Goal: Task Accomplishment & Management: Manage account settings

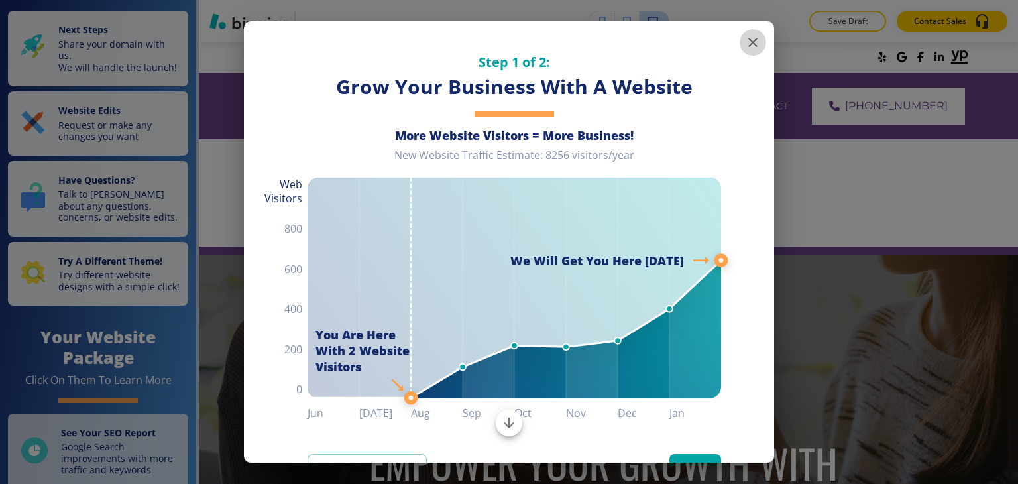
click at [745, 43] on icon "button" at bounding box center [753, 42] width 16 height 16
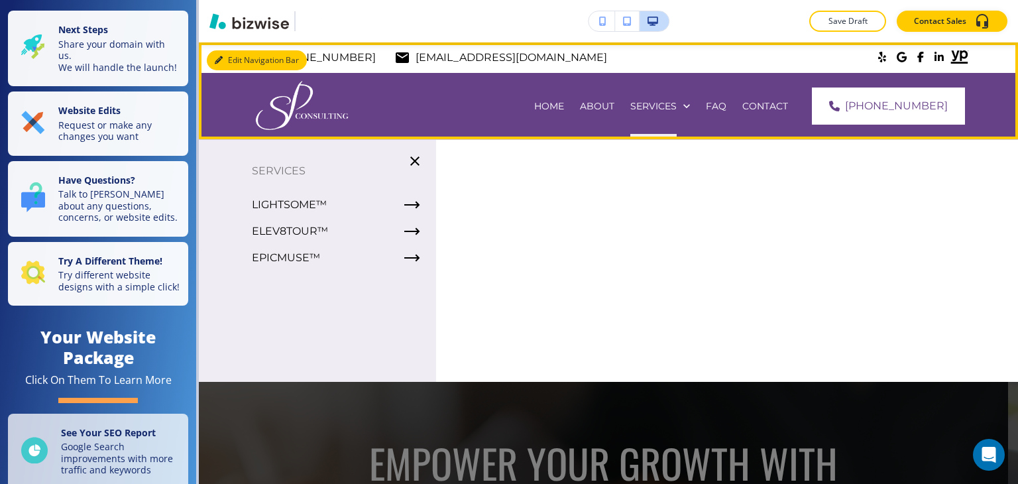
click at [229, 57] on div "Edit Navigation Bar [PHONE_NUMBER] [EMAIL_ADDRESS][DOMAIN_NAME] HOME ABOUT SERV…" at bounding box center [609, 90] width 820 height 97
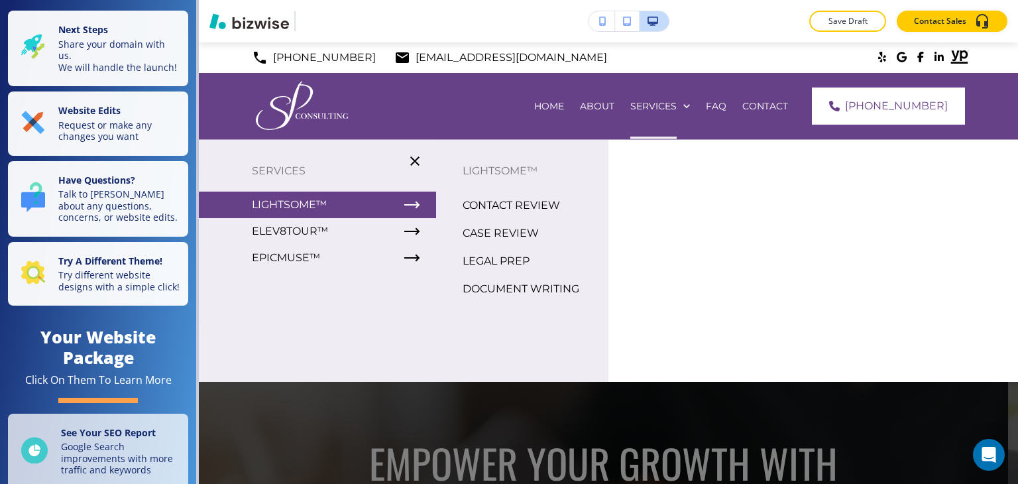
click at [516, 237] on p "CASE REVIEW" at bounding box center [501, 233] width 76 height 20
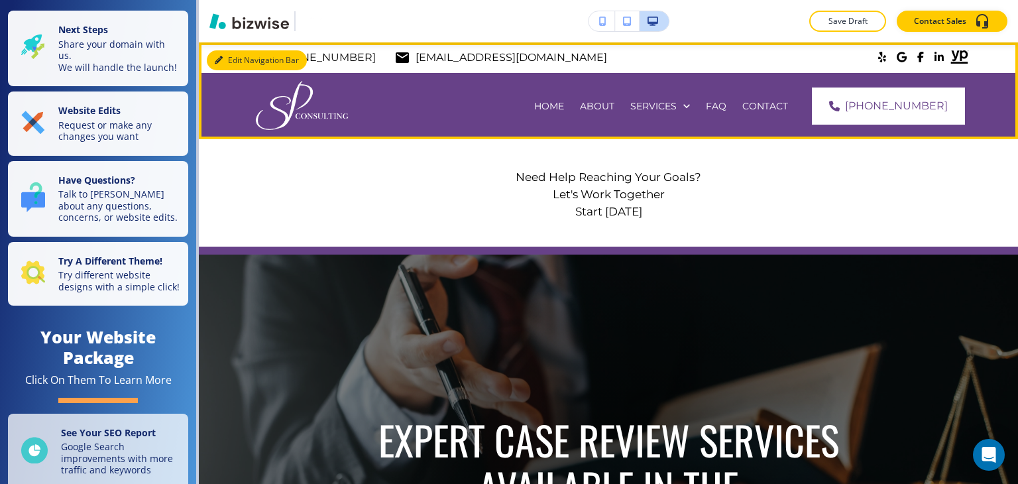
click at [230, 61] on button "Edit Navigation Bar" at bounding box center [257, 60] width 100 height 20
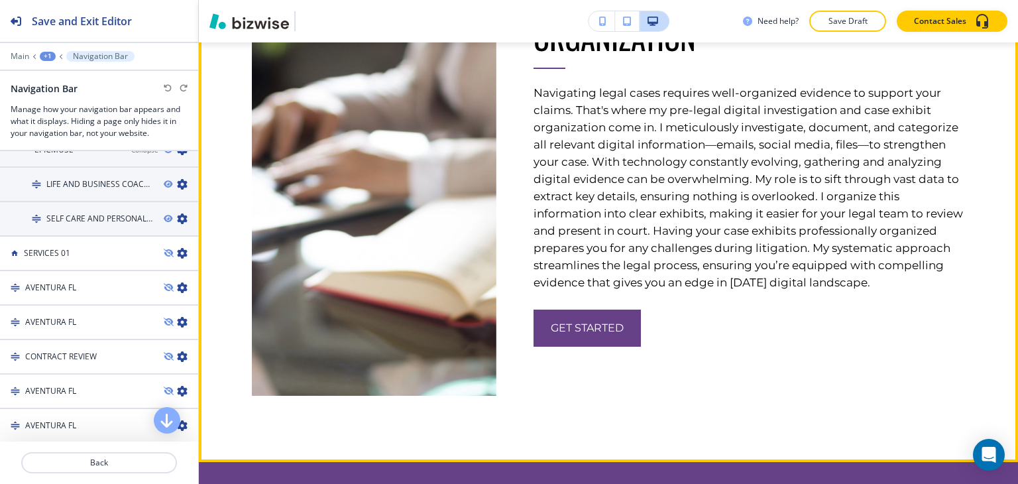
scroll to position [3912, 0]
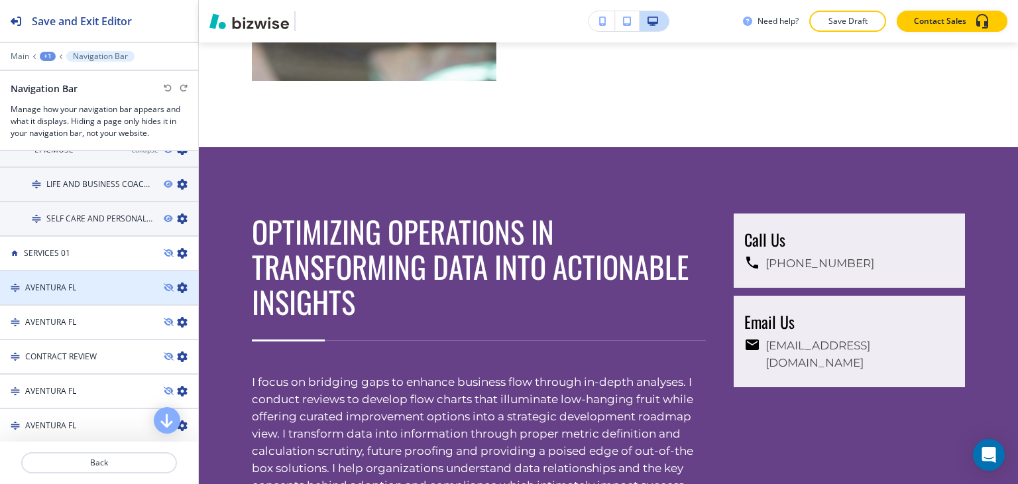
click at [125, 294] on div at bounding box center [99, 299] width 198 height 11
click at [113, 282] on div "AVENTURA FL" at bounding box center [76, 288] width 153 height 12
click at [118, 271] on div at bounding box center [99, 276] width 198 height 11
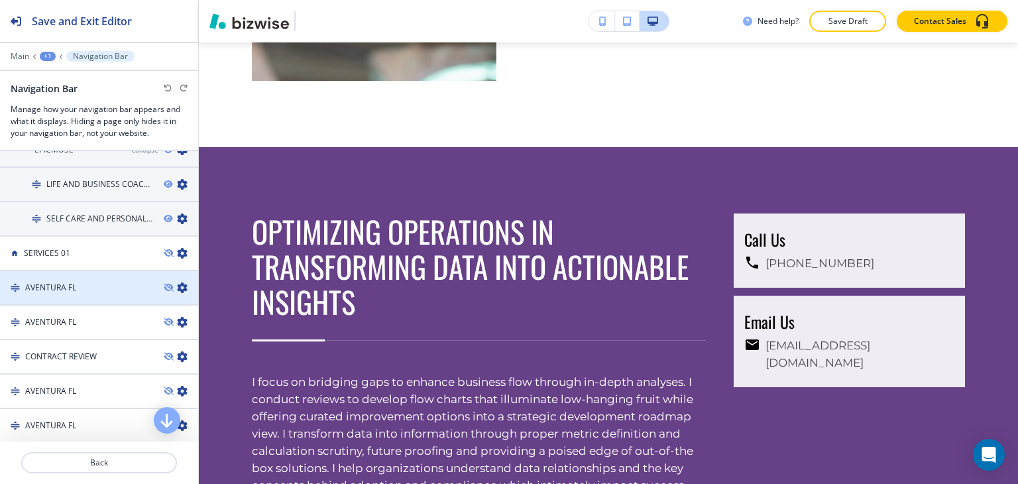
click at [118, 271] on div at bounding box center [99, 276] width 198 height 11
click at [109, 282] on div "AVENTURA FL" at bounding box center [76, 288] width 153 height 12
click at [114, 282] on div "AVENTURA FL" at bounding box center [76, 288] width 153 height 12
click at [113, 282] on div "AVENTURA FL" at bounding box center [76, 288] width 153 height 12
click at [53, 282] on h4 "AVENTURA FL" at bounding box center [50, 288] width 51 height 12
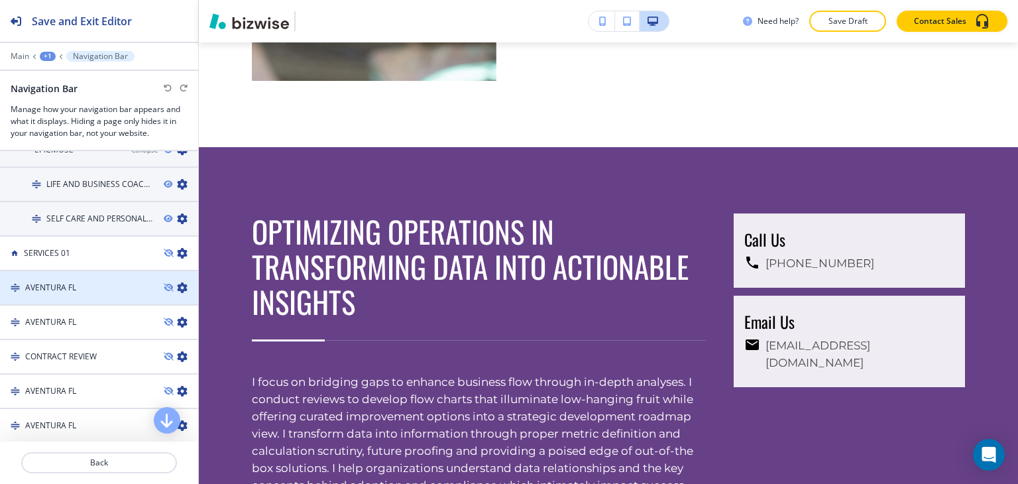
click at [93, 282] on div "AVENTURA FL" at bounding box center [76, 288] width 153 height 12
click at [95, 282] on div "AVENTURA FL" at bounding box center [76, 288] width 153 height 12
click at [131, 282] on div "AVENTURA FL" at bounding box center [76, 288] width 153 height 12
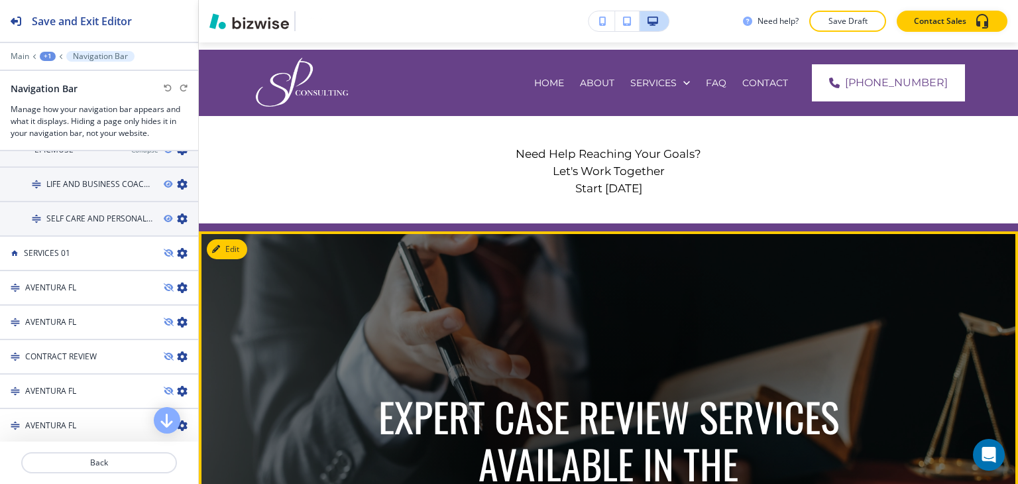
scroll to position [0, 0]
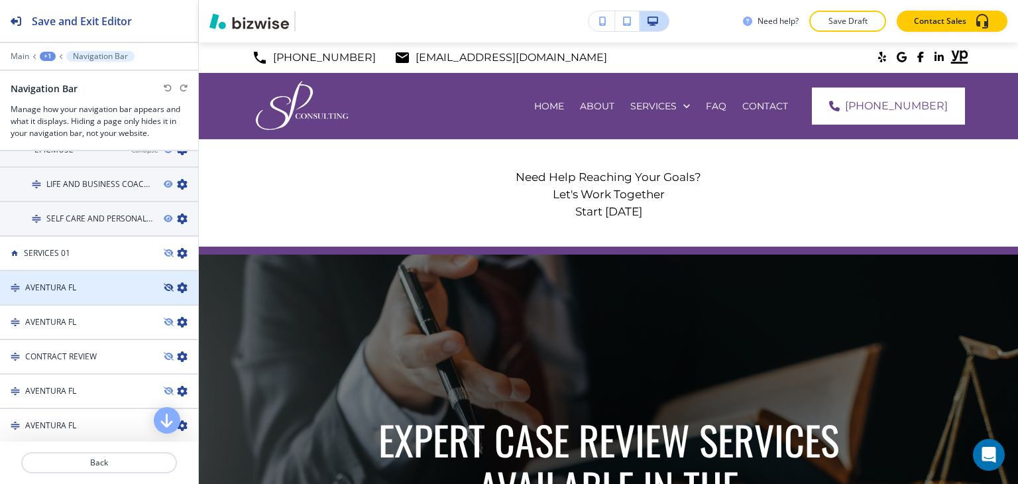
click at [164, 284] on icon "button" at bounding box center [168, 288] width 8 height 8
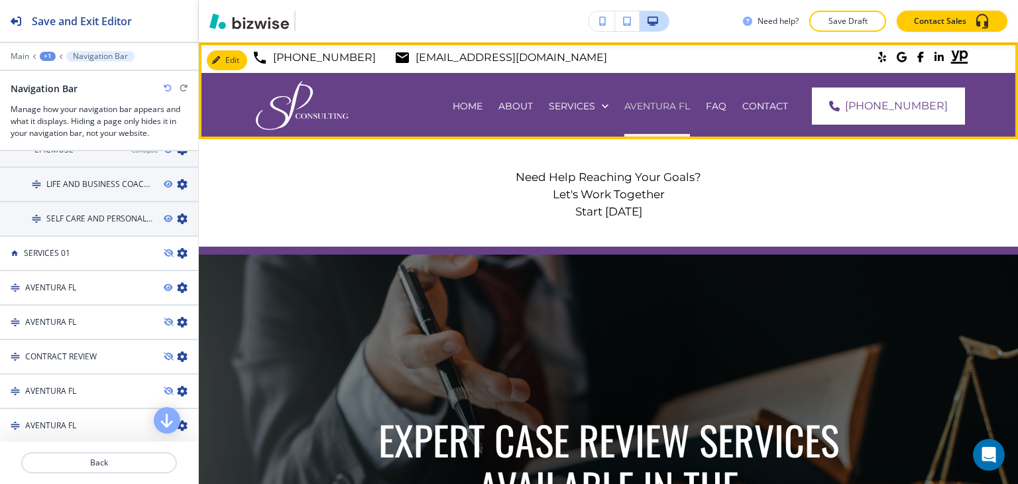
click at [686, 107] on p "AVENTURA FL" at bounding box center [658, 105] width 66 height 13
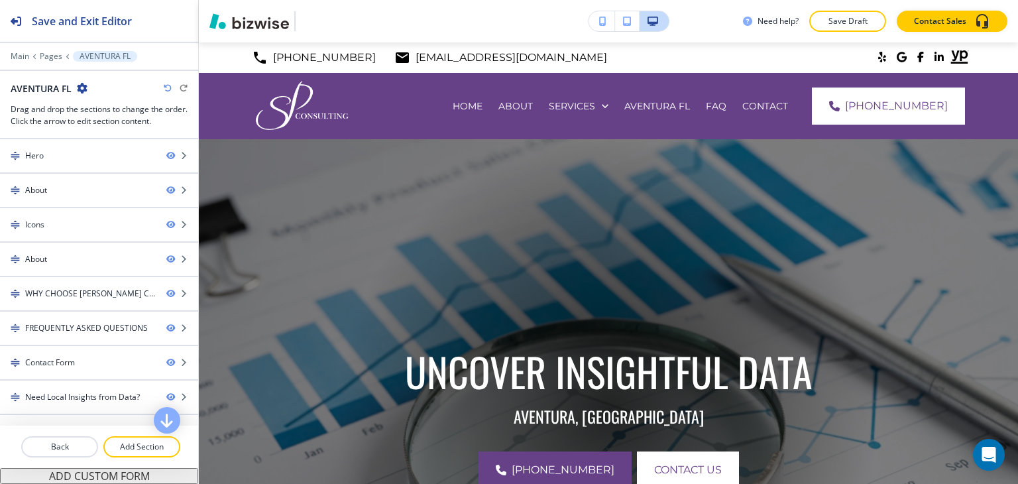
click at [50, 60] on div "Main Pages AVENTURA FL" at bounding box center [99, 56] width 177 height 11
click at [50, 58] on p "Pages" at bounding box center [51, 56] width 23 height 9
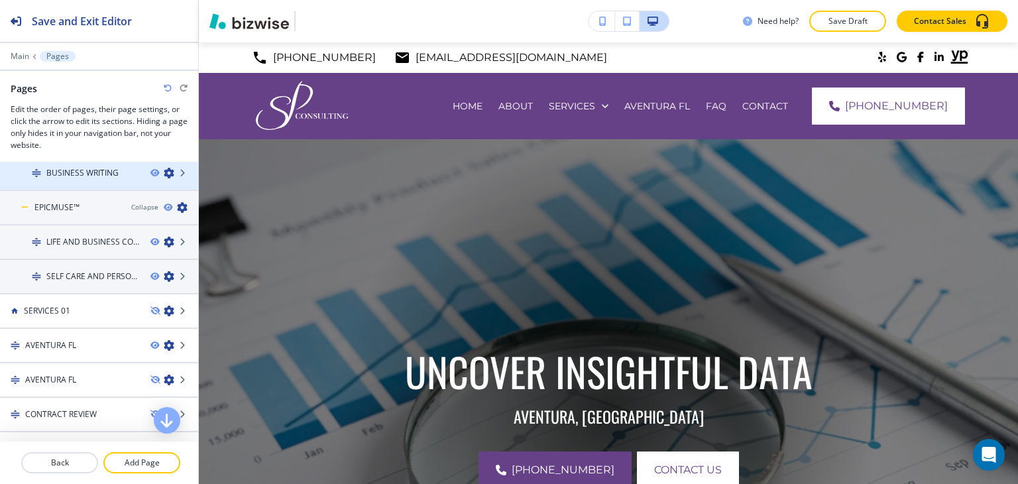
scroll to position [650, 0]
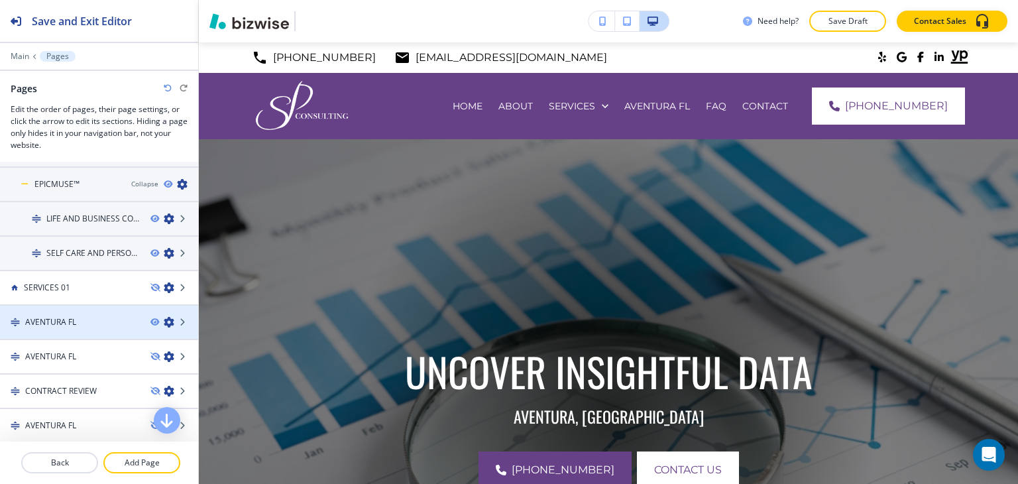
click at [112, 316] on div "AVENTURA FL" at bounding box center [70, 322] width 140 height 12
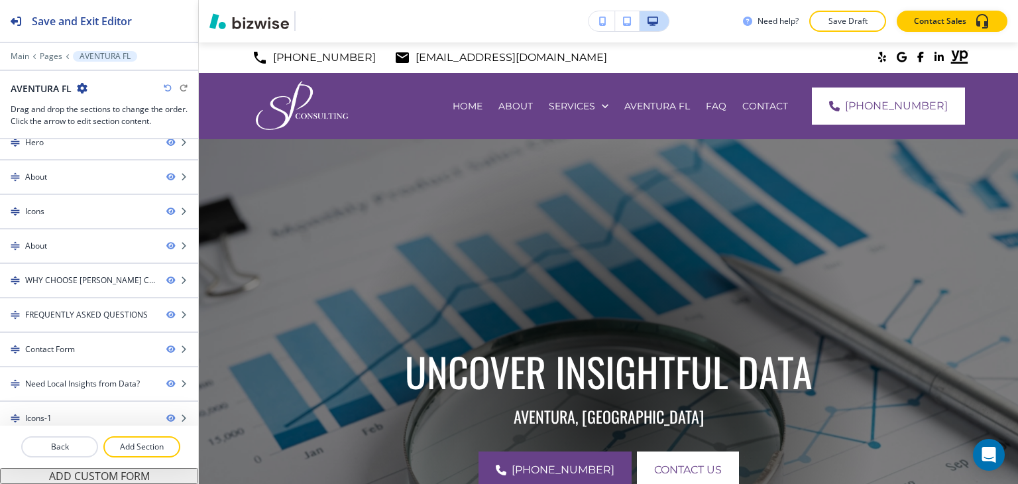
scroll to position [20, 0]
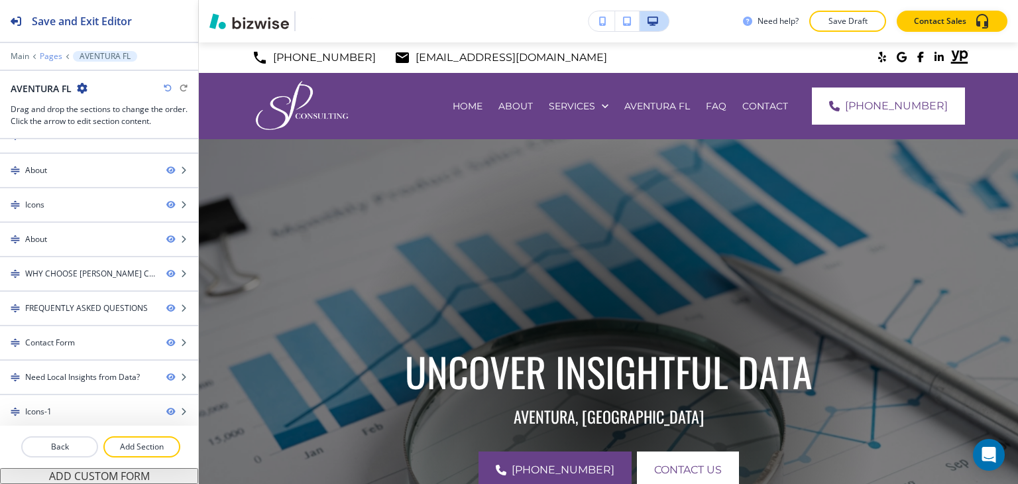
click at [42, 59] on p "Pages" at bounding box center [51, 56] width 23 height 9
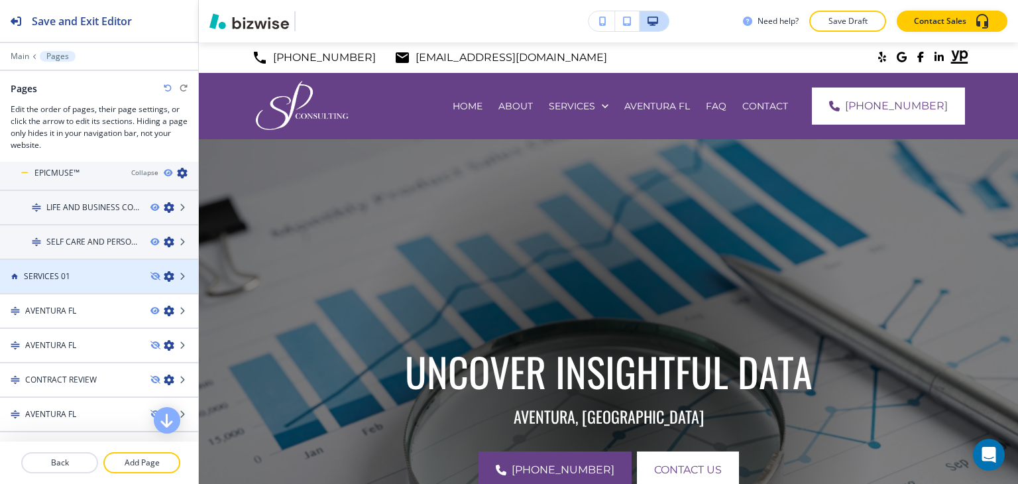
scroll to position [650, 0]
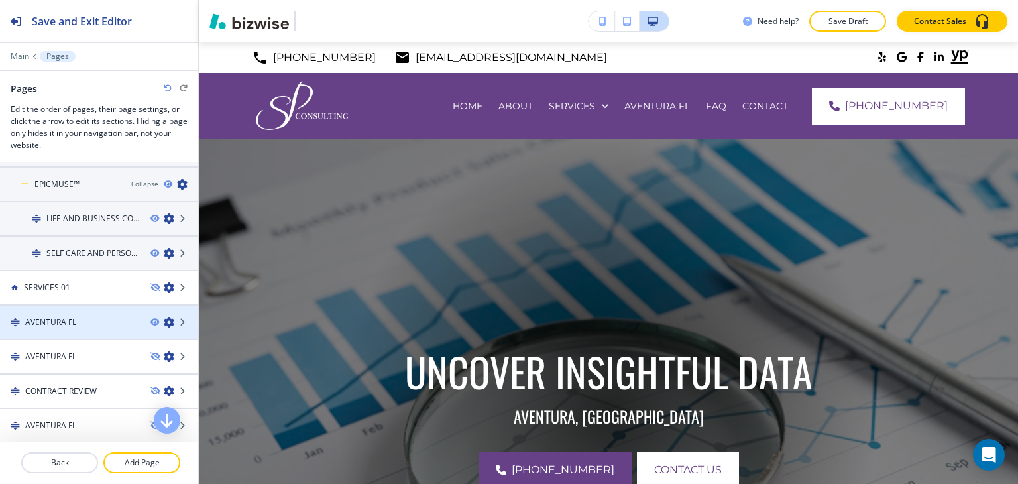
click at [113, 318] on div "AVENTURA FL" at bounding box center [70, 322] width 140 height 12
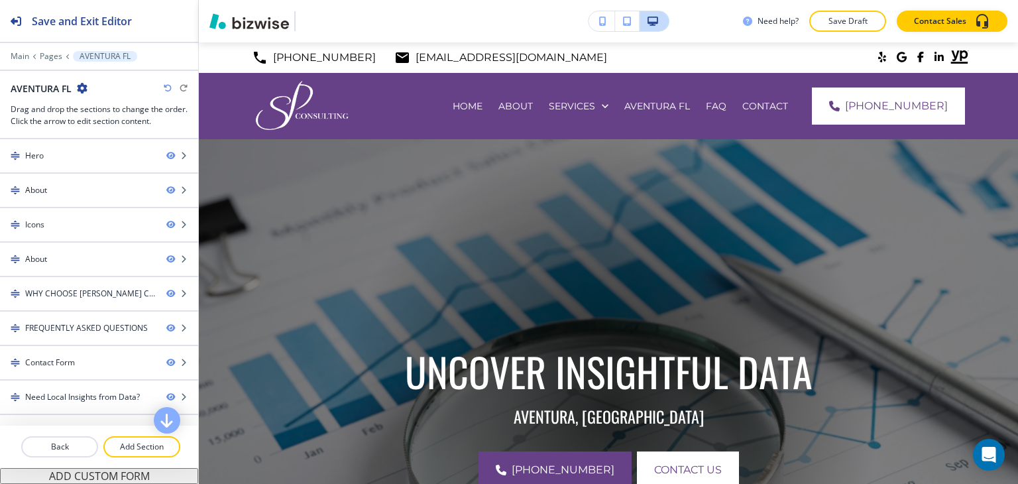
click at [56, 61] on div "Main Pages AVENTURA FL" at bounding box center [99, 56] width 177 height 11
click at [53, 48] on div at bounding box center [99, 47] width 198 height 8
click at [54, 54] on p "Pages" at bounding box center [51, 56] width 23 height 9
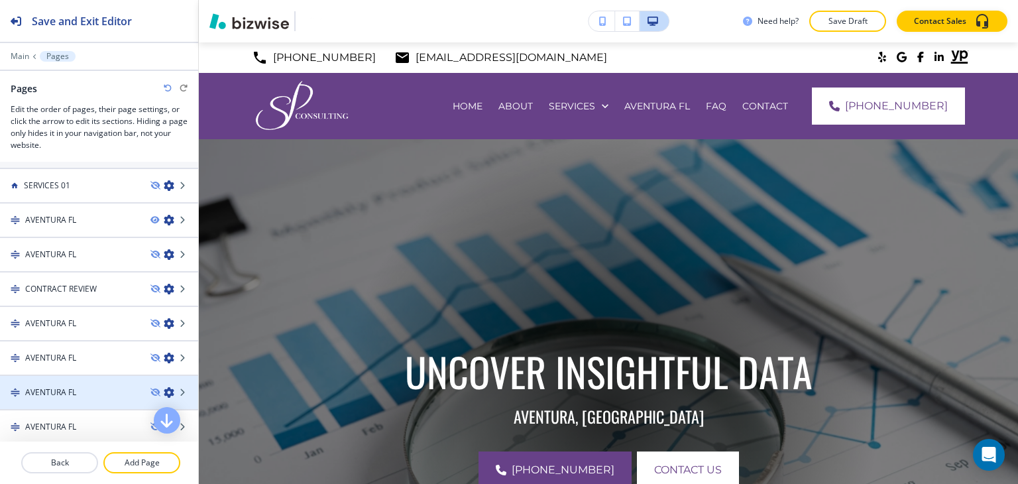
scroll to position [849, 0]
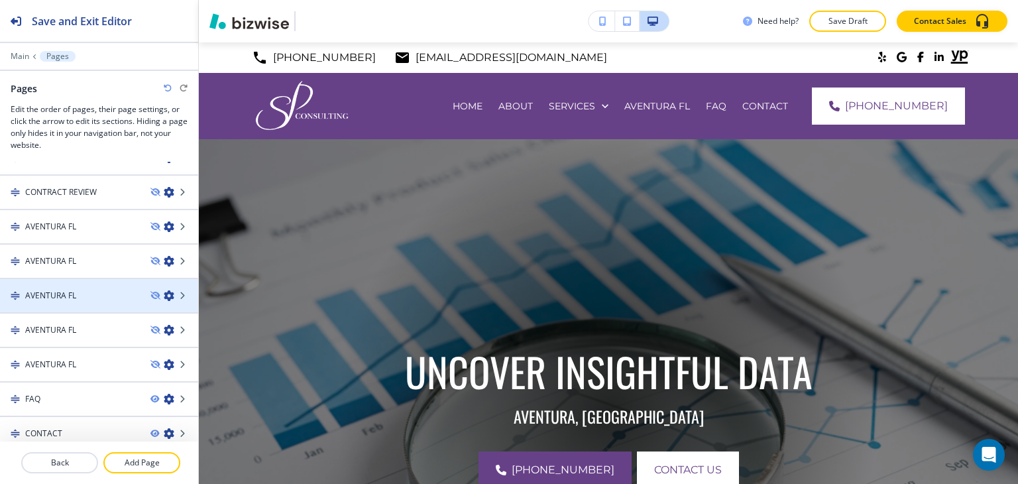
click at [92, 290] on div "AVENTURA FL" at bounding box center [70, 296] width 140 height 12
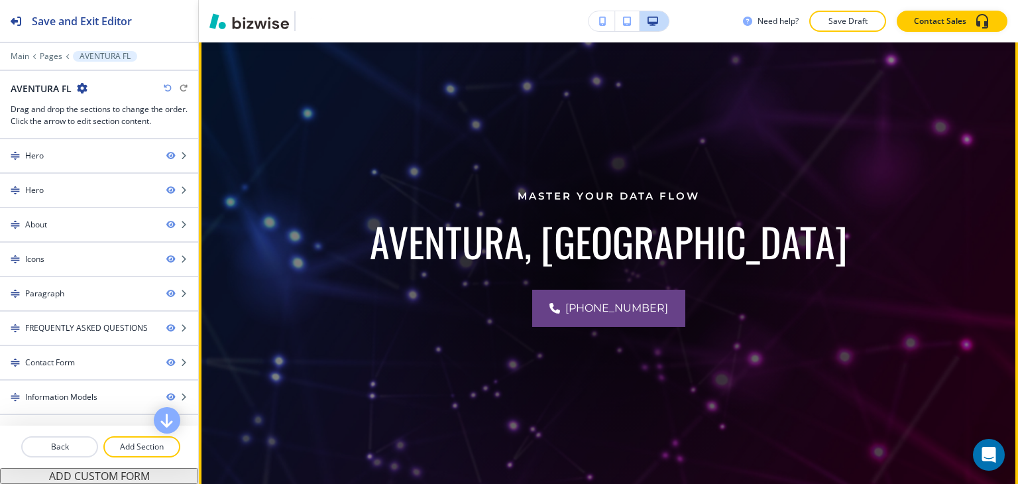
scroll to position [0, 0]
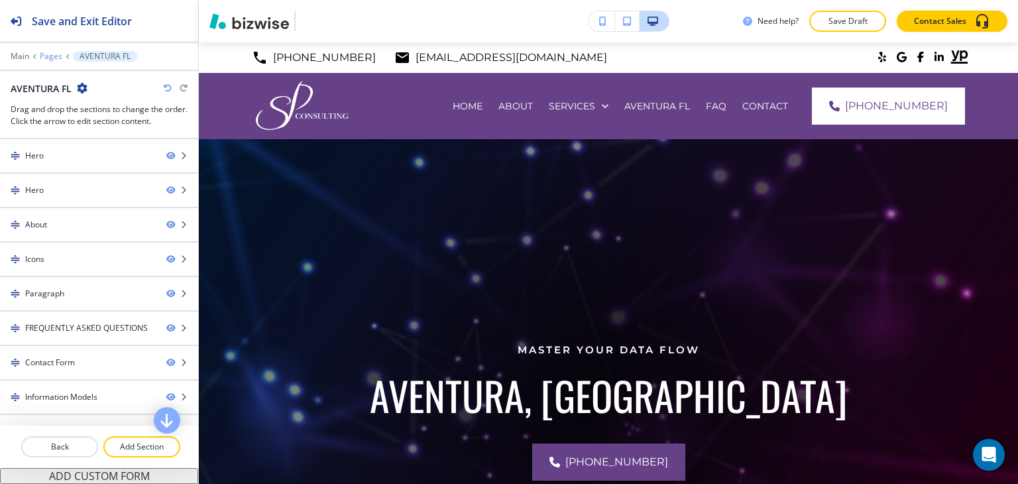
click at [54, 58] on p "Pages" at bounding box center [51, 56] width 23 height 9
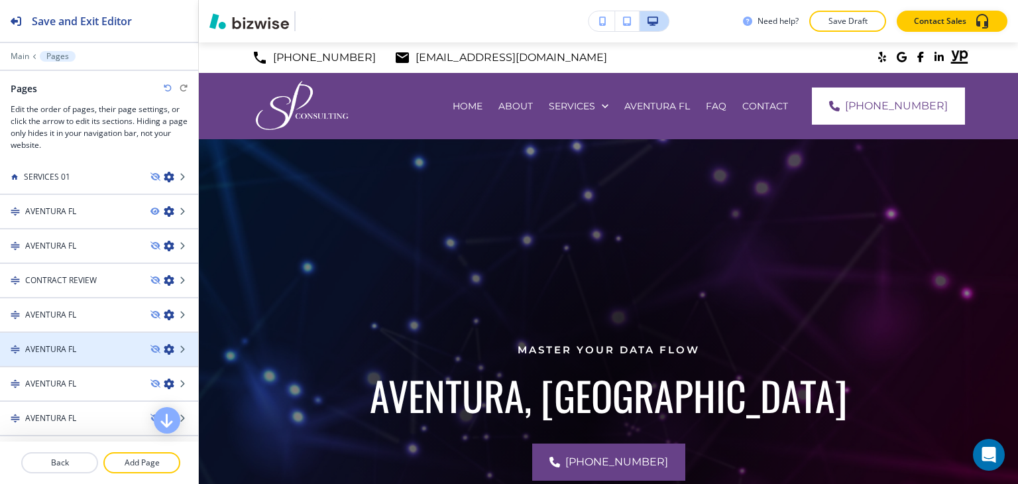
scroll to position [729, 0]
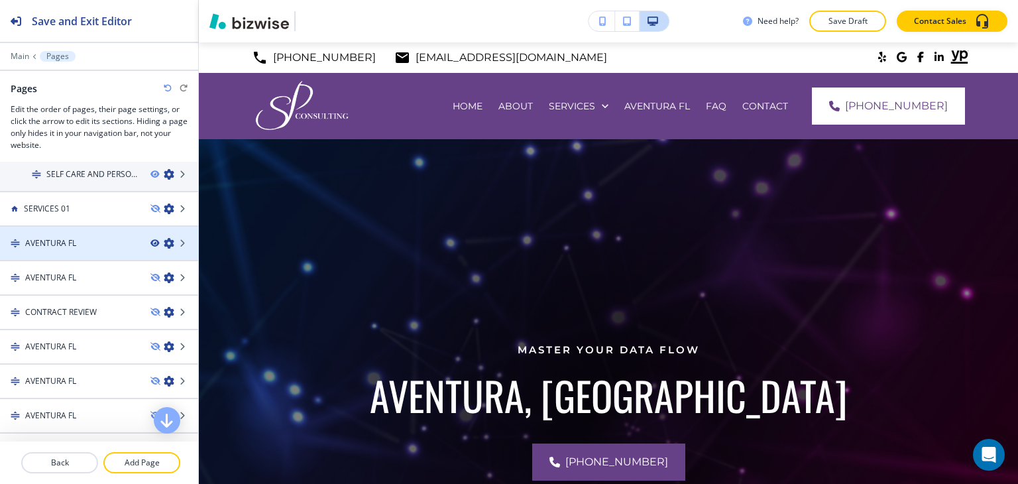
click at [151, 239] on icon "button" at bounding box center [155, 243] width 8 height 8
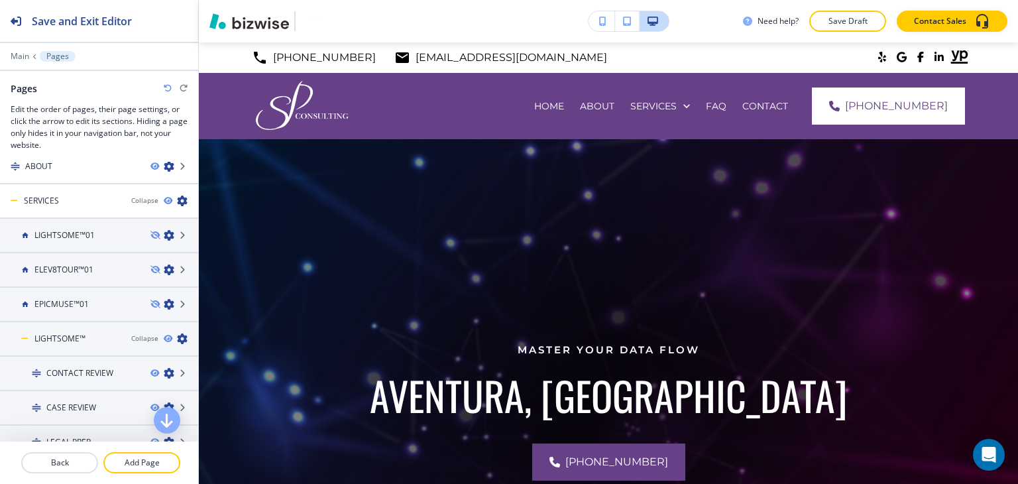
scroll to position [0, 0]
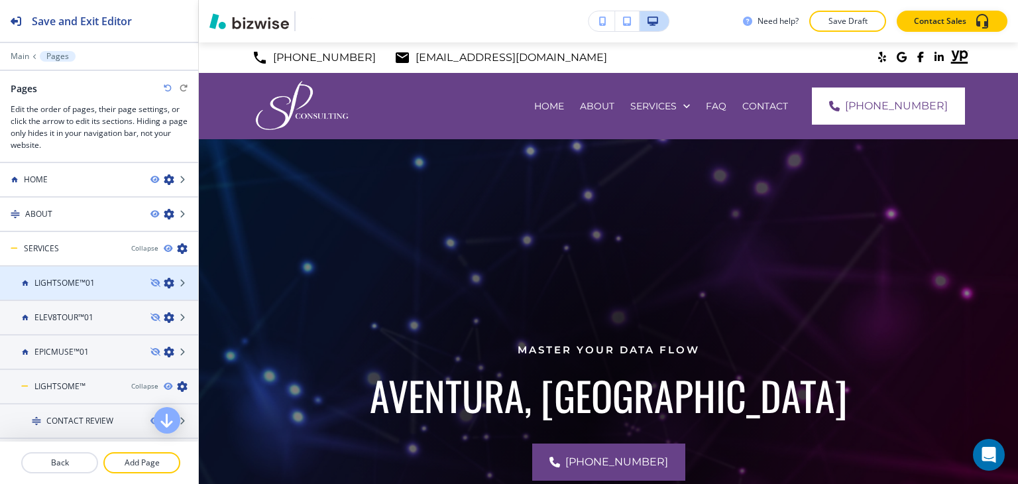
click at [66, 283] on h4 "LIGHTSOME™01" at bounding box center [64, 283] width 60 height 12
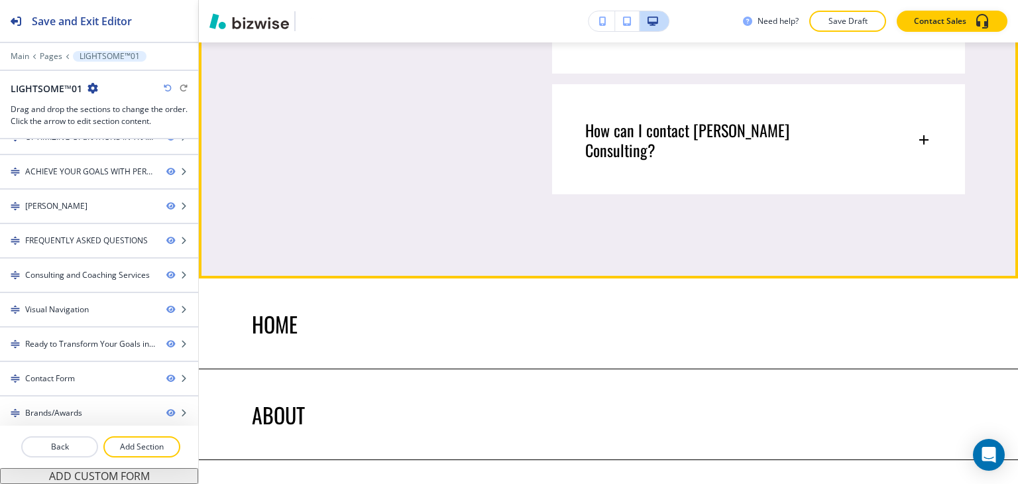
scroll to position [5636, 0]
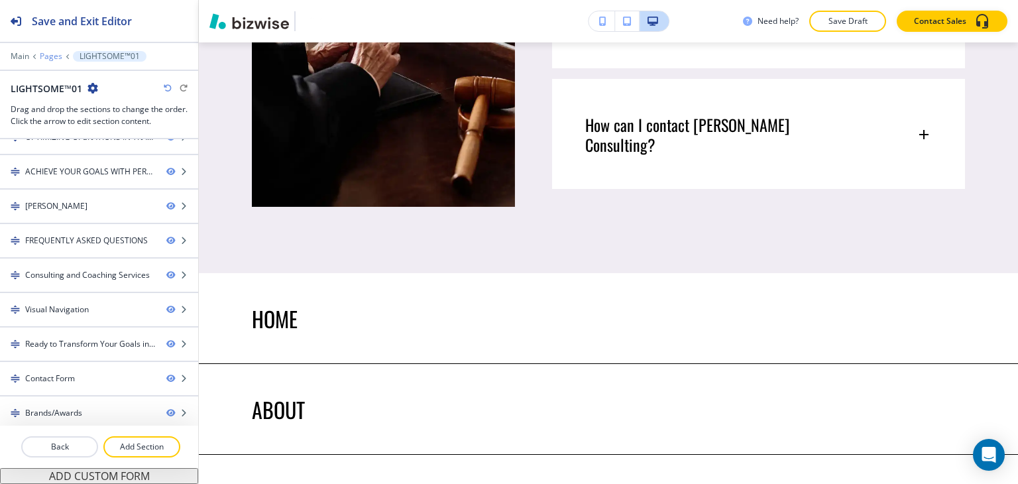
click at [56, 58] on p "Pages" at bounding box center [51, 56] width 23 height 9
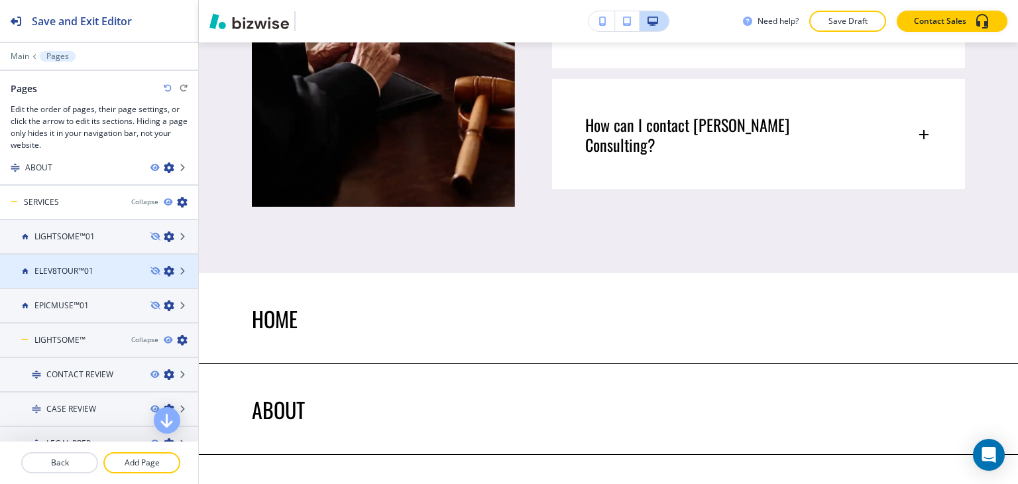
scroll to position [66, 0]
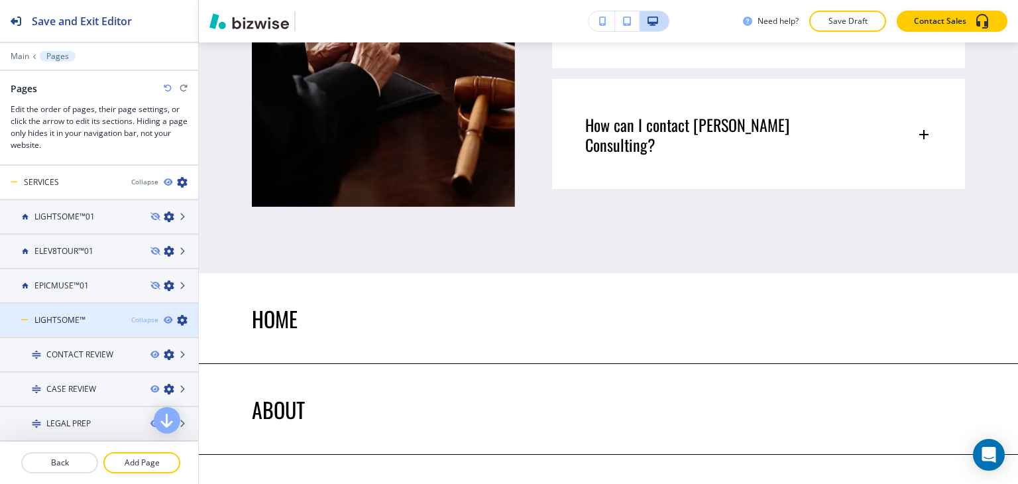
click at [131, 316] on div "Collapse" at bounding box center [144, 320] width 27 height 10
click at [135, 316] on div "Expand" at bounding box center [146, 320] width 23 height 10
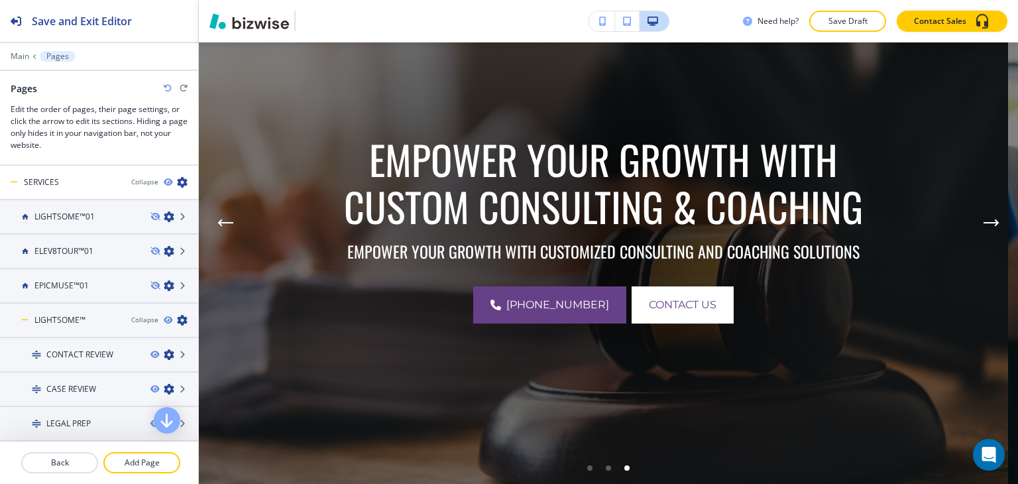
scroll to position [133, 0]
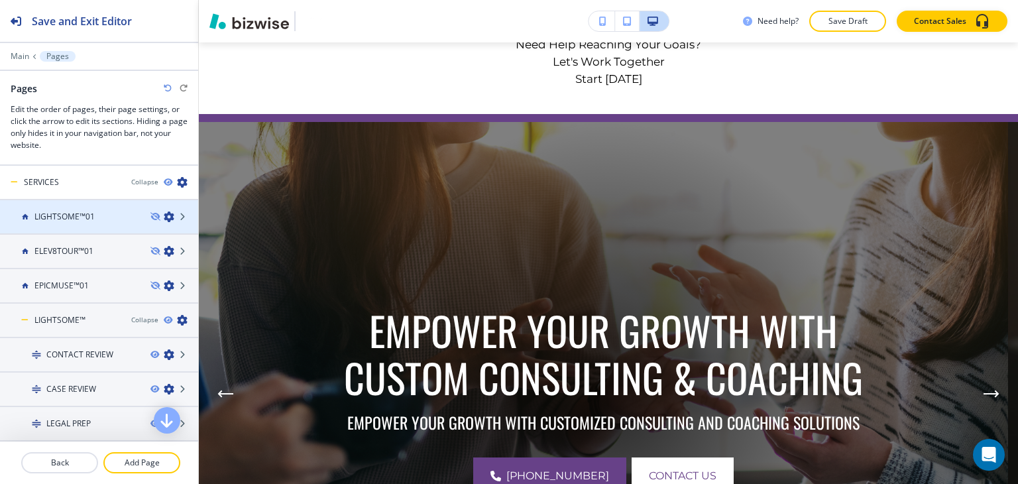
click at [102, 215] on div "LIGHTSOME™01" at bounding box center [70, 217] width 140 height 12
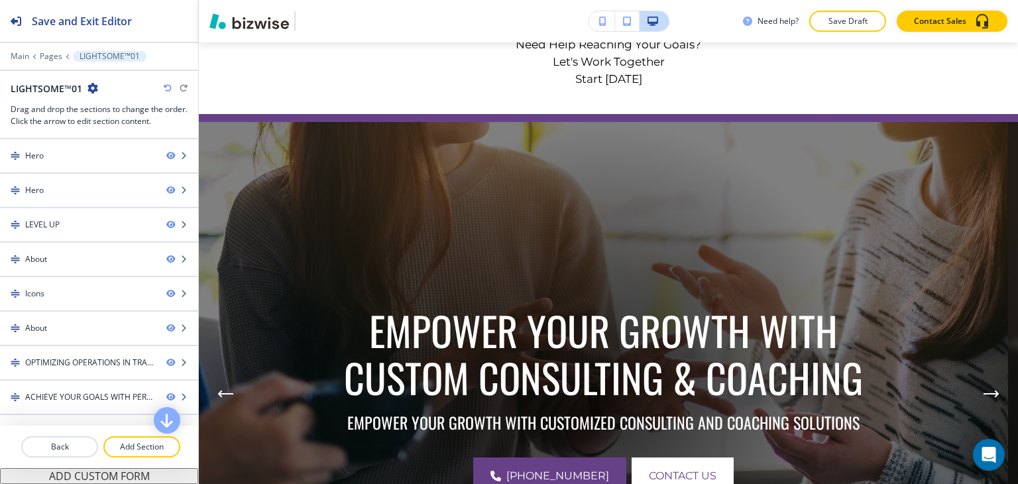
click at [91, 86] on icon "button" at bounding box center [93, 88] width 11 height 11
click at [111, 102] on button "Edit Page Settings" at bounding box center [128, 111] width 85 height 24
click at [47, 58] on p "Pages" at bounding box center [51, 56] width 23 height 9
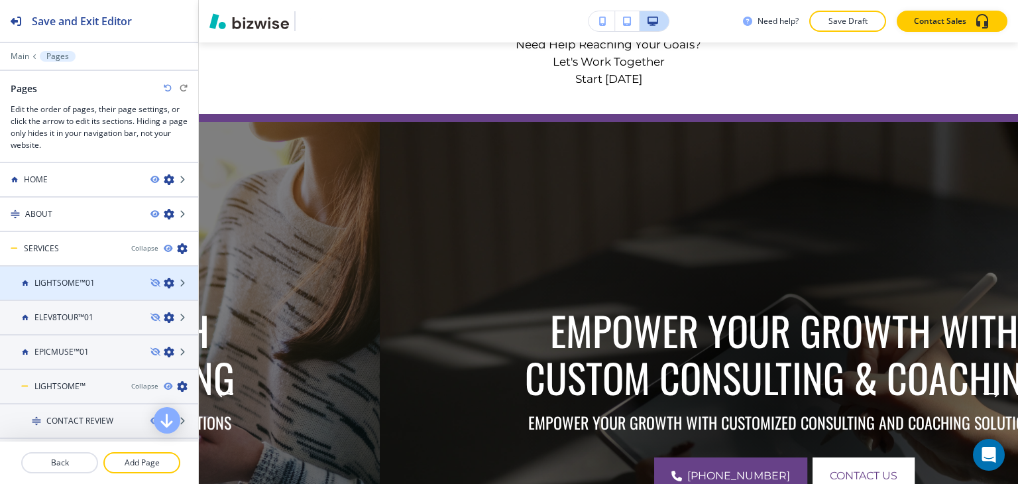
click at [164, 279] on icon "button" at bounding box center [169, 283] width 11 height 11
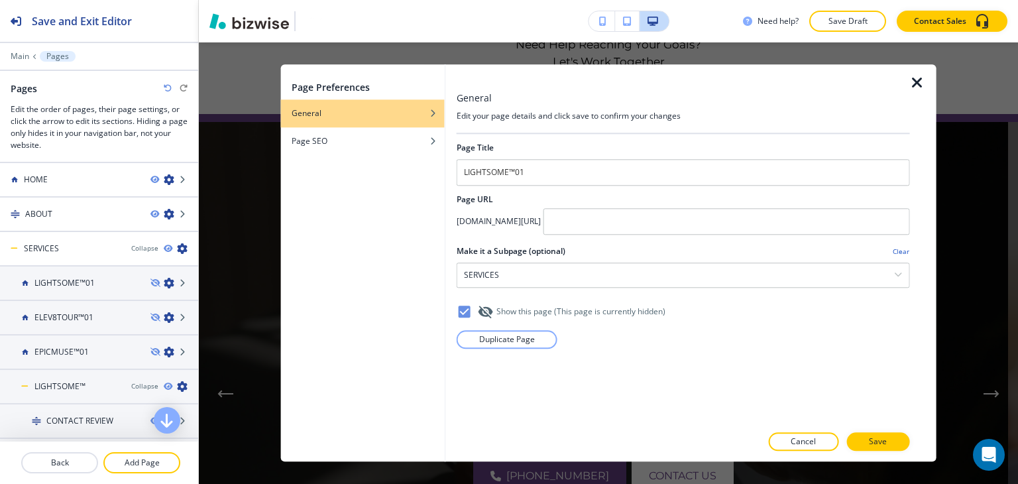
click at [491, 310] on icon at bounding box center [486, 312] width 15 height 13
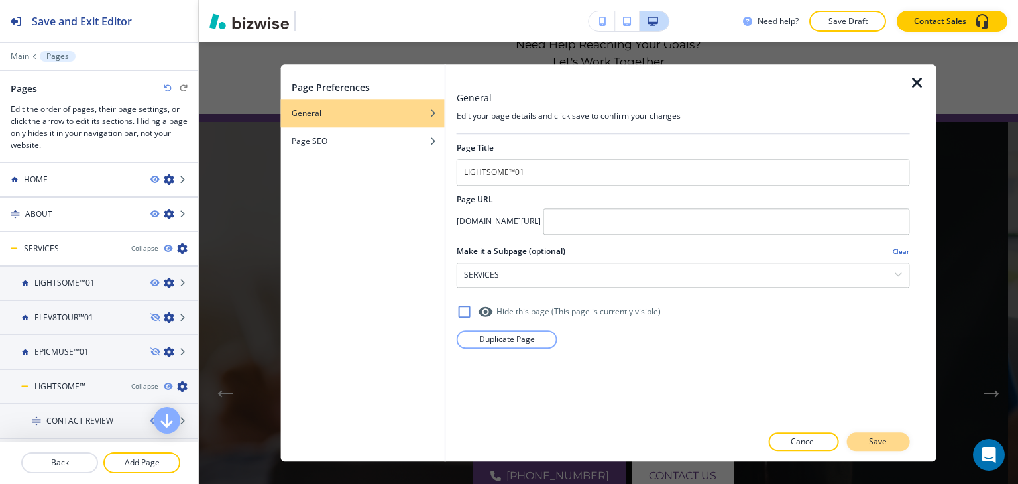
click at [875, 440] on p "Save" at bounding box center [878, 442] width 18 height 12
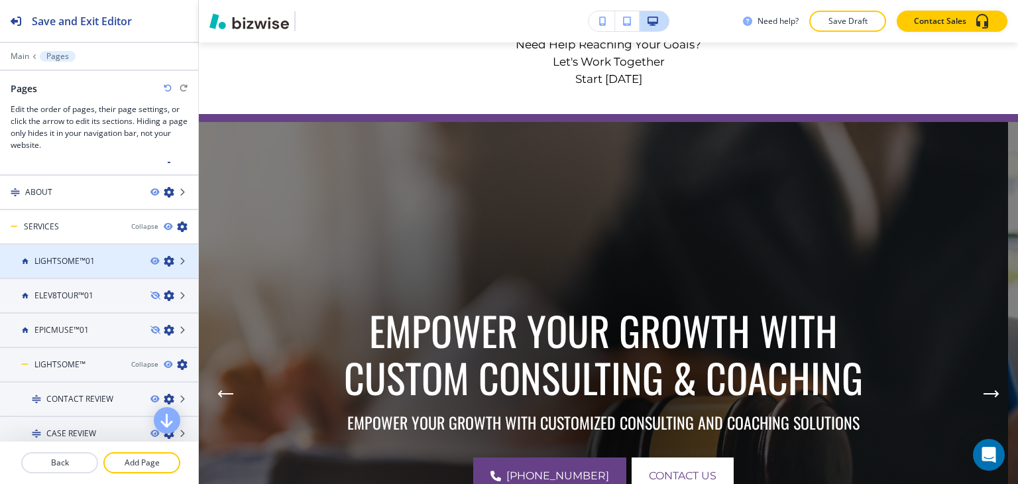
scroll to position [0, 0]
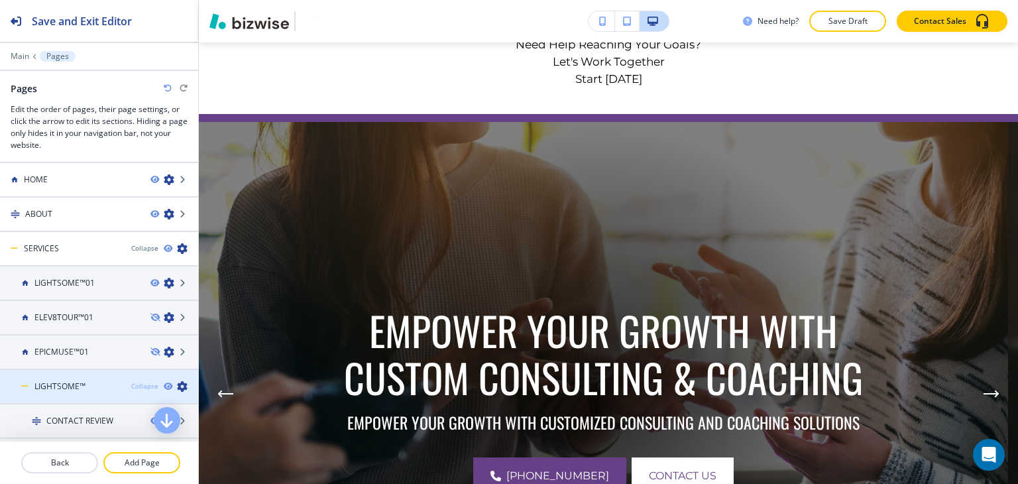
click at [134, 383] on div "Collapse" at bounding box center [144, 386] width 27 height 10
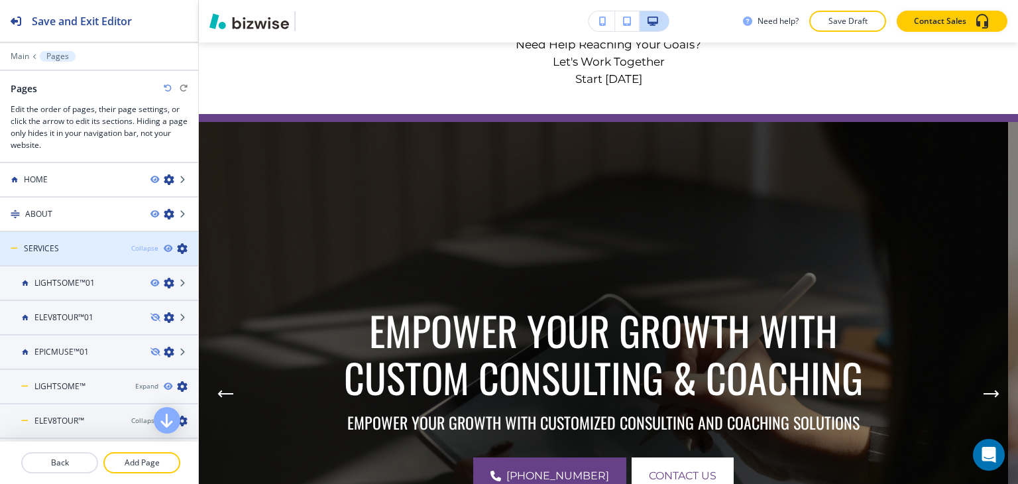
click at [138, 246] on div "Collapse" at bounding box center [144, 248] width 27 height 10
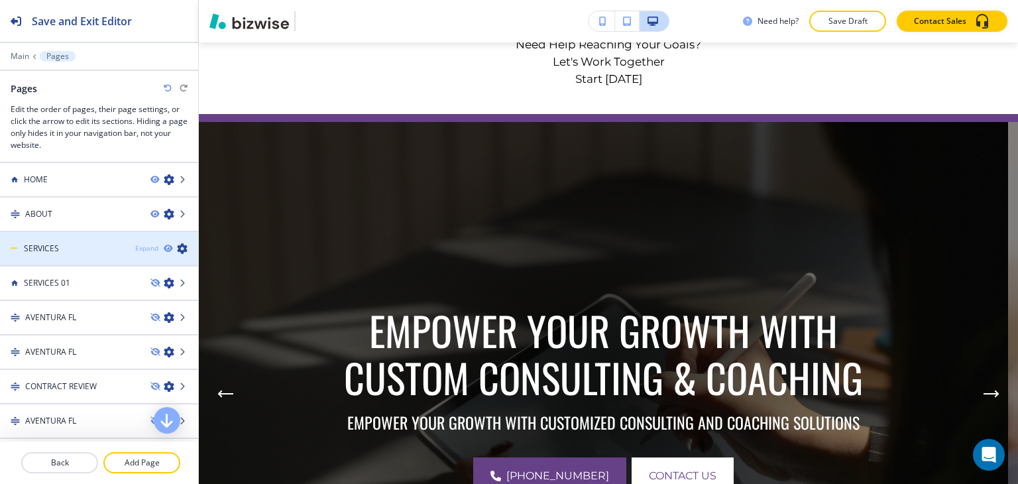
click at [138, 246] on div "Expand" at bounding box center [146, 248] width 23 height 10
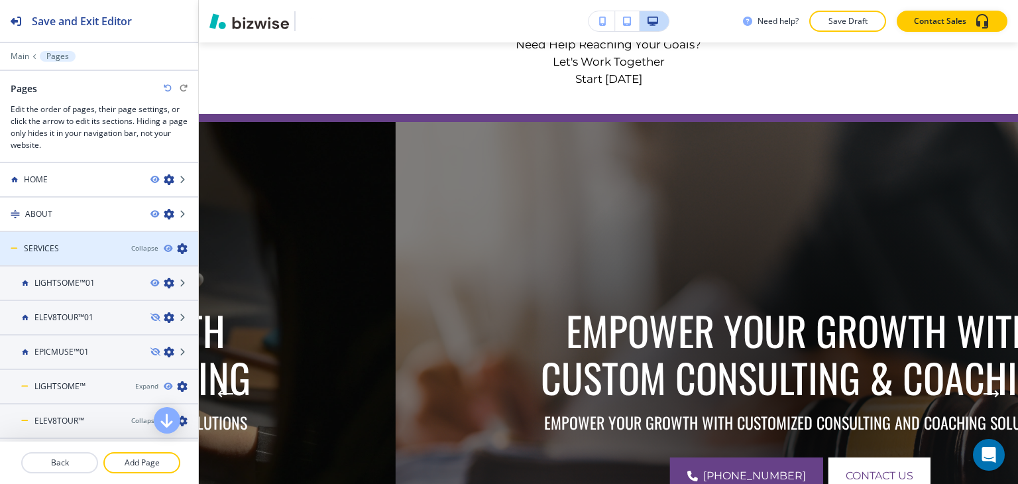
click at [177, 247] on icon "button" at bounding box center [182, 248] width 11 height 11
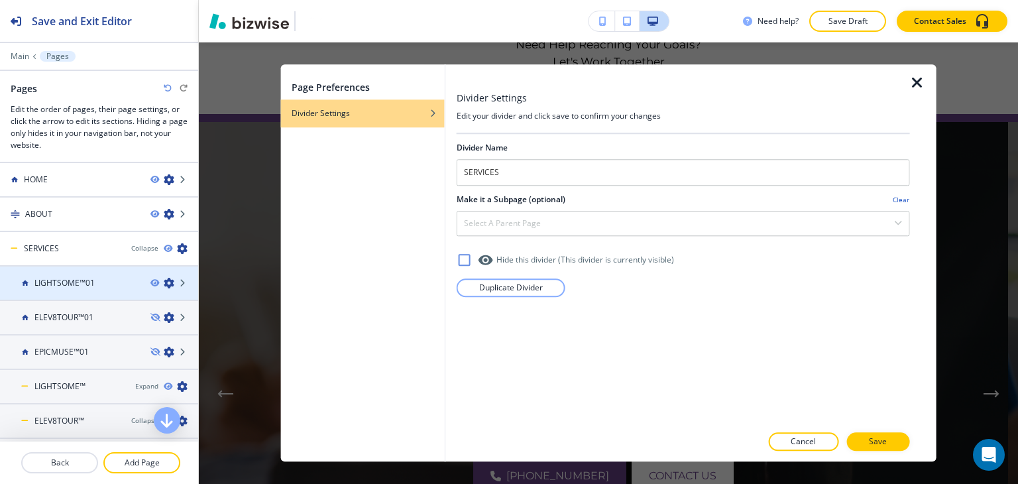
click at [88, 277] on h4 "LIGHTSOME™01" at bounding box center [64, 283] width 60 height 12
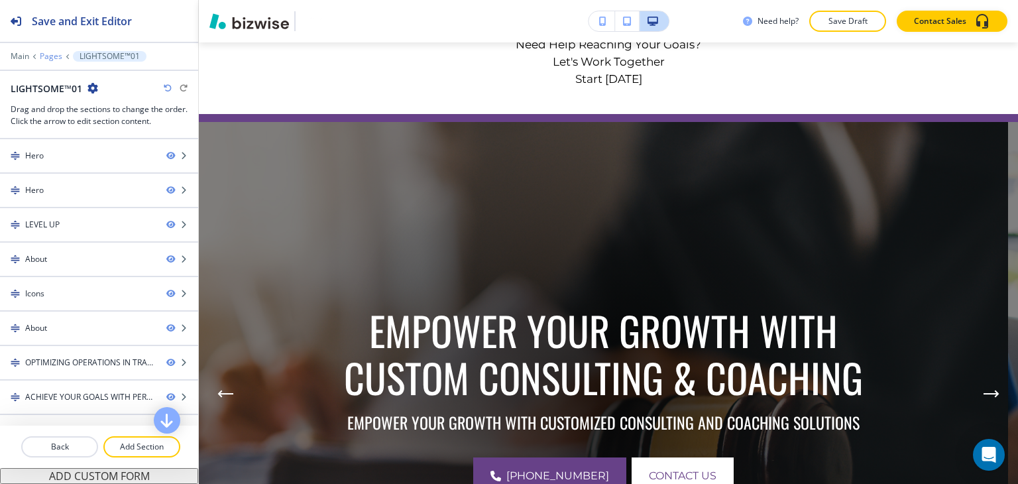
click at [48, 57] on p "Pages" at bounding box center [51, 56] width 23 height 9
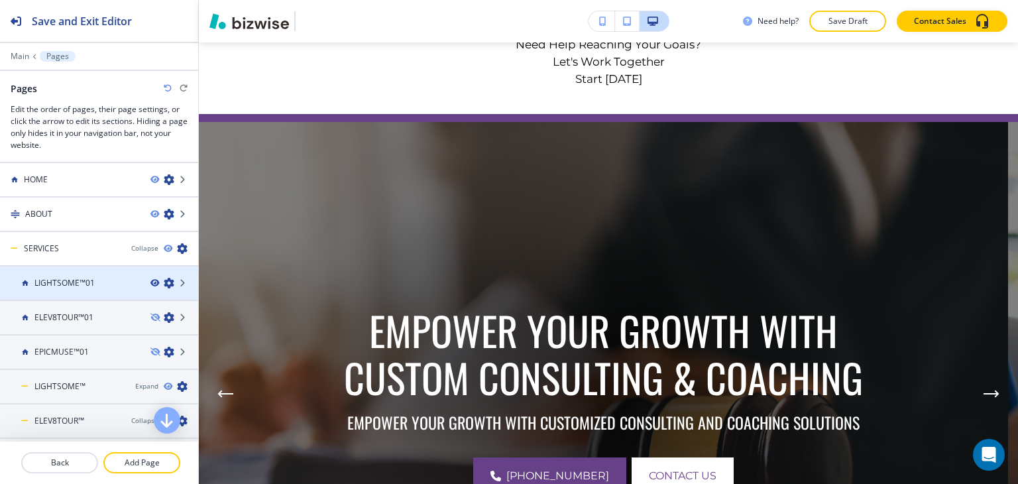
click at [151, 281] on icon "button" at bounding box center [155, 283] width 8 height 8
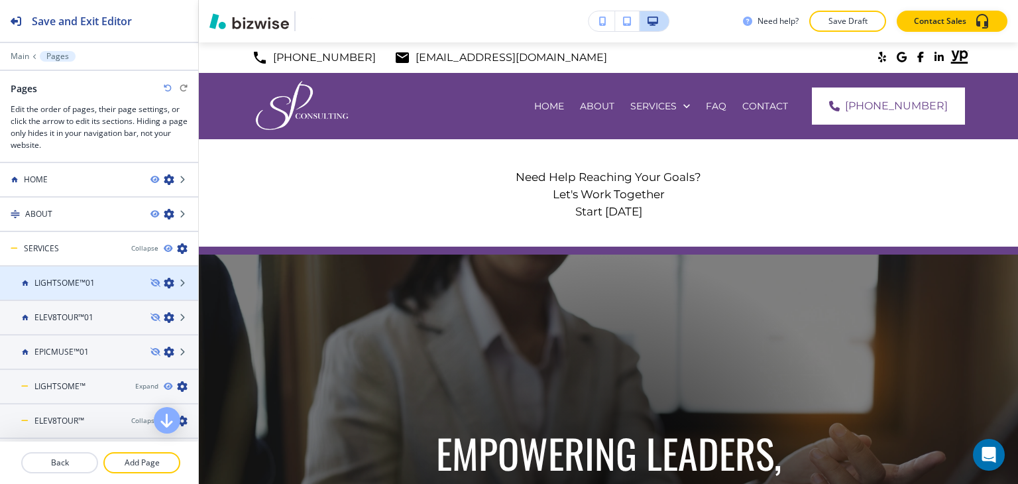
click at [164, 280] on icon "button" at bounding box center [169, 283] width 11 height 11
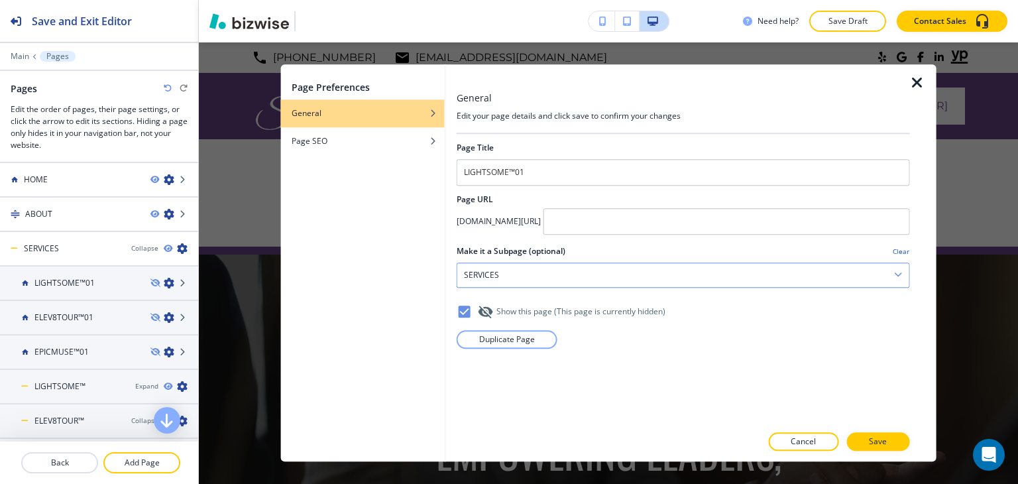
click at [896, 271] on icon "button" at bounding box center [898, 275] width 8 height 8
click at [892, 246] on div "Make it a Subpage (optional) Clear" at bounding box center [684, 251] width 454 height 12
click at [892, 247] on div "Make it a Subpage (optional) Clear" at bounding box center [684, 251] width 454 height 12
click at [898, 247] on h4 "Clear" at bounding box center [901, 252] width 17 height 10
click at [875, 436] on p "Save" at bounding box center [878, 442] width 18 height 12
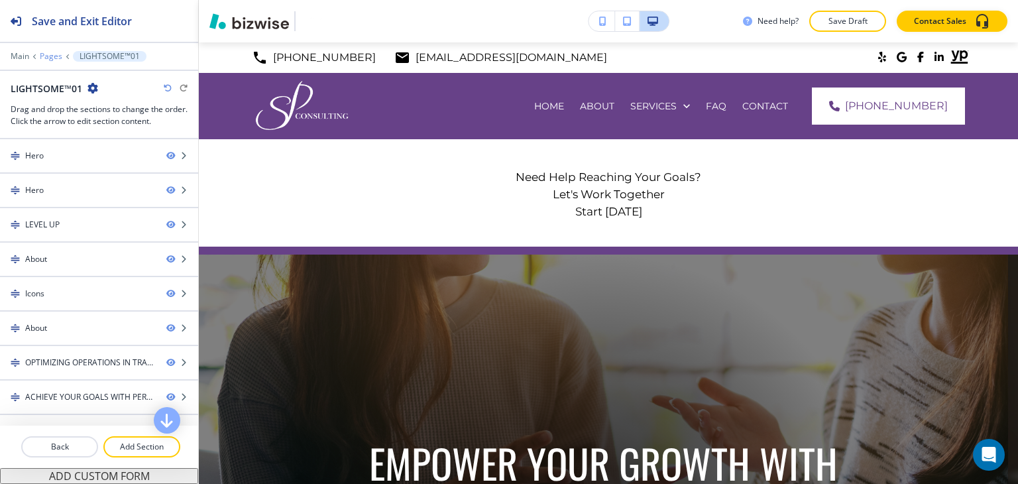
click at [53, 58] on p "Pages" at bounding box center [51, 56] width 23 height 9
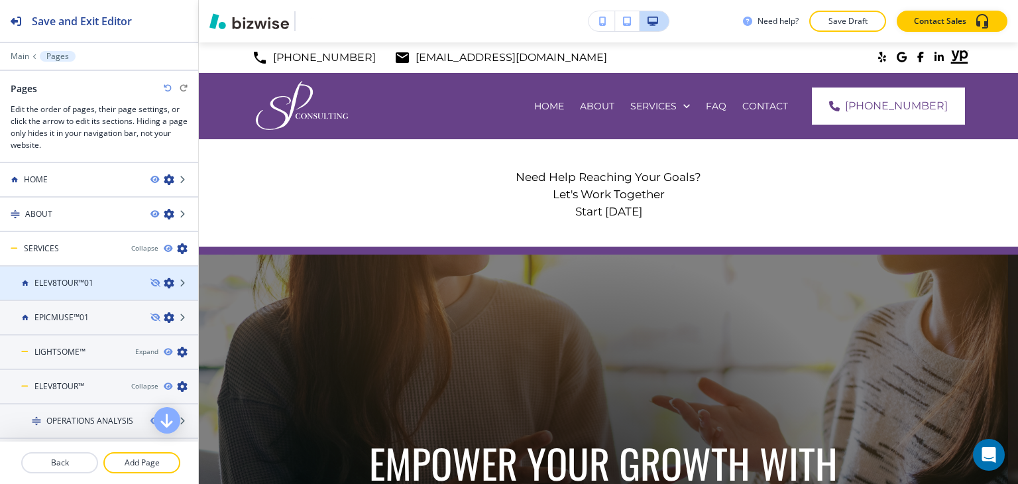
click at [164, 280] on icon "button" at bounding box center [169, 283] width 11 height 11
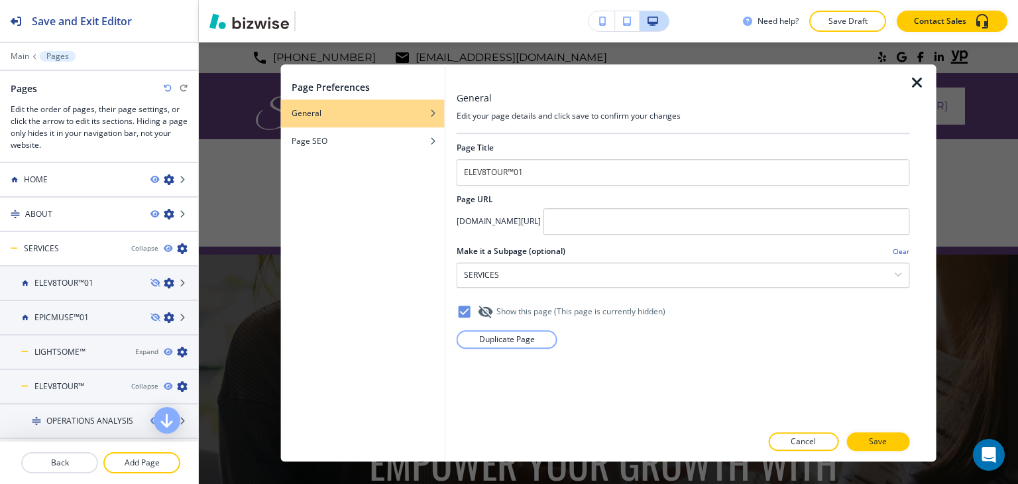
click at [901, 247] on h4 "Clear" at bounding box center [901, 252] width 17 height 10
drag, startPoint x: 887, startPoint y: 437, endPoint x: 774, endPoint y: 409, distance: 116.1
click at [887, 438] on p "Save" at bounding box center [878, 442] width 18 height 12
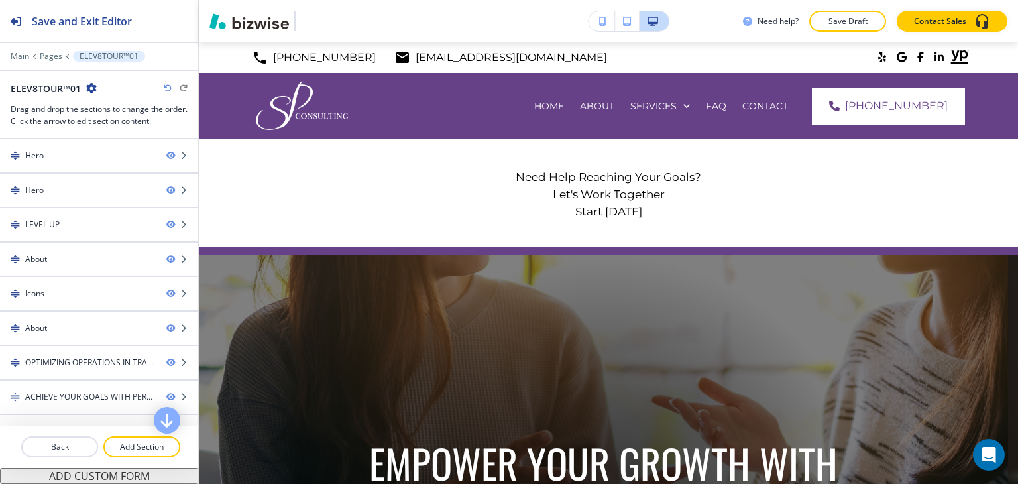
click at [52, 60] on div "Main Pages ELEV8TOUR™01" at bounding box center [99, 56] width 177 height 11
click at [52, 57] on p "Pages" at bounding box center [51, 56] width 23 height 9
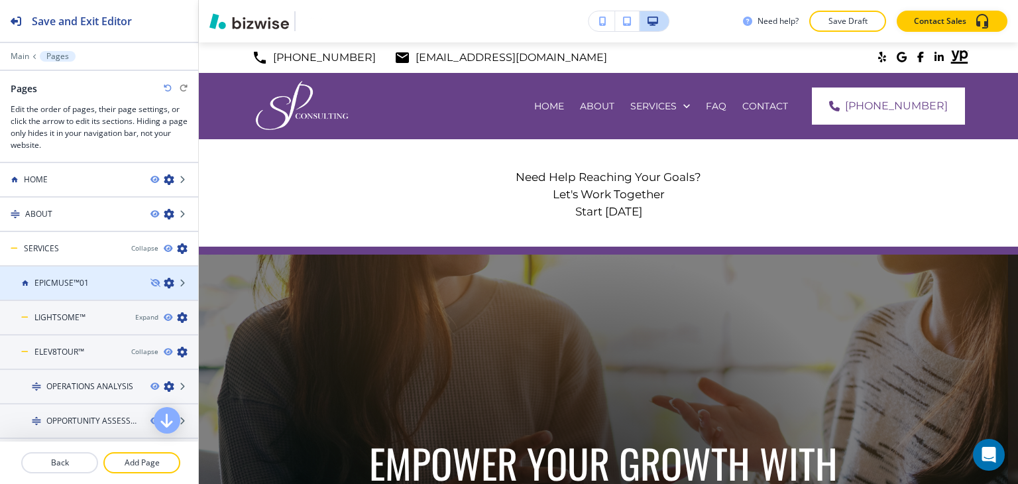
click at [164, 282] on div at bounding box center [175, 283] width 48 height 11
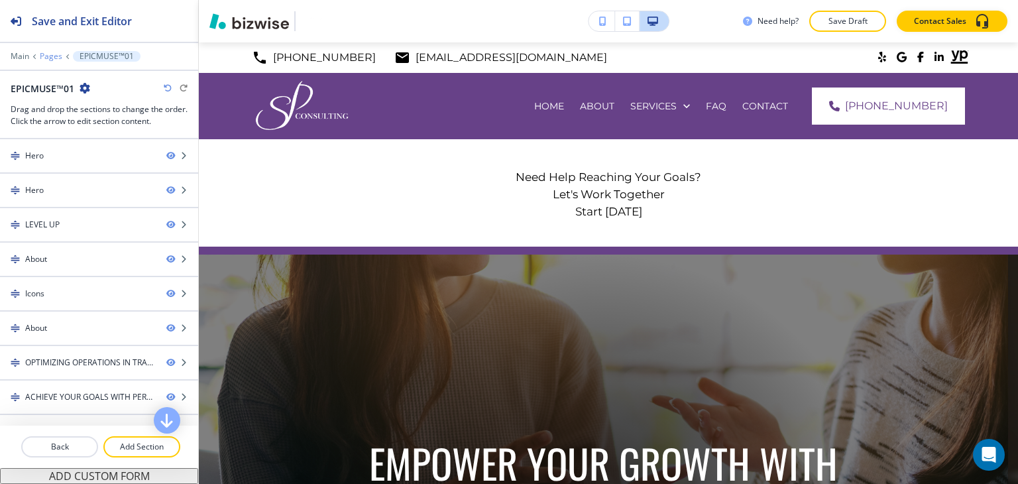
click at [56, 57] on p "Pages" at bounding box center [51, 56] width 23 height 9
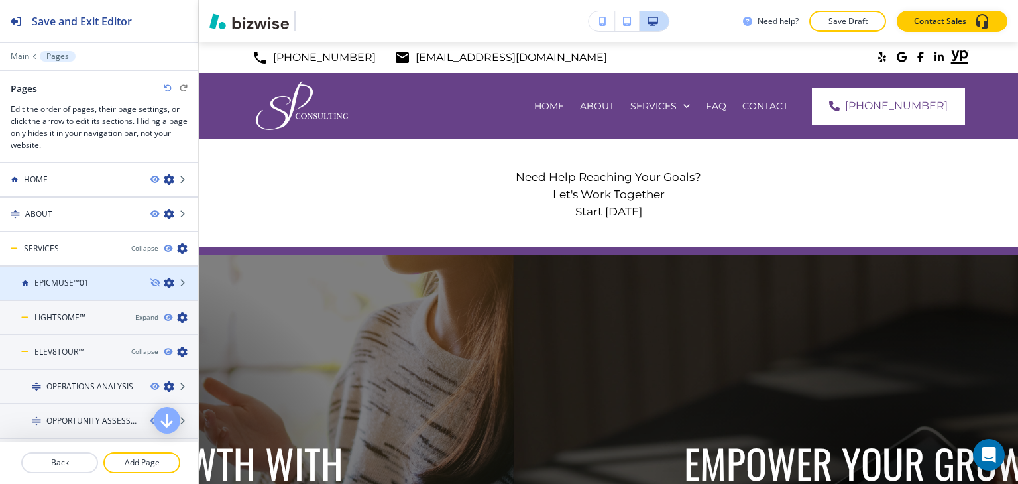
click at [164, 281] on icon "button" at bounding box center [169, 283] width 11 height 11
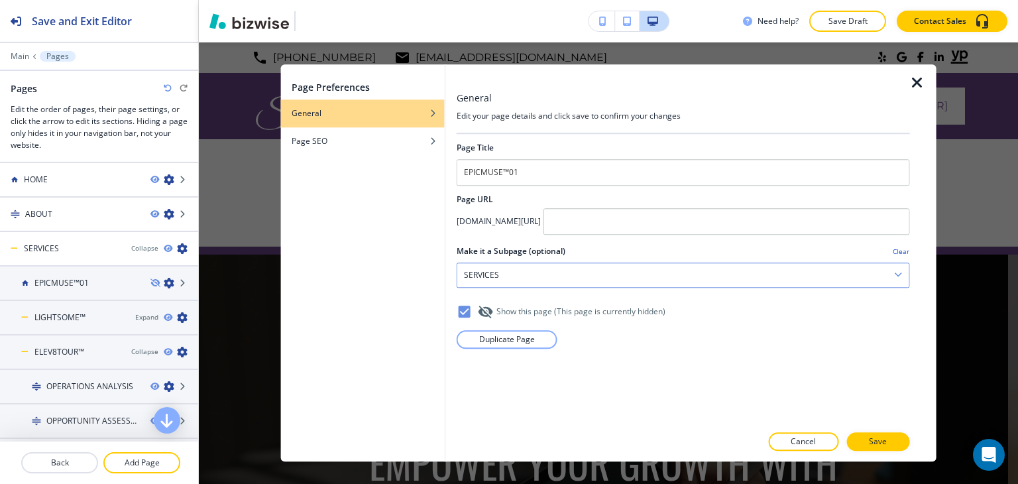
click at [871, 273] on div "SERVICES" at bounding box center [684, 275] width 452 height 24
click at [892, 249] on div "Make it a Subpage (optional) Clear" at bounding box center [684, 251] width 454 height 12
click at [894, 249] on h4 "Clear" at bounding box center [901, 252] width 17 height 10
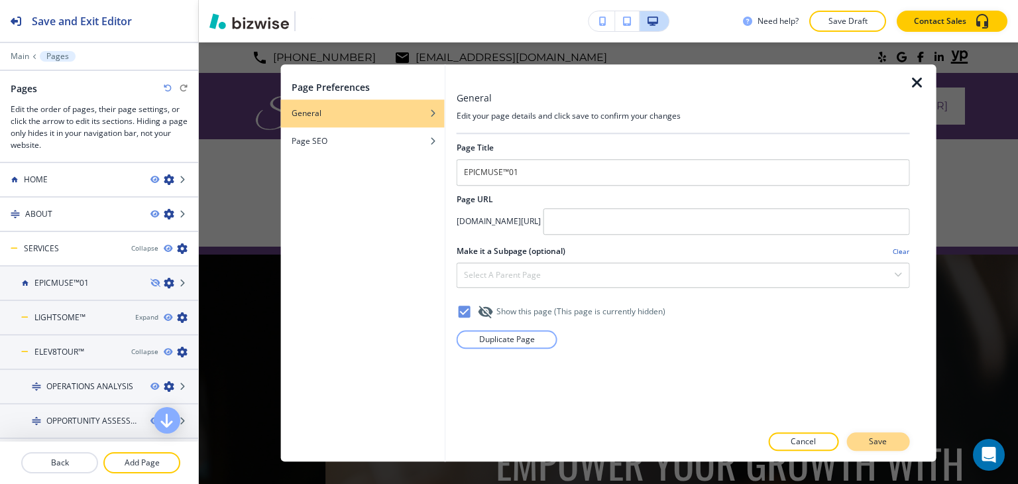
click at [881, 436] on p "Save" at bounding box center [878, 442] width 18 height 12
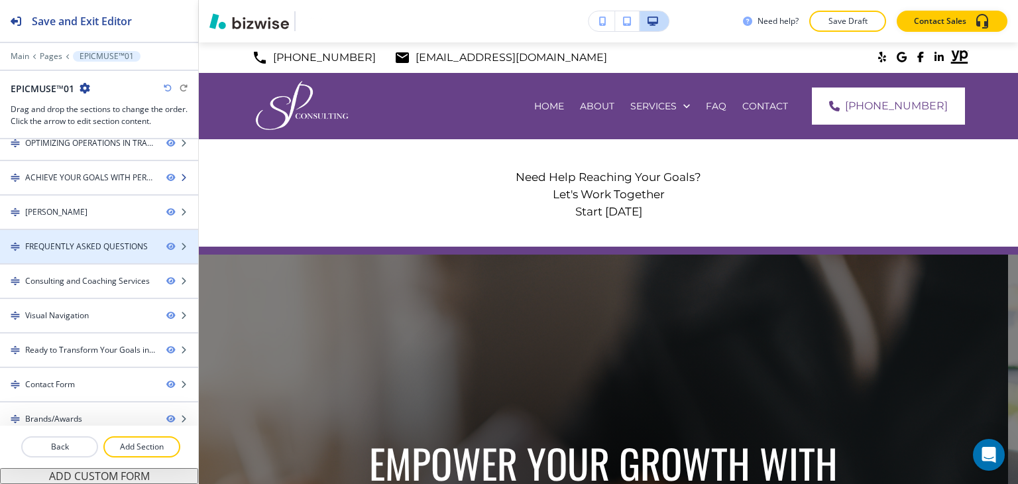
scroll to position [225, 0]
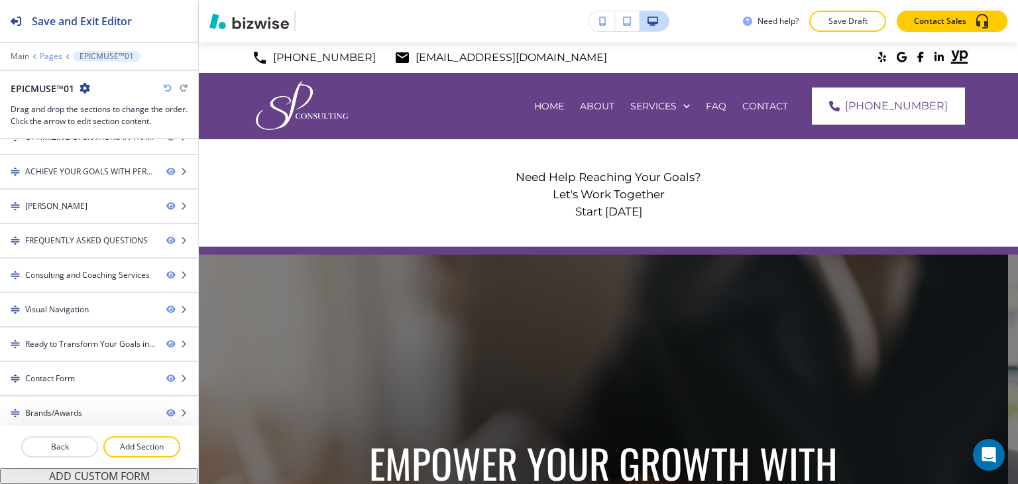
click at [50, 57] on p "Pages" at bounding box center [51, 56] width 23 height 9
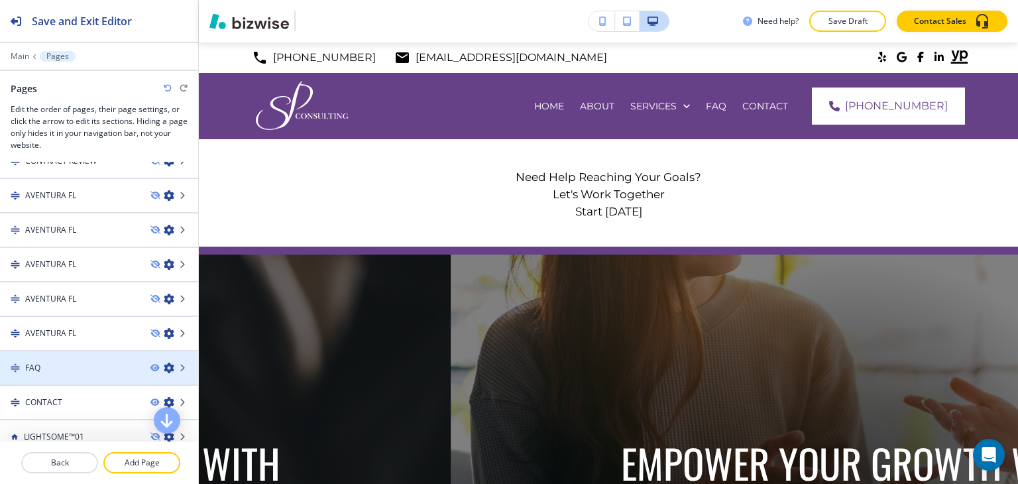
scroll to position [713, 0]
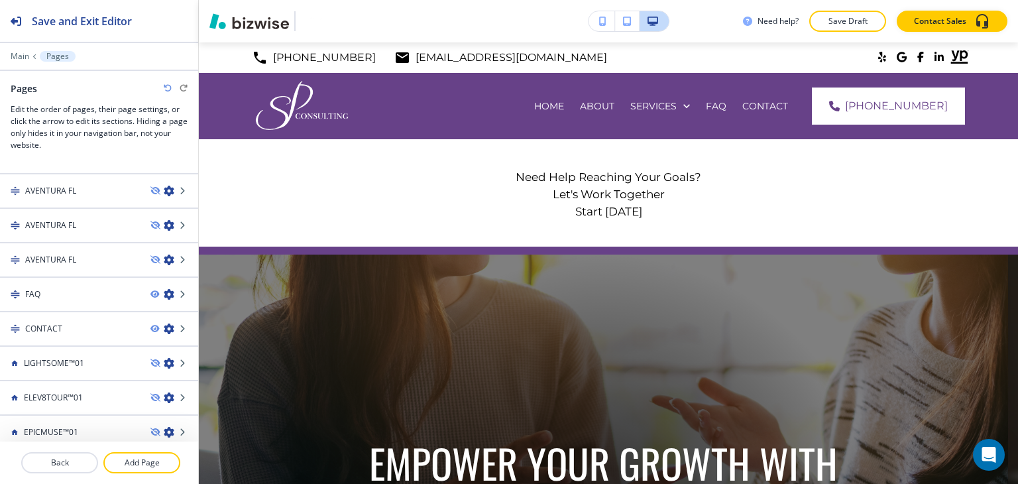
click at [100, 357] on div "LIGHTSOME™01" at bounding box center [70, 363] width 140 height 12
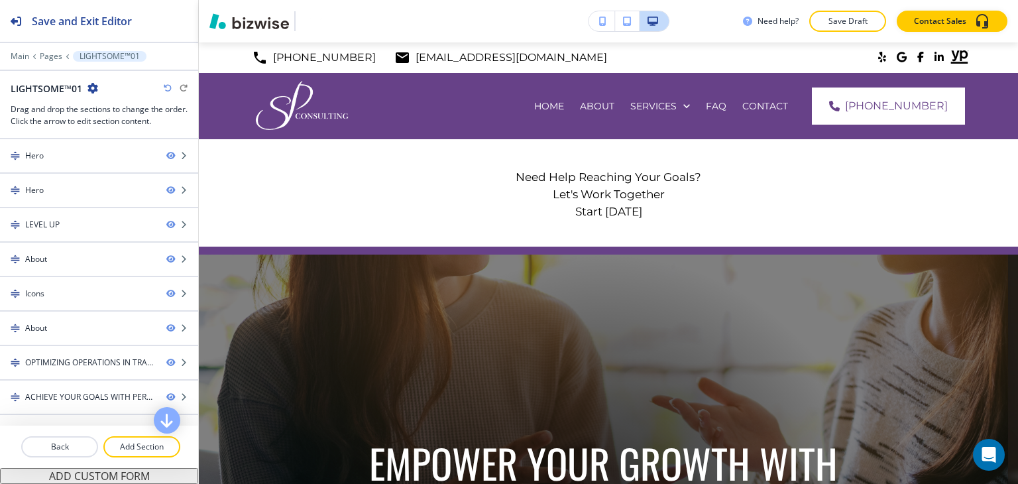
click at [95, 88] on icon "button" at bounding box center [93, 88] width 11 height 11
click at [107, 113] on p "Edit Page Settings" at bounding box center [129, 111] width 68 height 12
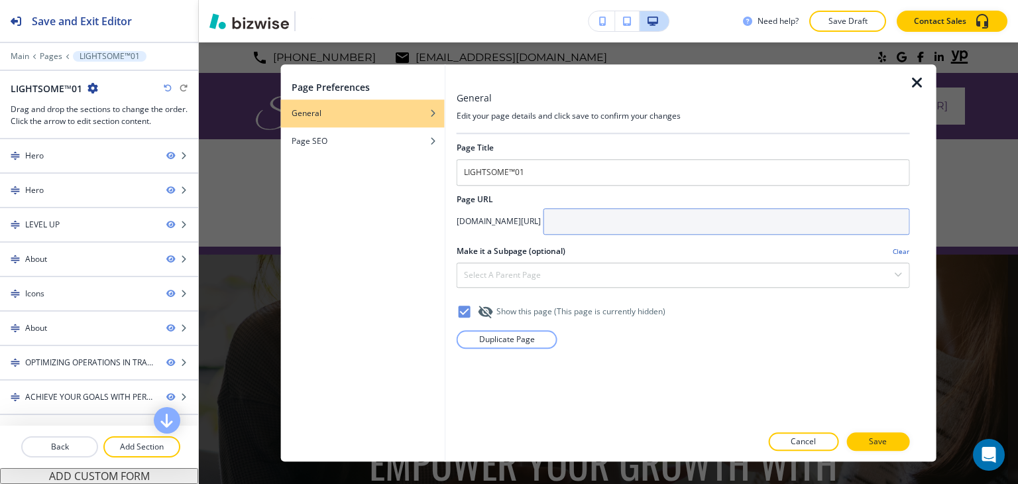
click at [659, 218] on input "text" at bounding box center [727, 221] width 367 height 27
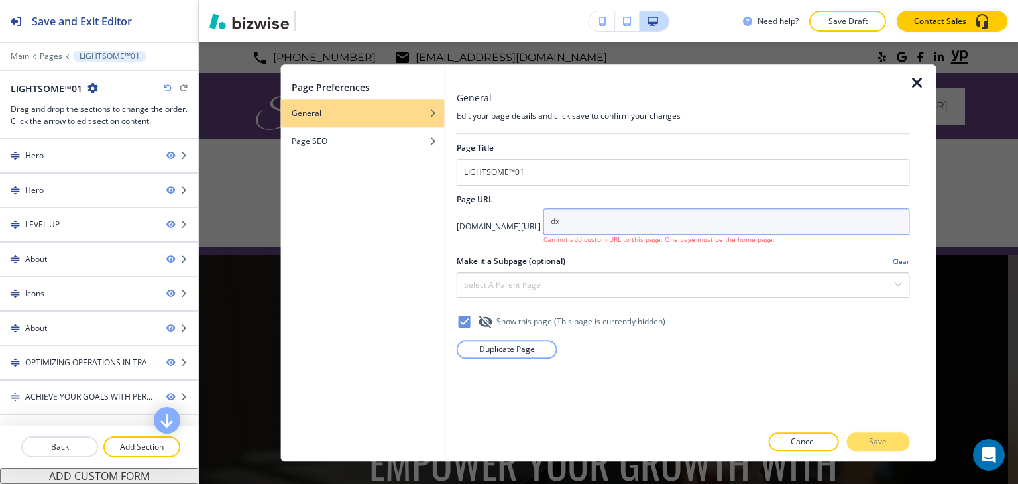
type input "d"
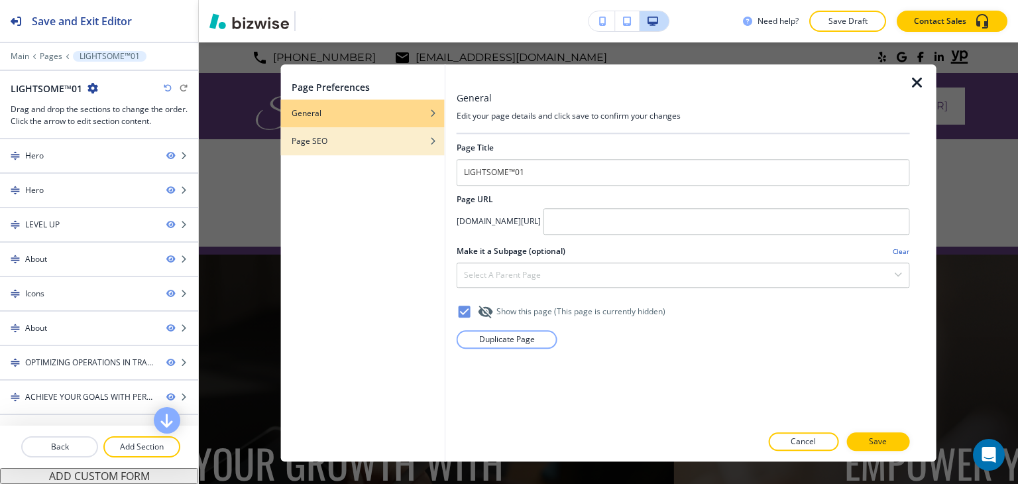
click at [417, 146] on div "Page SEO" at bounding box center [363, 141] width 164 height 12
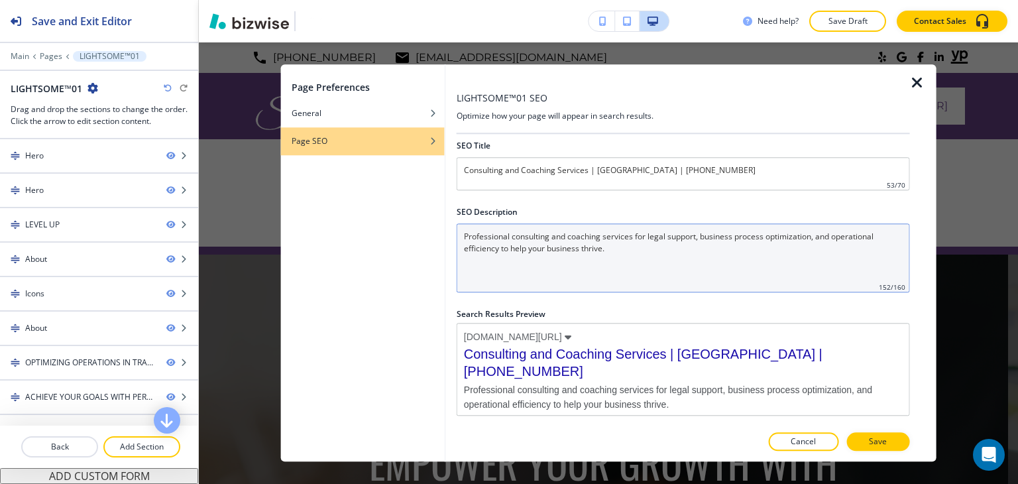
scroll to position [5, 0]
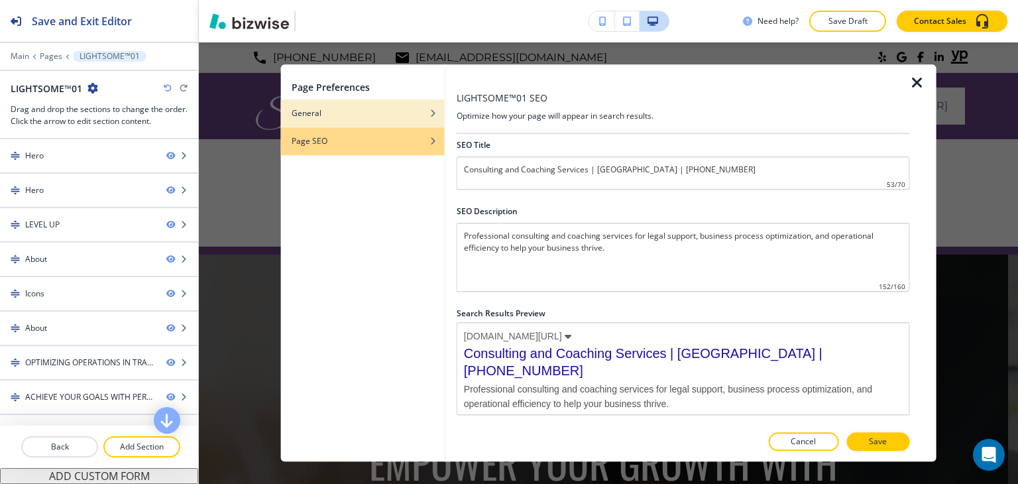
click at [392, 117] on div "General" at bounding box center [363, 113] width 164 height 12
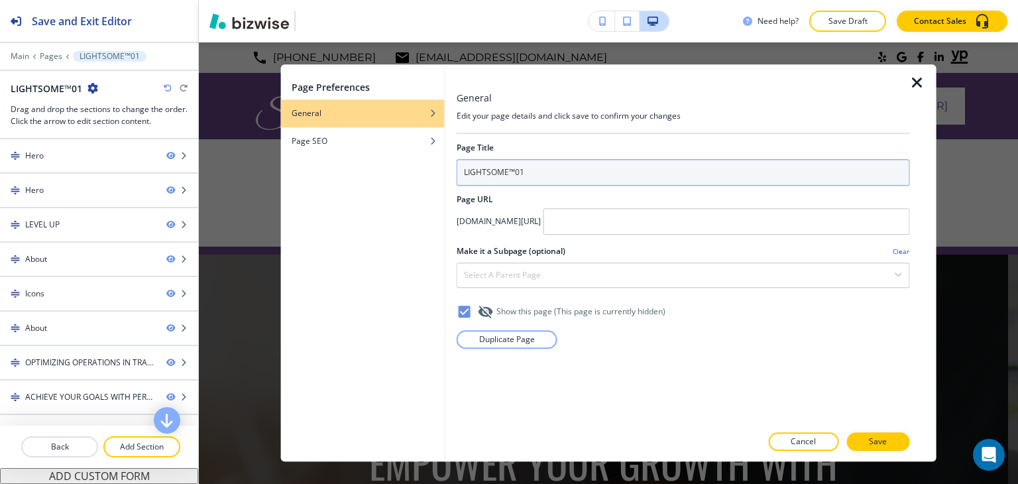
click at [583, 181] on input "LIGHTSOME™01" at bounding box center [684, 172] width 454 height 27
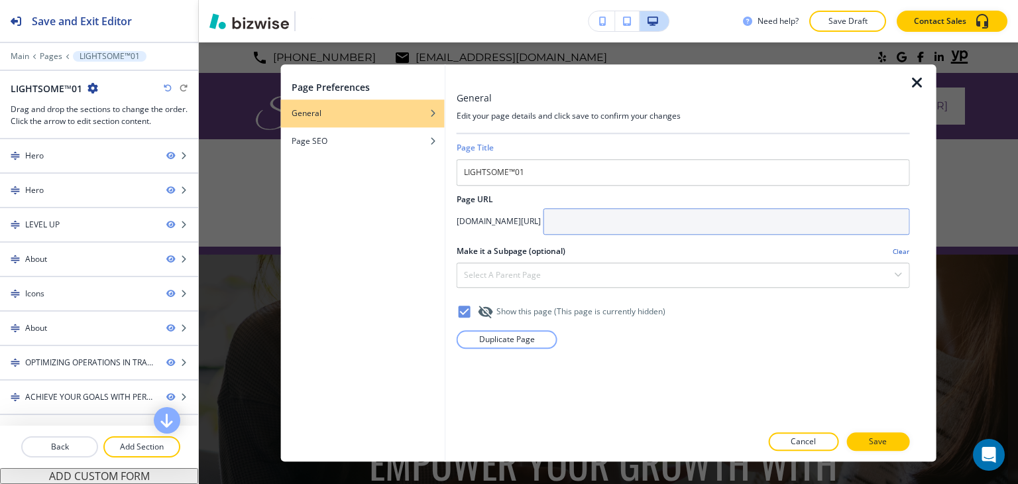
click at [674, 227] on input "text" at bounding box center [727, 221] width 367 height 27
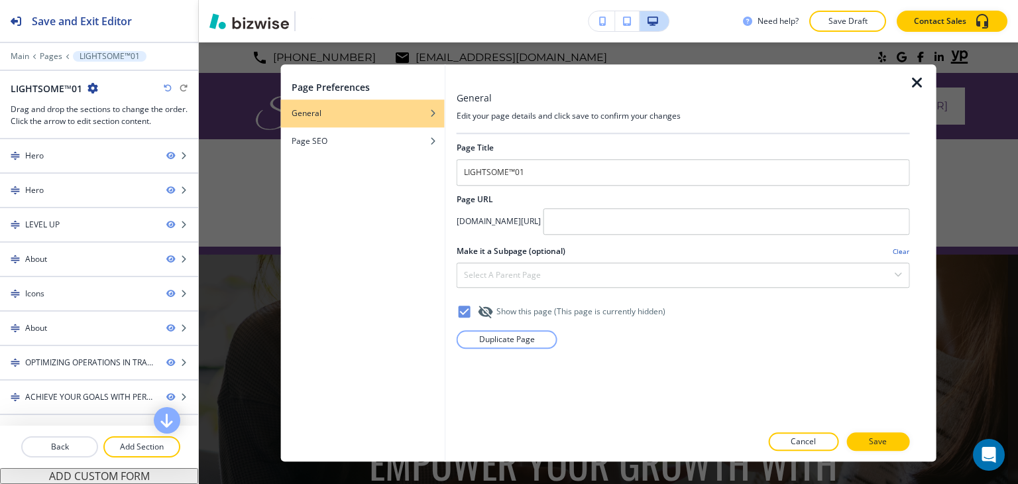
click at [541, 226] on h4 "[DOMAIN_NAME][URL]" at bounding box center [499, 221] width 84 height 12
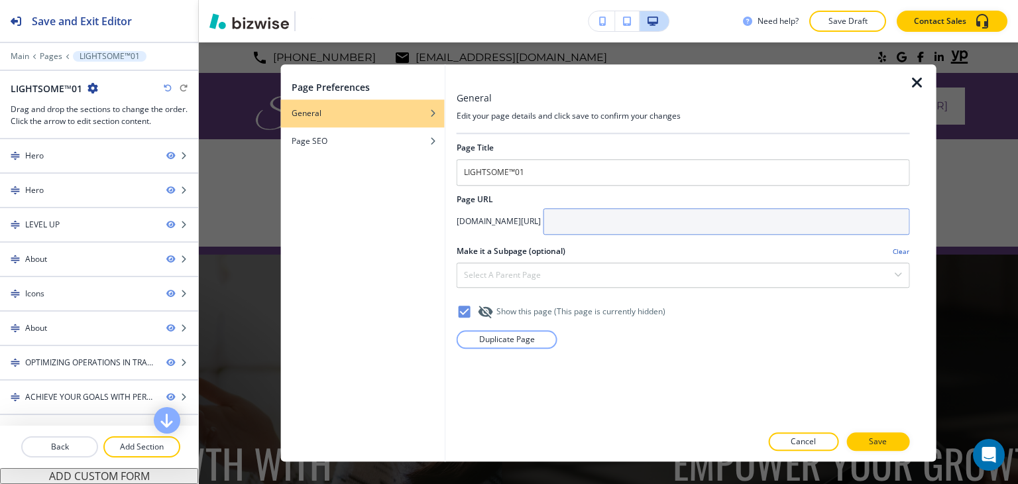
click at [660, 223] on input "text" at bounding box center [727, 221] width 367 height 27
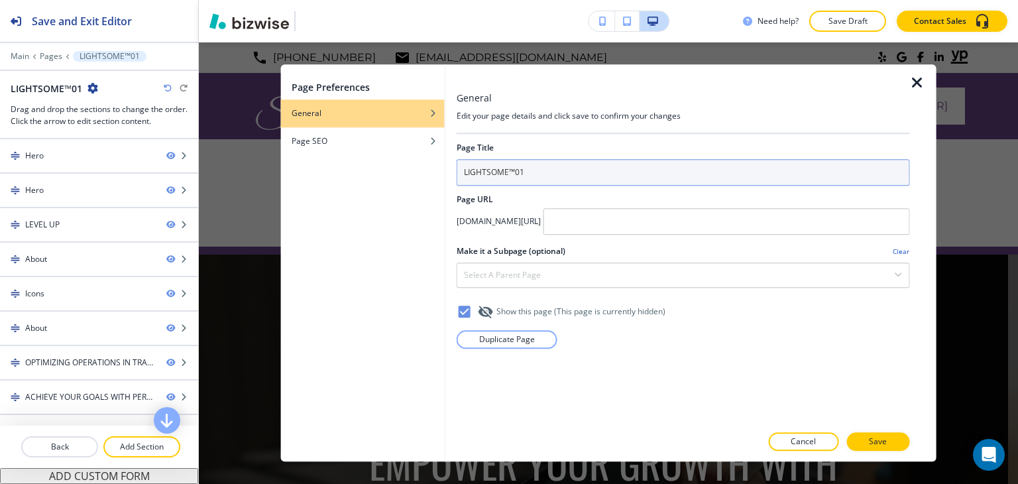
click at [548, 174] on input "LIGHTSOME™01" at bounding box center [684, 172] width 454 height 27
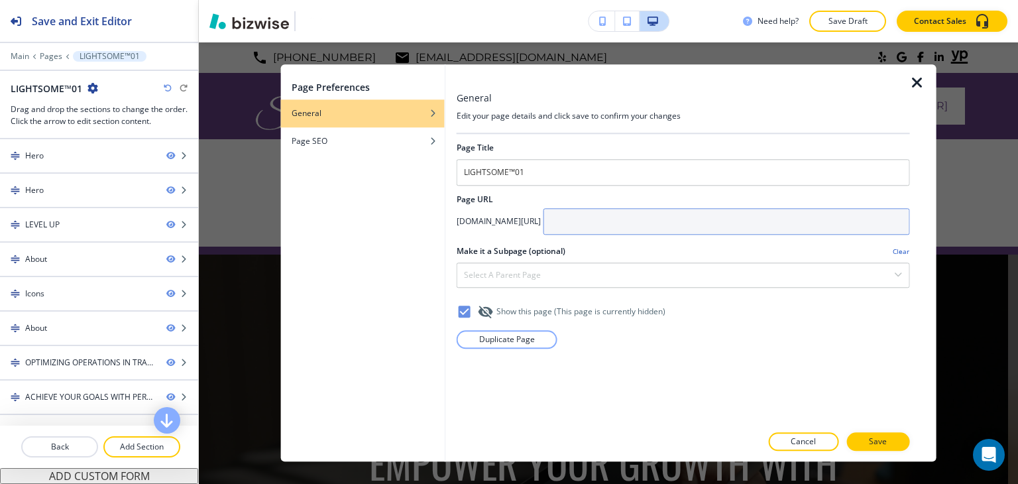
click at [676, 229] on input "text" at bounding box center [727, 221] width 367 height 27
paste input "LIGHTSOME™01"
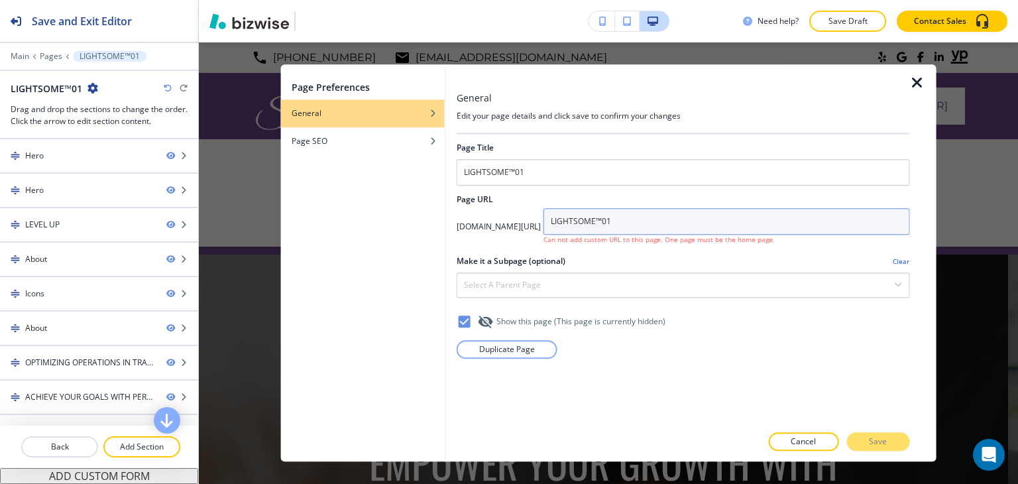
click at [682, 221] on input "LIGHTSOME™01" at bounding box center [727, 221] width 367 height 27
click at [700, 226] on input "LIGHTSOM-01" at bounding box center [727, 221] width 367 height 27
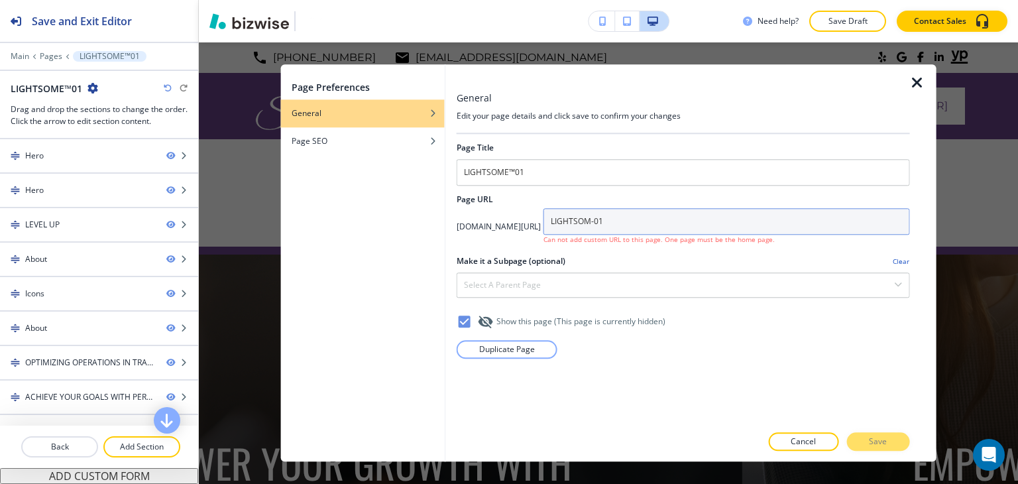
type input "LIGHTSOM-01"
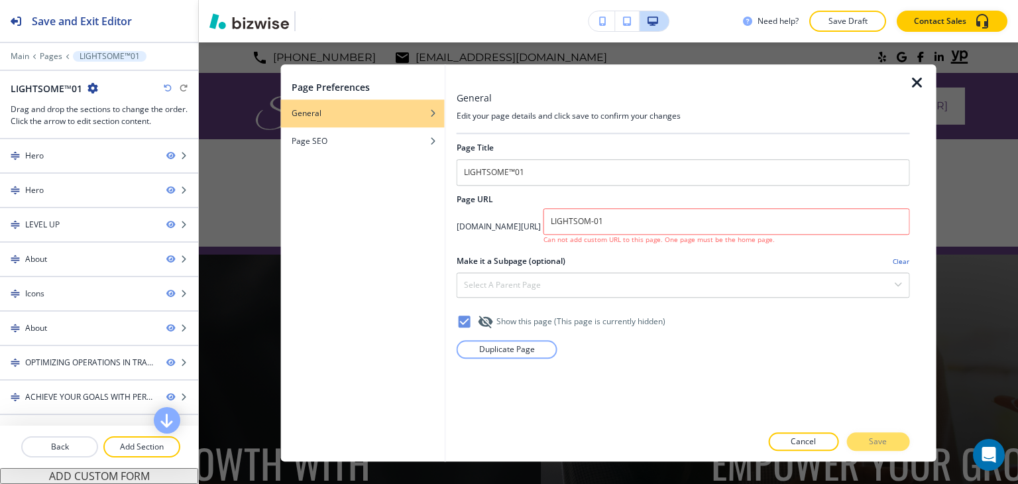
click at [875, 444] on div "Cancel Save" at bounding box center [684, 442] width 454 height 19
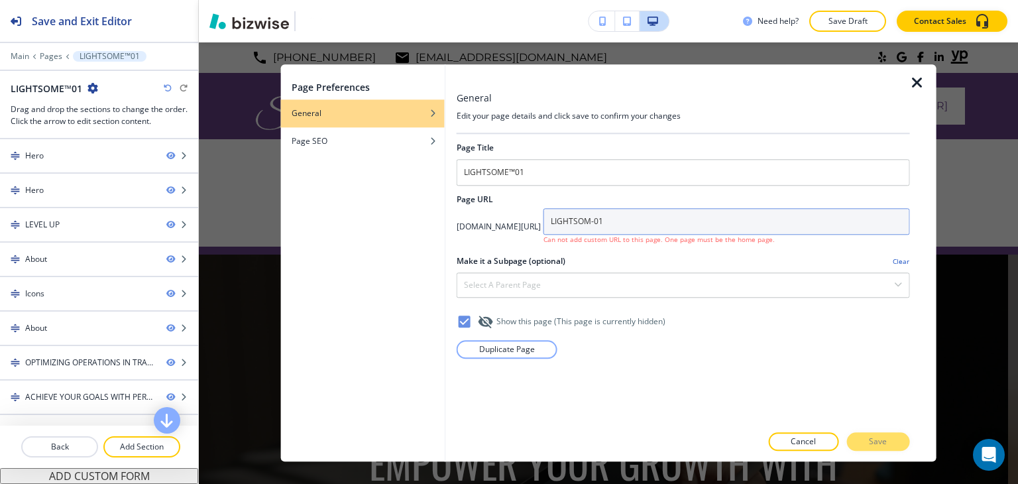
click at [835, 215] on input "LIGHTSOM-01" at bounding box center [727, 221] width 367 height 27
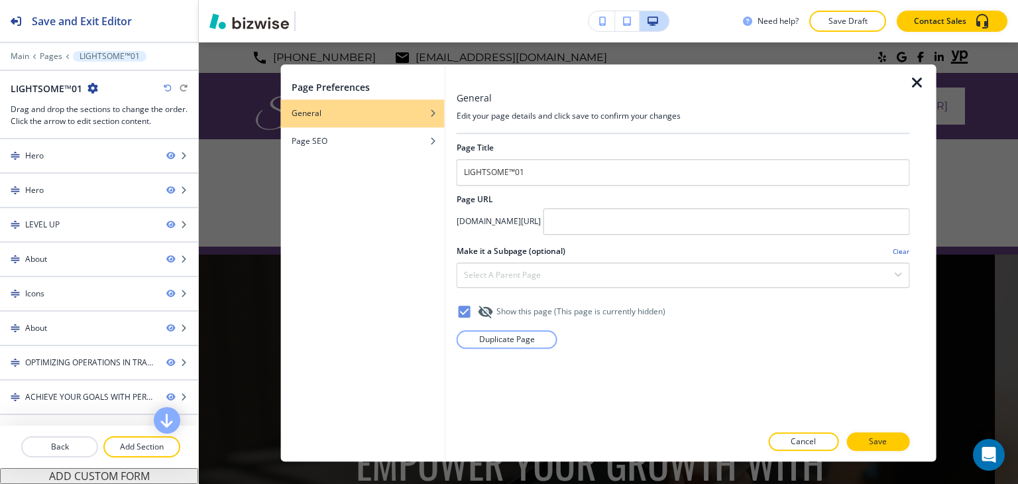
click at [923, 85] on icon "button" at bounding box center [918, 83] width 16 height 16
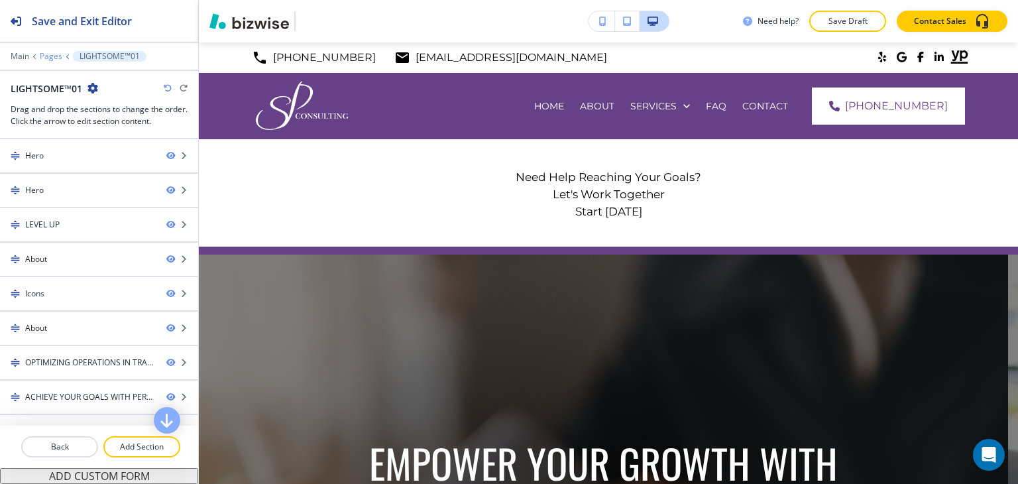
click at [54, 59] on p "Pages" at bounding box center [51, 56] width 23 height 9
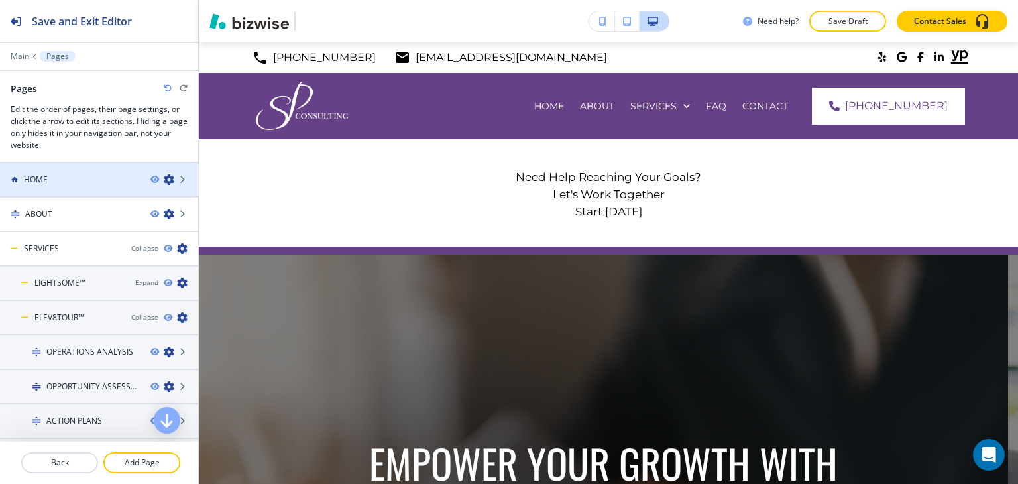
click at [88, 175] on div "HOME" at bounding box center [70, 180] width 140 height 12
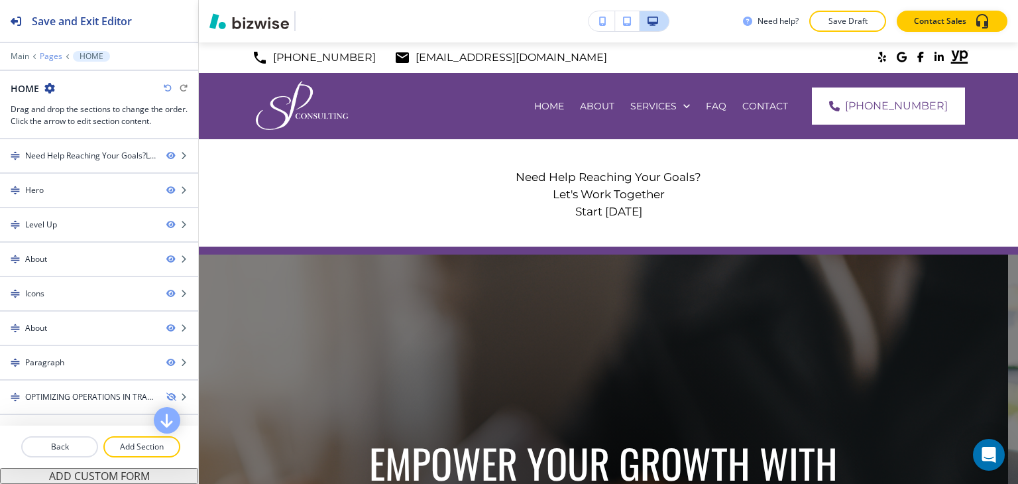
click at [52, 56] on p "Pages" at bounding box center [51, 56] width 23 height 9
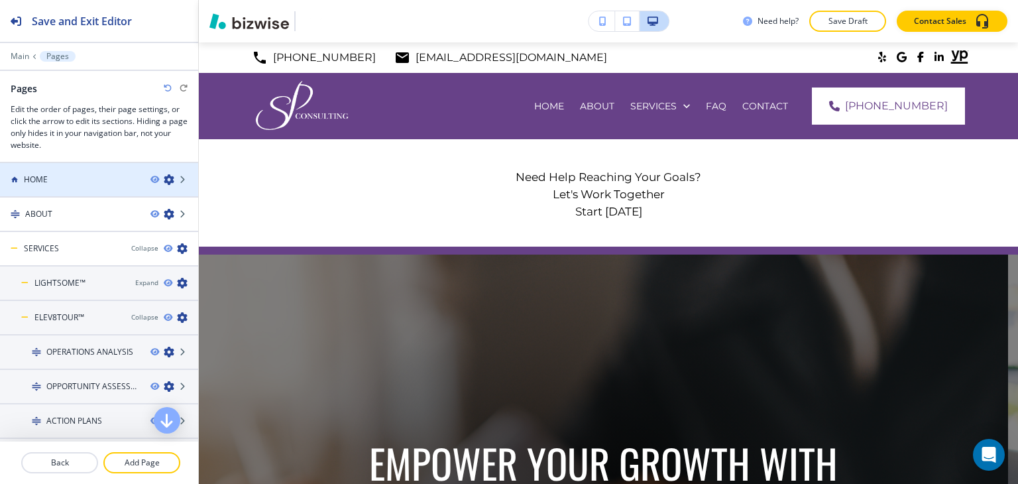
click at [164, 179] on icon "button" at bounding box center [169, 179] width 11 height 11
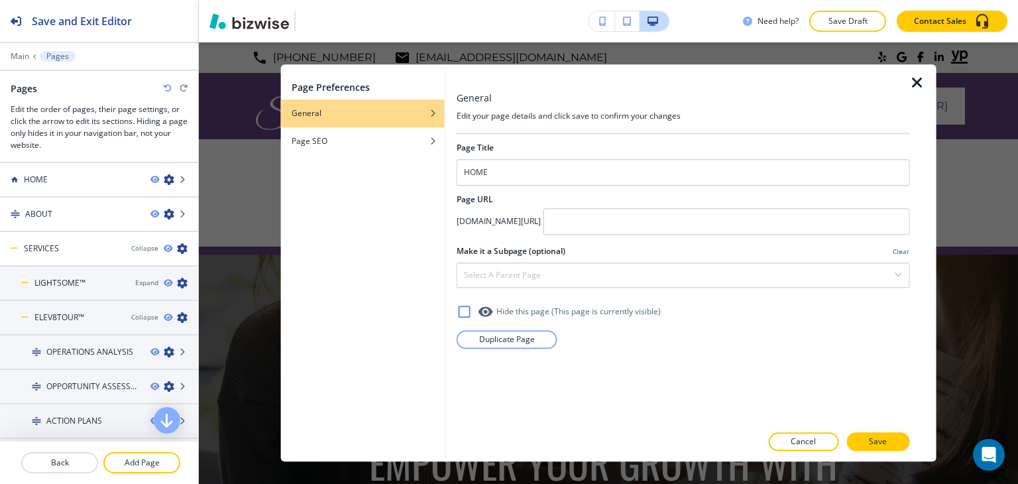
click at [50, 54] on p "Pages" at bounding box center [57, 56] width 23 height 9
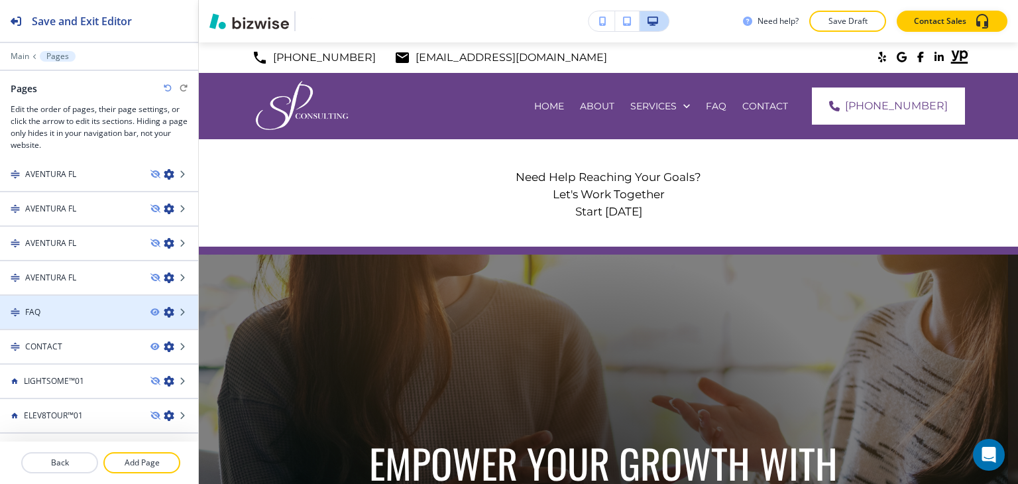
scroll to position [713, 0]
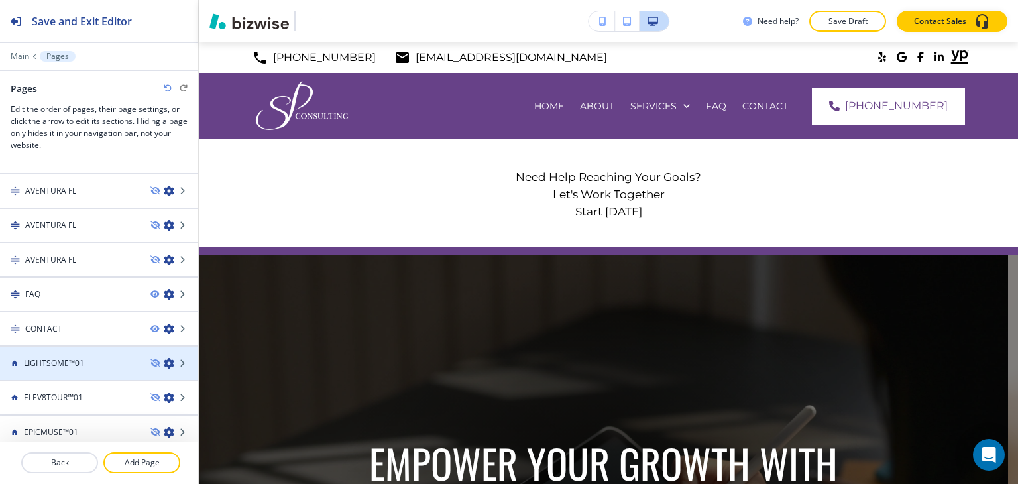
click at [164, 358] on icon "button" at bounding box center [169, 363] width 11 height 11
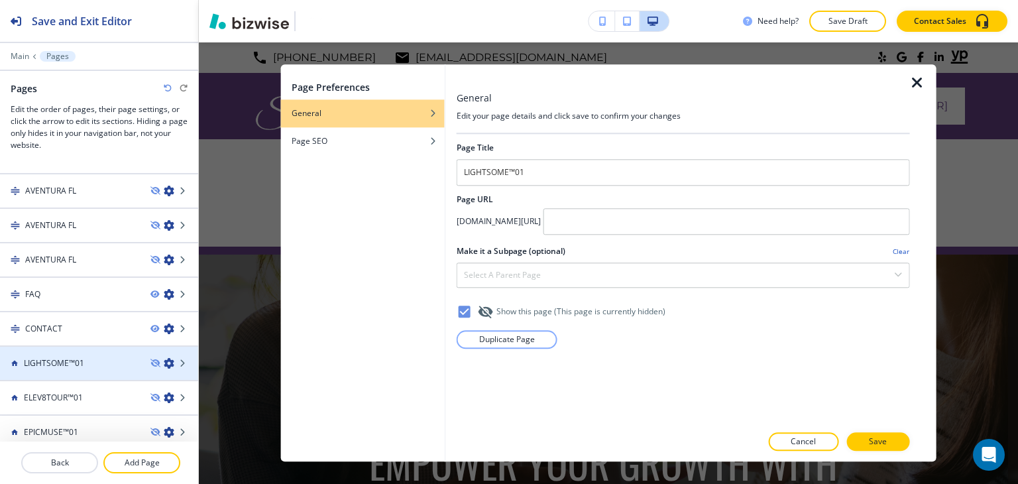
click at [106, 369] on div at bounding box center [99, 374] width 198 height 11
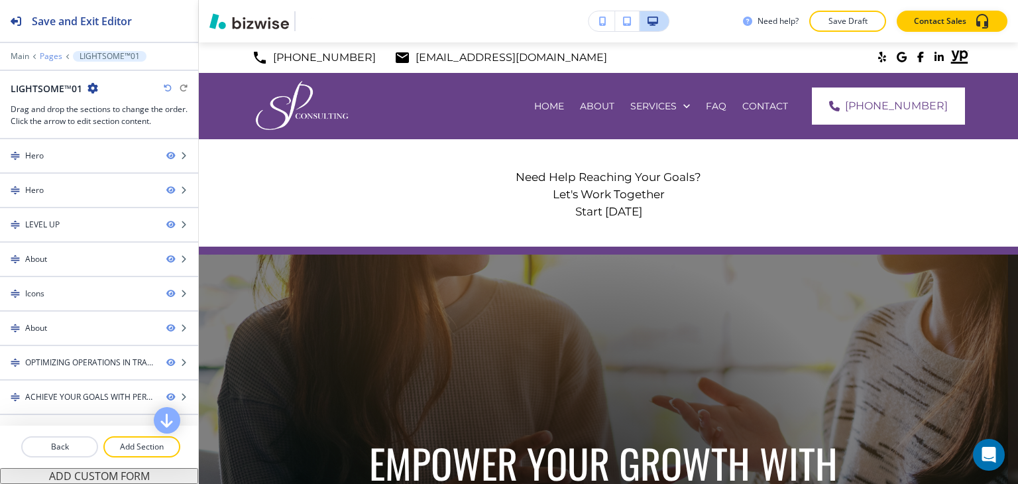
click at [53, 54] on p "Pages" at bounding box center [51, 56] width 23 height 9
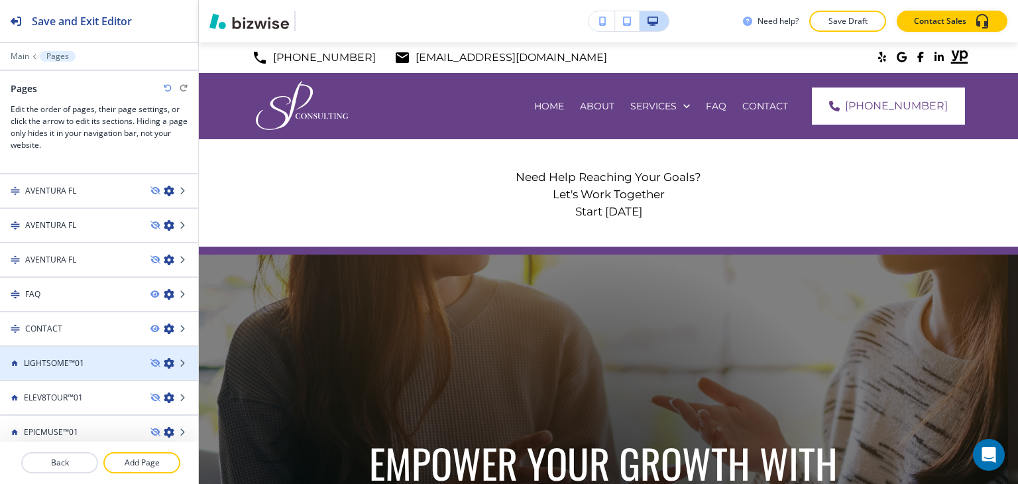
click at [164, 358] on icon "button" at bounding box center [169, 363] width 11 height 11
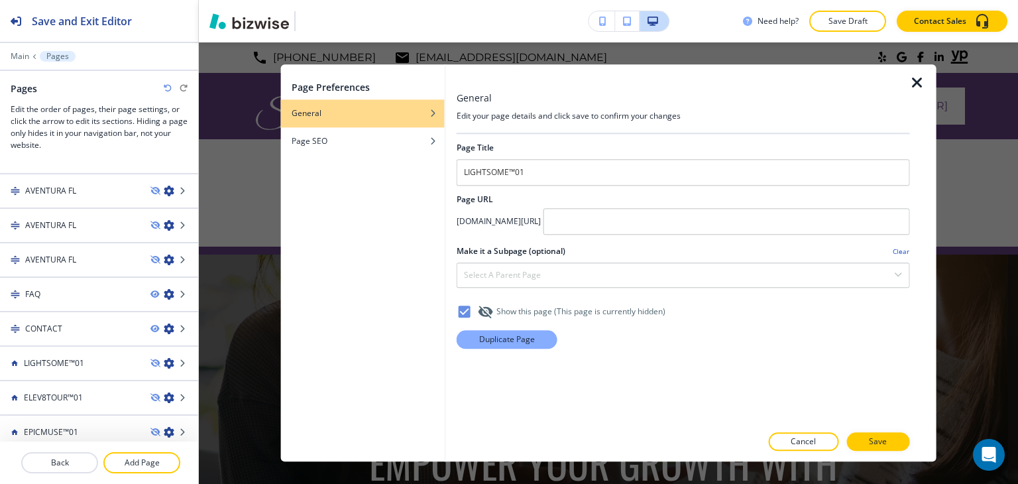
click at [535, 341] on button "Duplicate Page" at bounding box center [507, 339] width 101 height 19
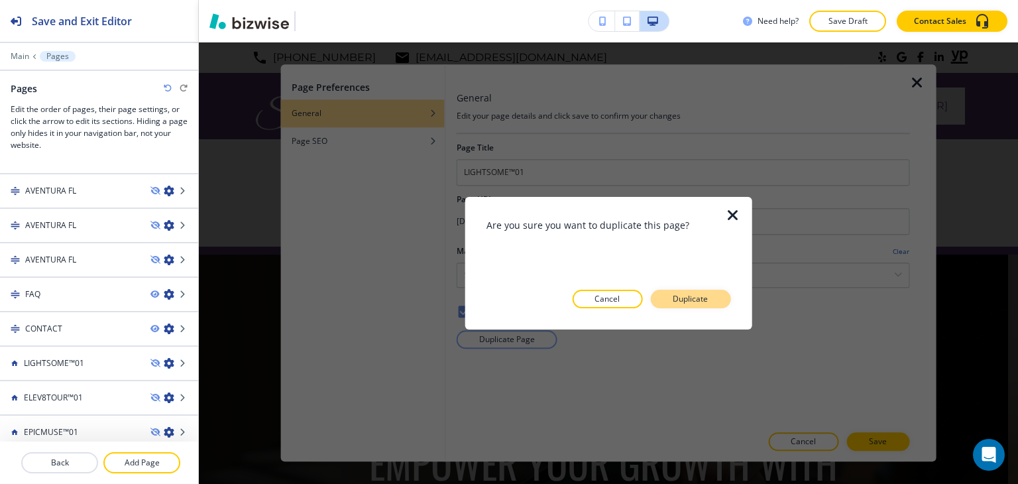
click at [686, 295] on p "Duplicate" at bounding box center [690, 299] width 35 height 12
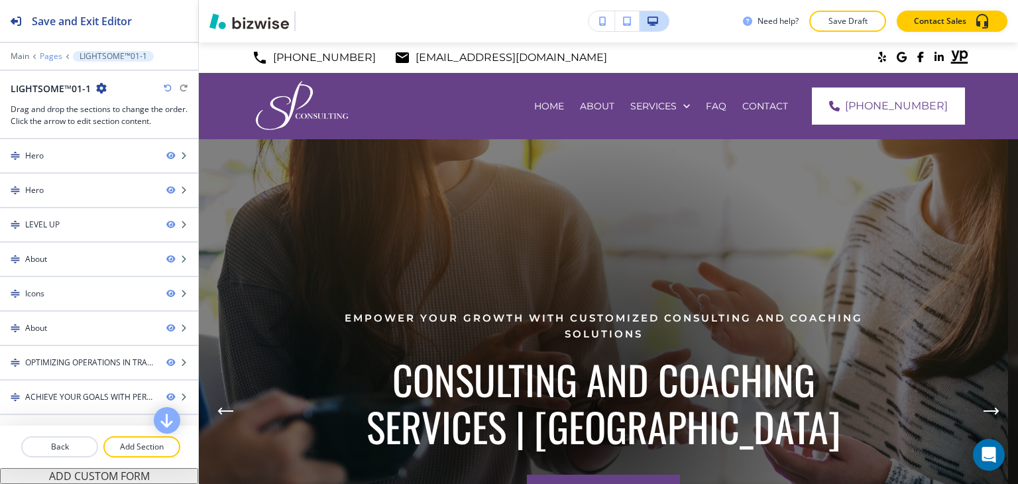
click at [48, 58] on p "Pages" at bounding box center [51, 56] width 23 height 9
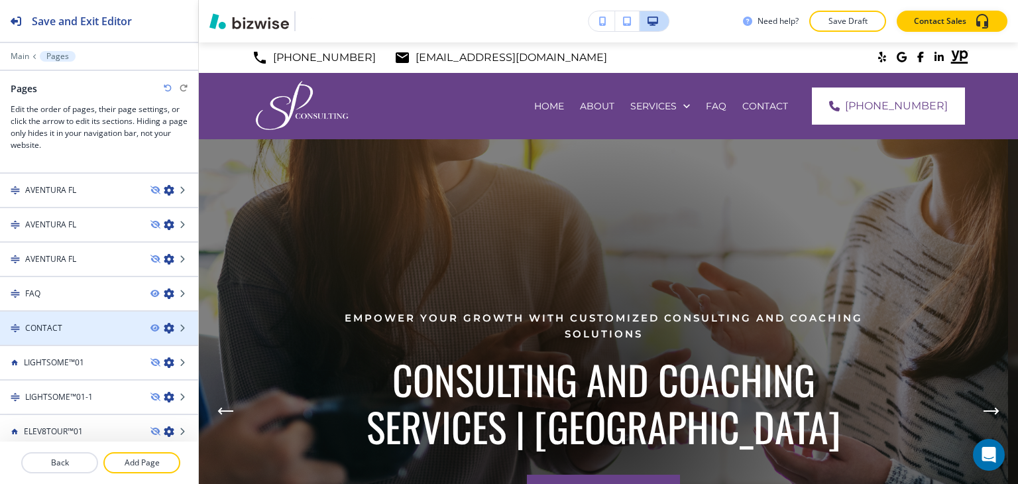
scroll to position [747, 0]
click at [164, 324] on icon "button" at bounding box center [169, 329] width 11 height 11
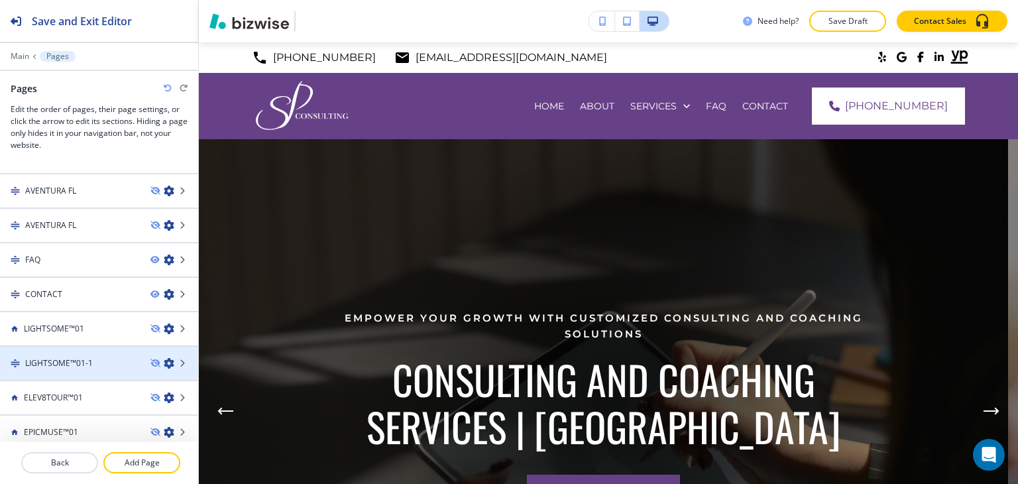
click at [164, 358] on icon "button" at bounding box center [169, 363] width 11 height 11
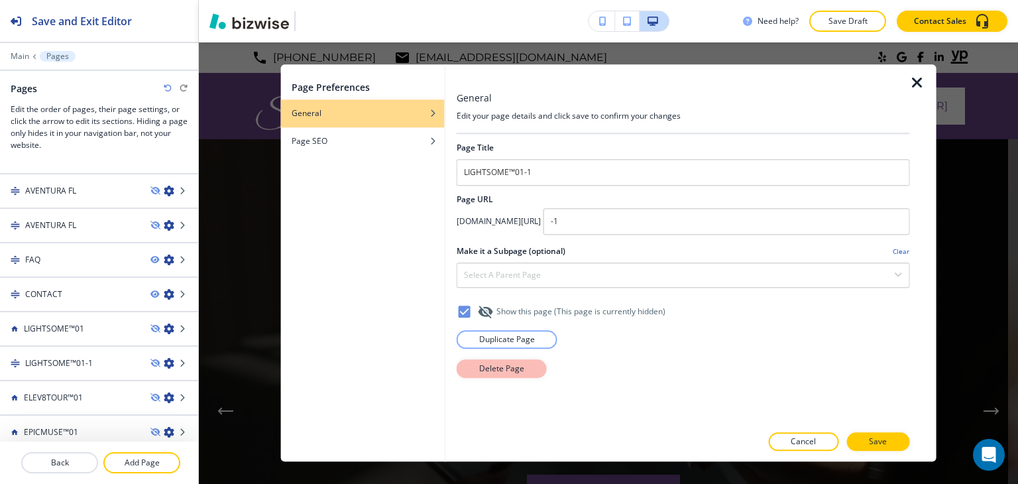
click at [528, 370] on button "Delete Page" at bounding box center [502, 368] width 90 height 19
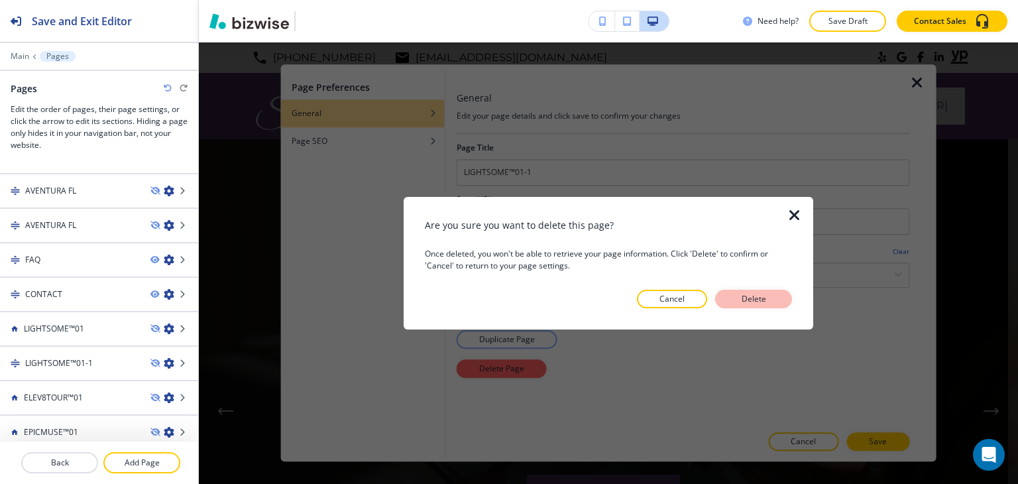
click at [770, 296] on button "Delete" at bounding box center [753, 299] width 77 height 19
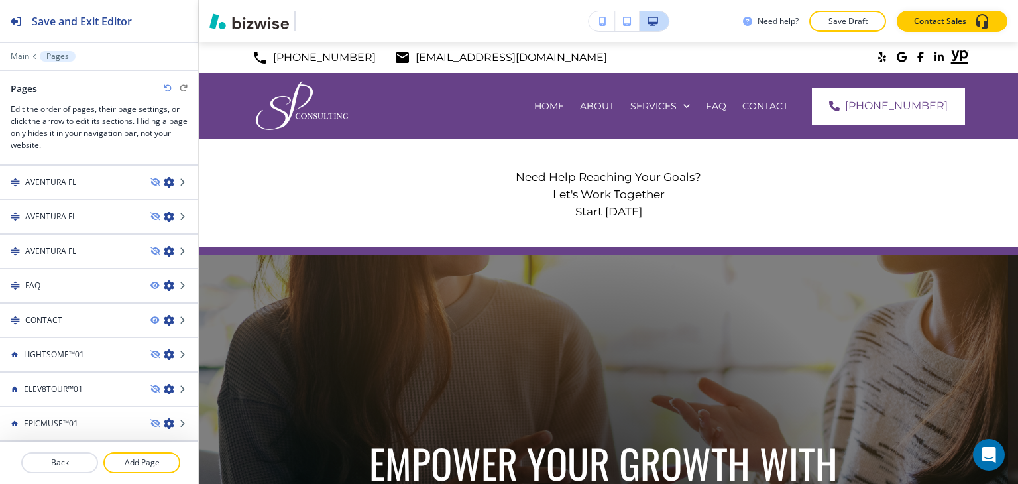
scroll to position [713, 0]
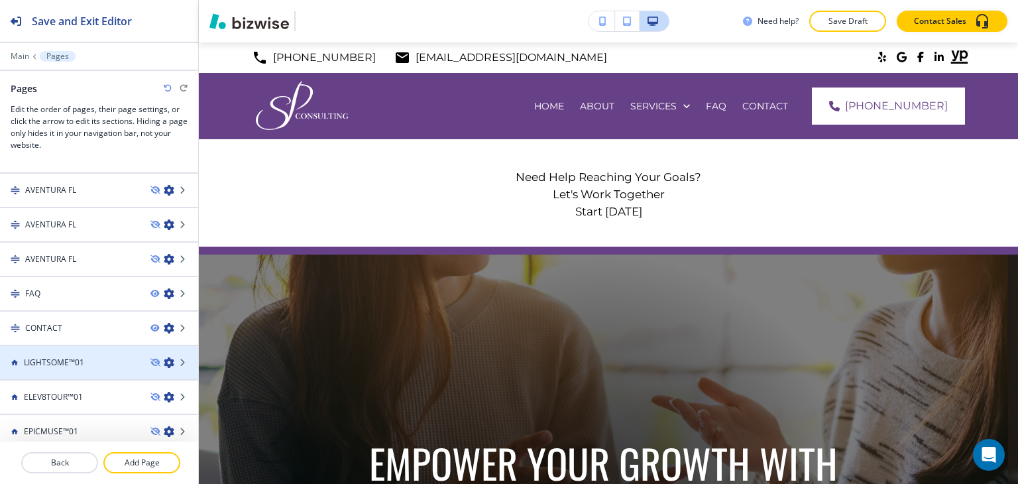
click at [164, 357] on icon "button" at bounding box center [169, 362] width 11 height 11
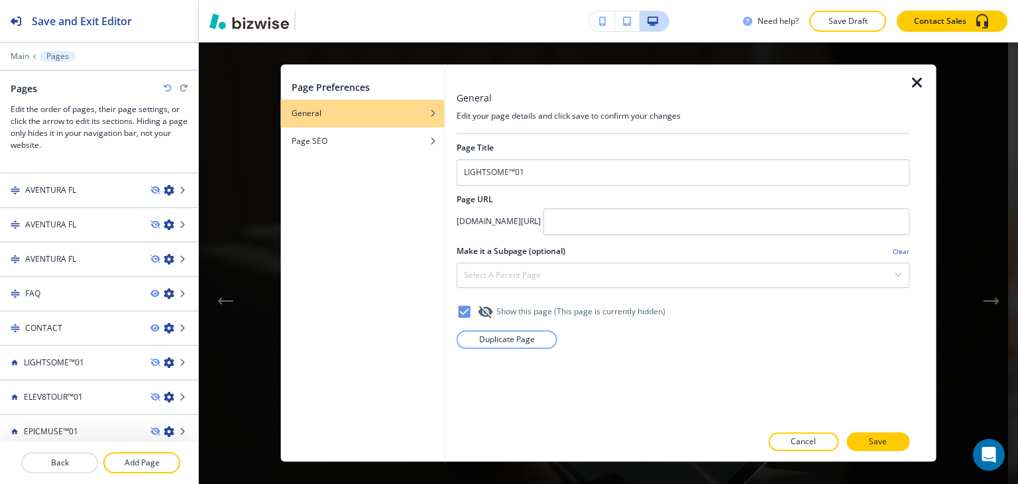
scroll to position [265, 0]
click at [911, 86] on icon "button" at bounding box center [918, 83] width 16 height 16
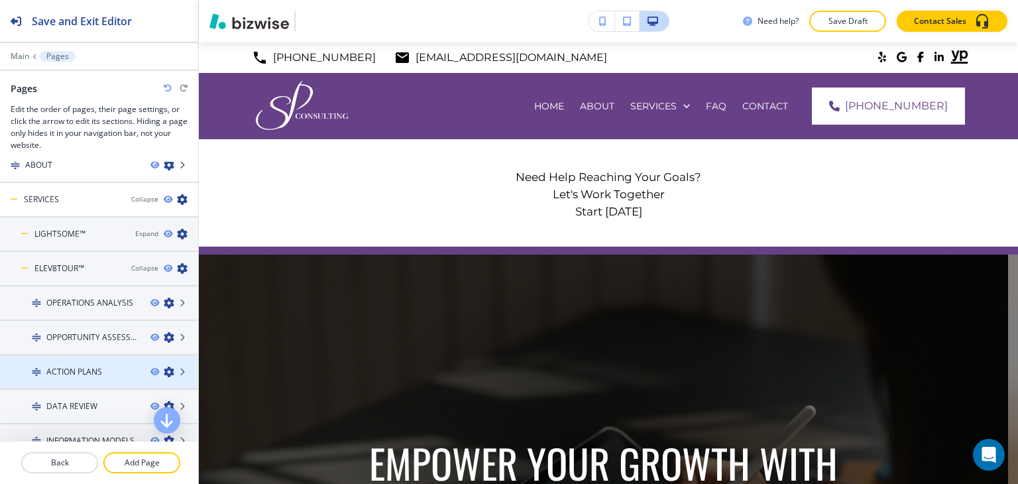
scroll to position [0, 0]
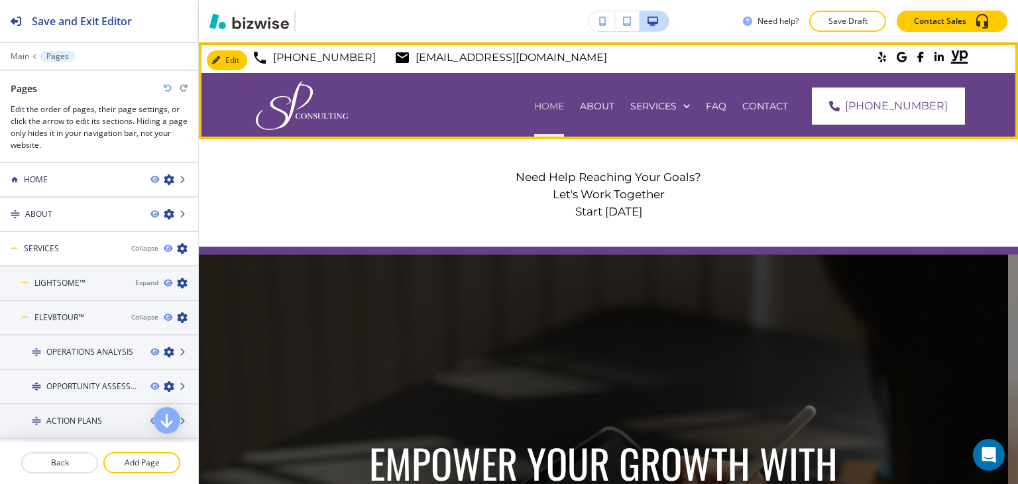
click at [564, 108] on p "HOME" at bounding box center [549, 105] width 30 height 13
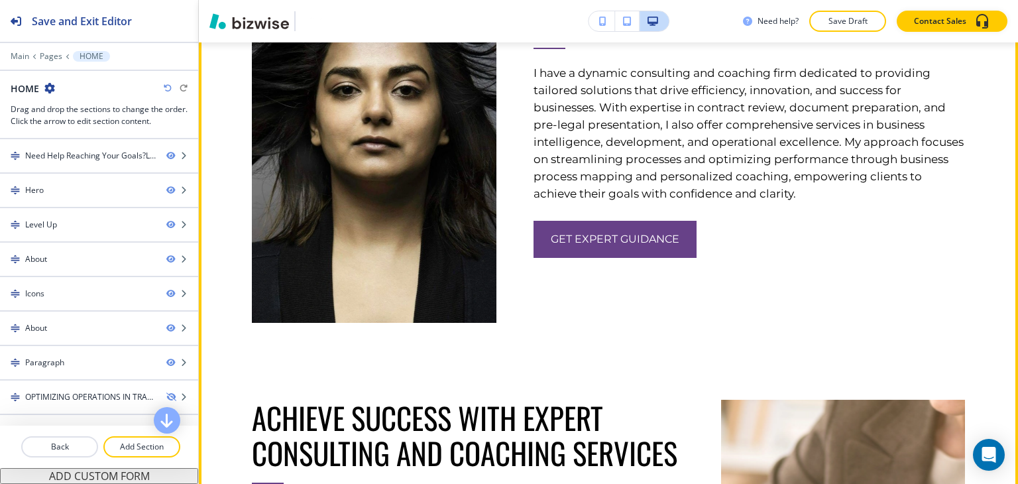
scroll to position [1790, 0]
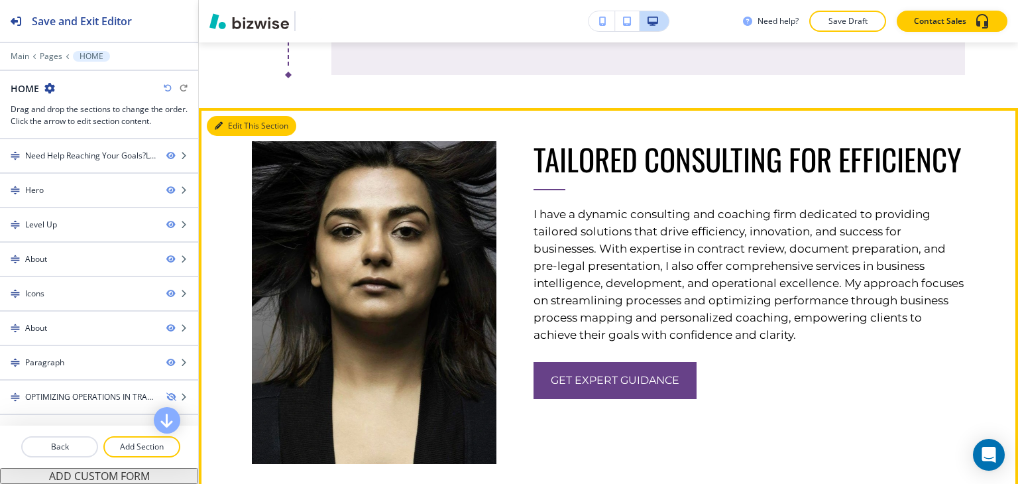
click at [222, 124] on icon "button" at bounding box center [219, 126] width 8 height 8
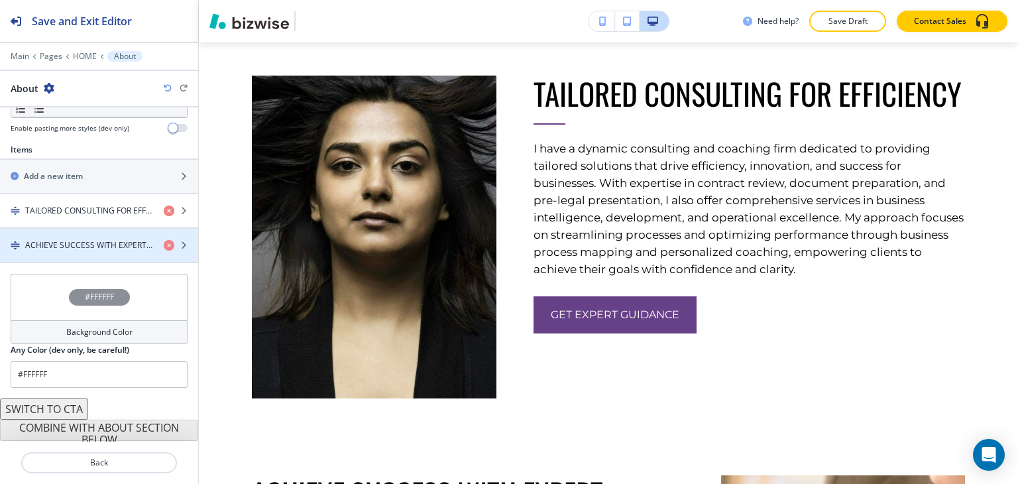
scroll to position [459, 0]
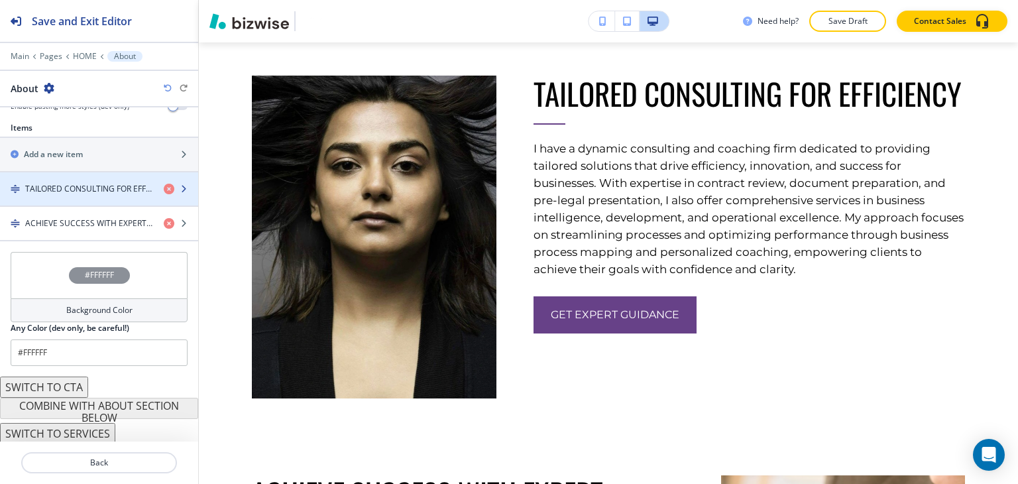
click at [114, 187] on h4 "TAILORED CONSULTING FOR EFFICIENCY" at bounding box center [89, 189] width 128 height 12
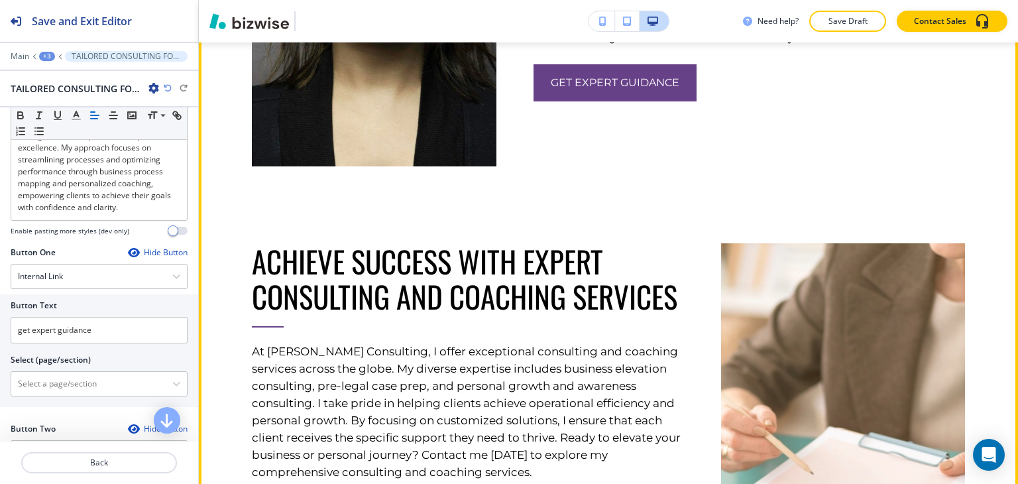
scroll to position [2087, 0]
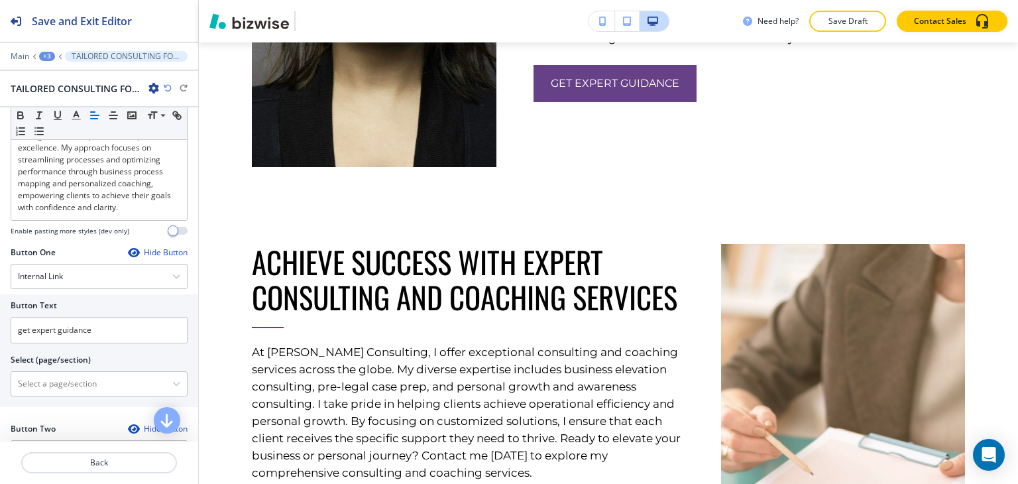
click at [39, 52] on button "+3" at bounding box center [47, 56] width 16 height 9
click at [66, 131] on button "About" at bounding box center [81, 124] width 85 height 24
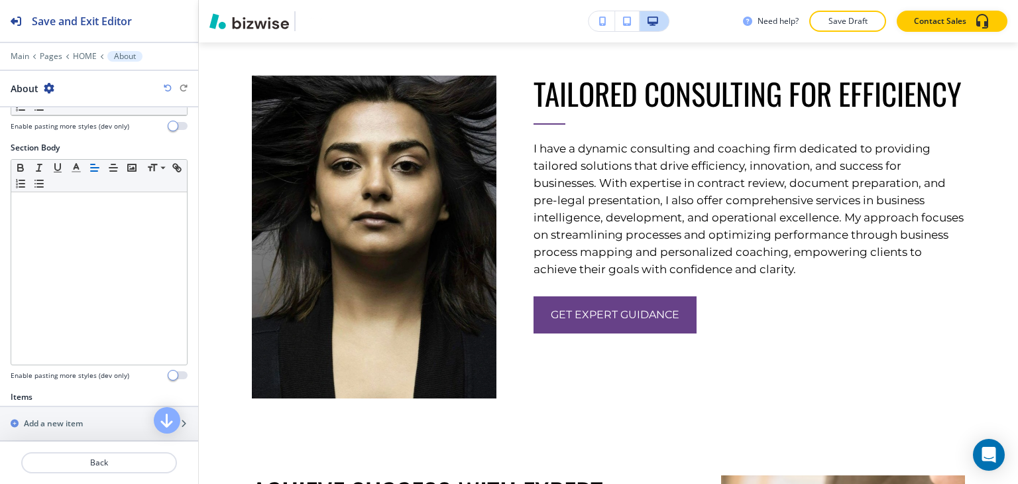
scroll to position [459, 0]
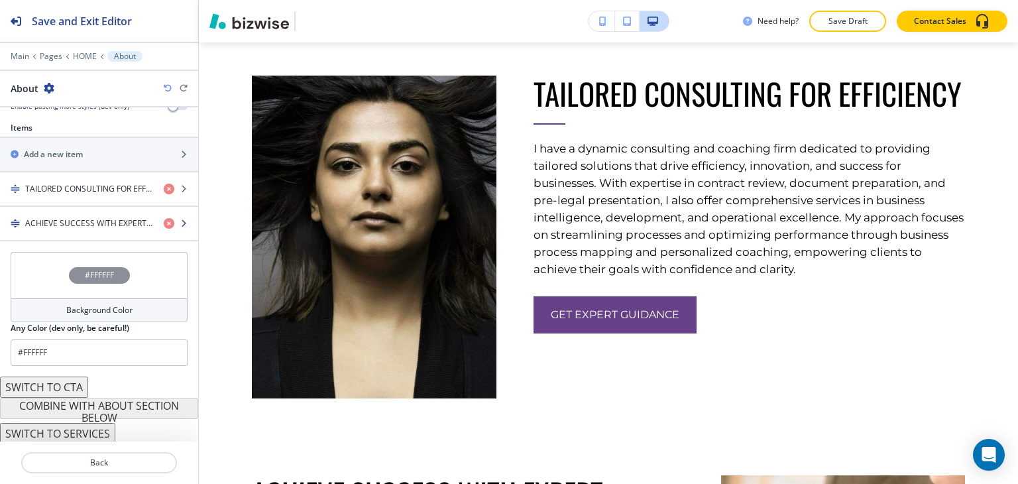
click at [105, 234] on div "button" at bounding box center [99, 234] width 198 height 11
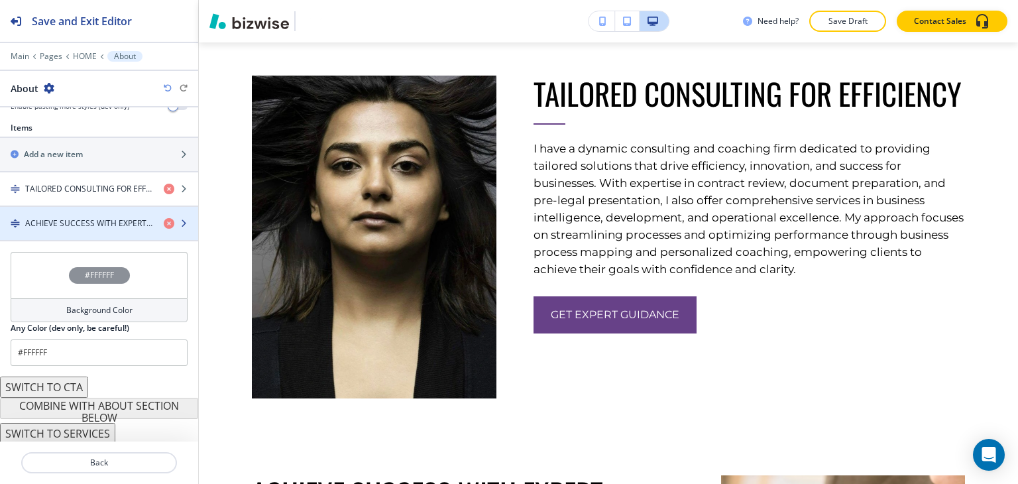
click at [106, 229] on div "button" at bounding box center [99, 234] width 198 height 11
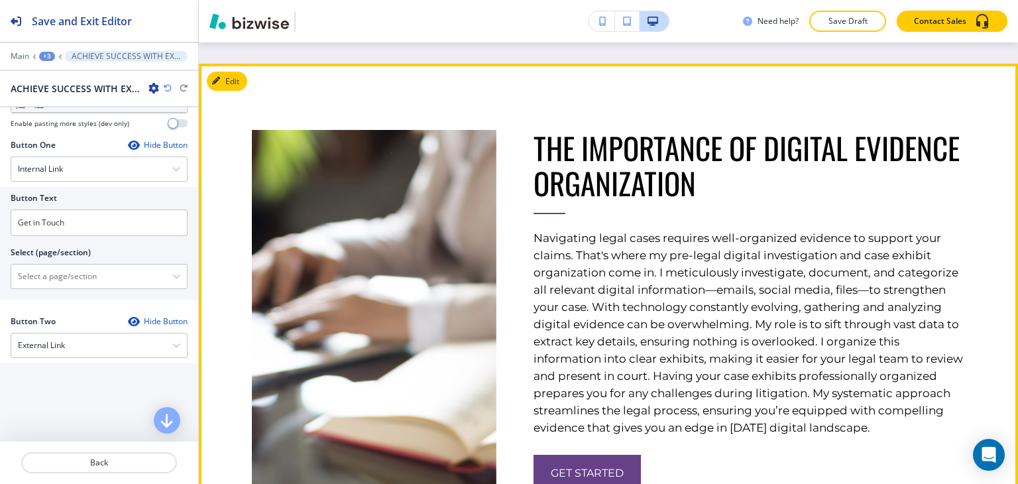
scroll to position [3278, 0]
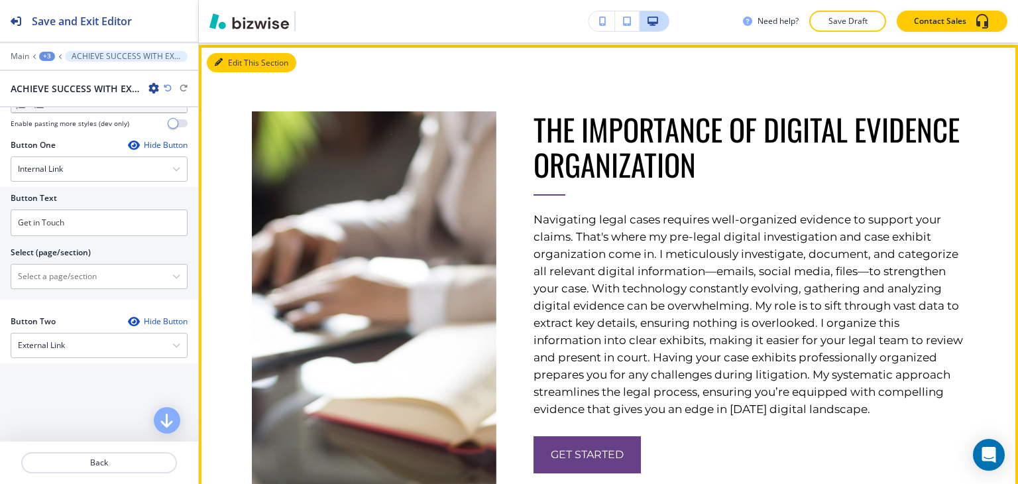
click at [225, 53] on button "Edit This Section" at bounding box center [252, 63] width 90 height 20
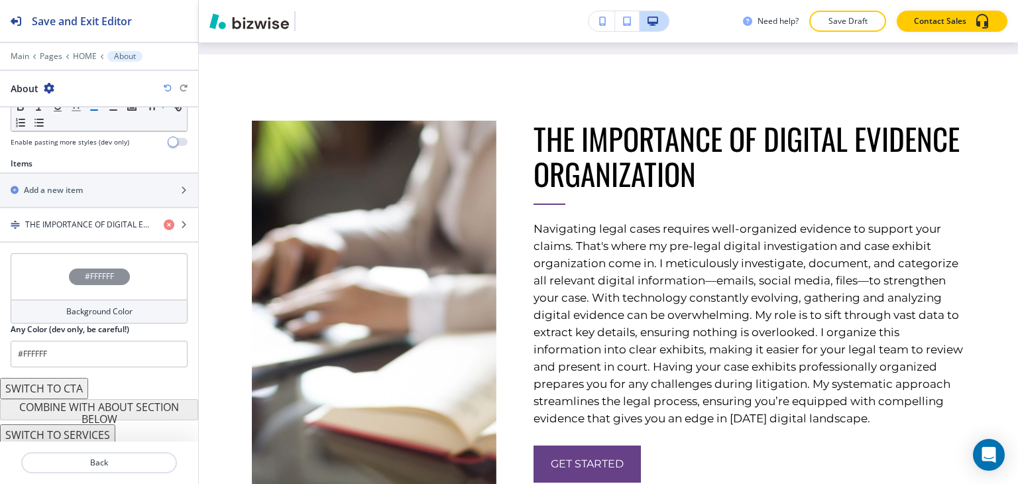
scroll to position [424, 0]
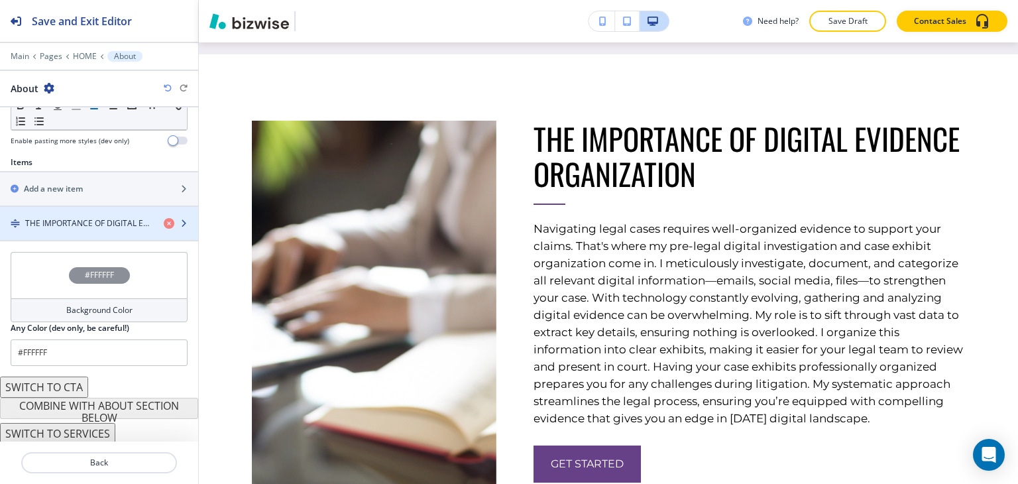
click at [105, 229] on div "button" at bounding box center [99, 234] width 198 height 11
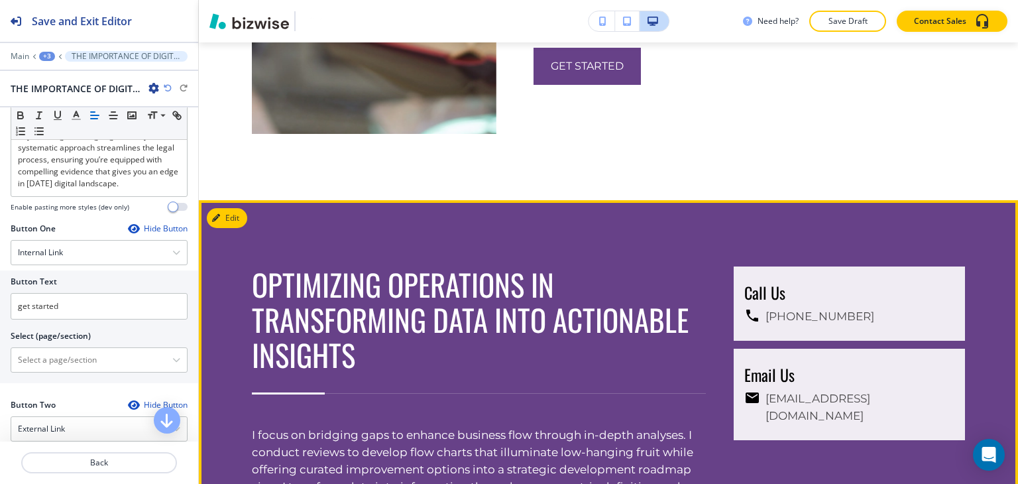
scroll to position [3667, 0]
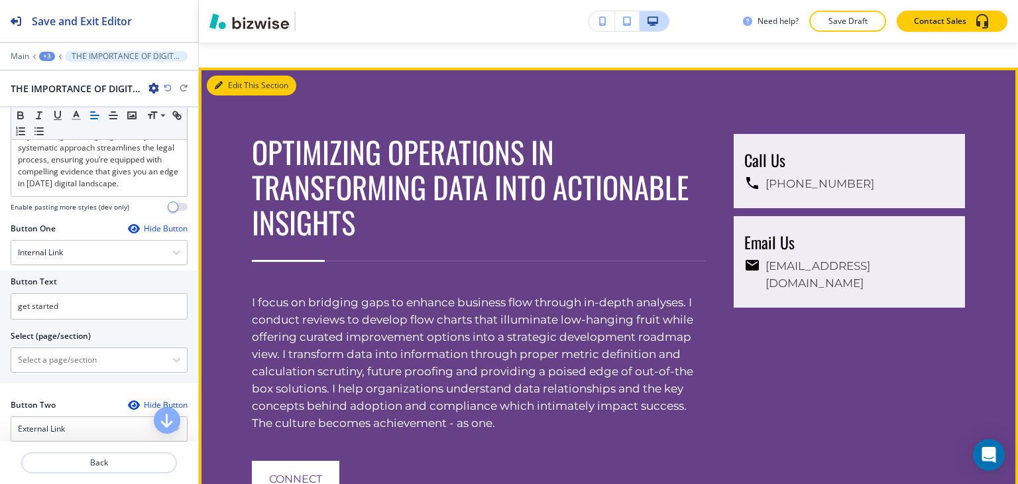
click at [239, 76] on button "Edit This Section" at bounding box center [252, 86] width 90 height 20
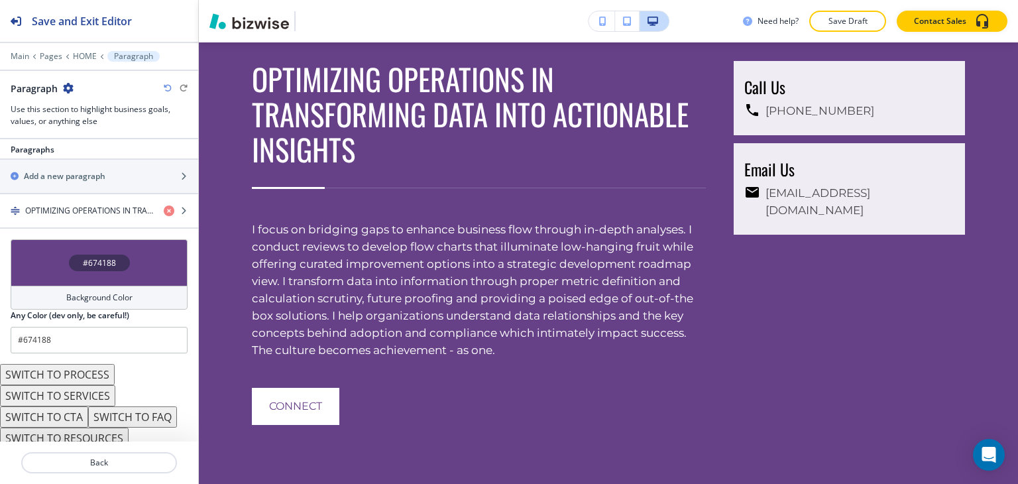
scroll to position [873, 0]
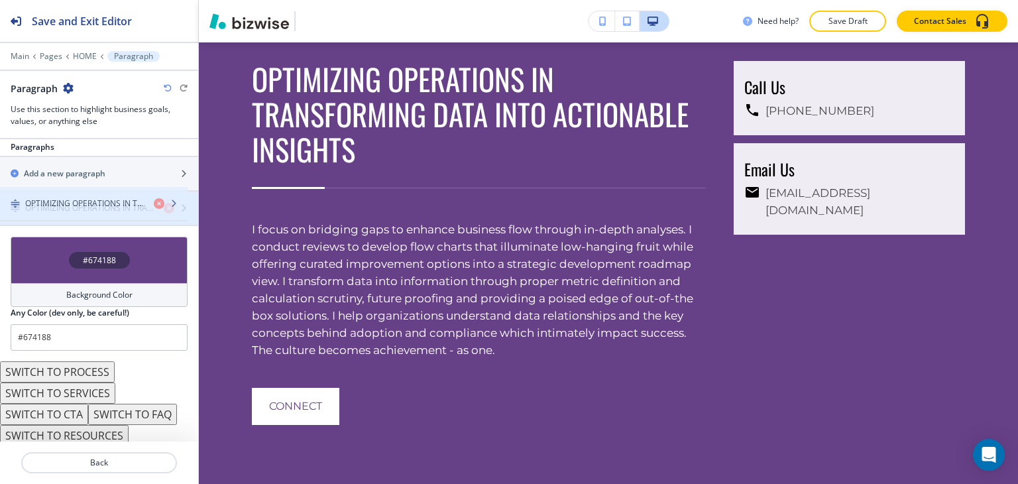
click at [115, 208] on h4 "OPTIMIZING OPERATIONS IN TRANSFORMING DATA INTO ACTIONABLE INSIGHTS" at bounding box center [89, 208] width 128 height 12
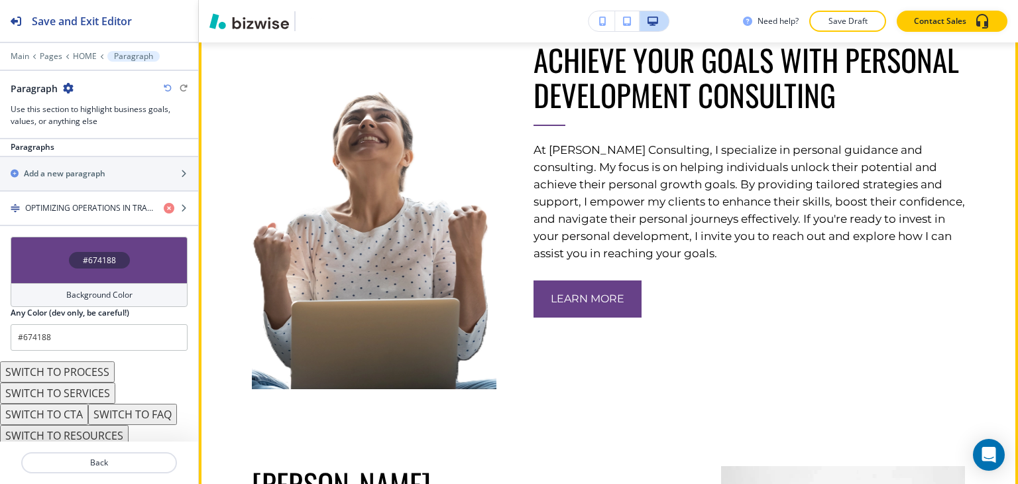
scroll to position [4138, 0]
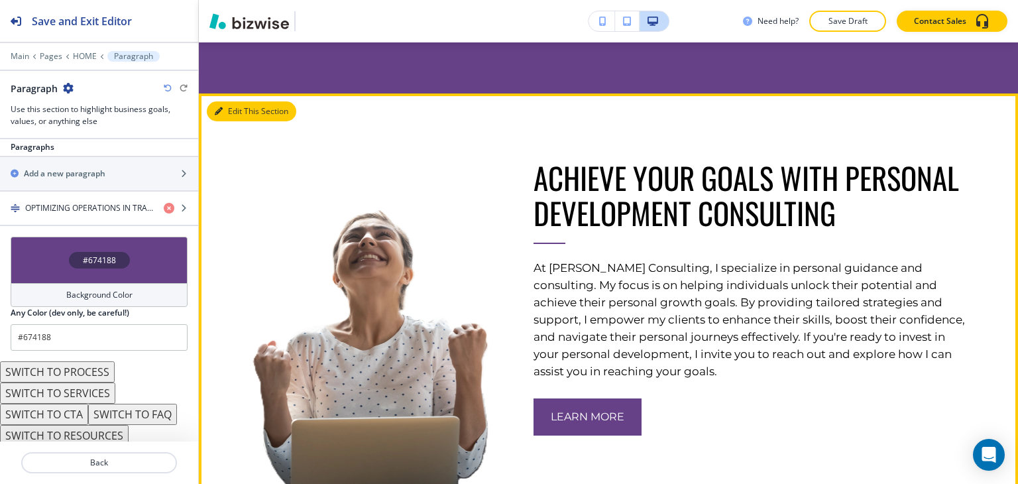
click at [212, 101] on button "Edit This Section" at bounding box center [252, 111] width 90 height 20
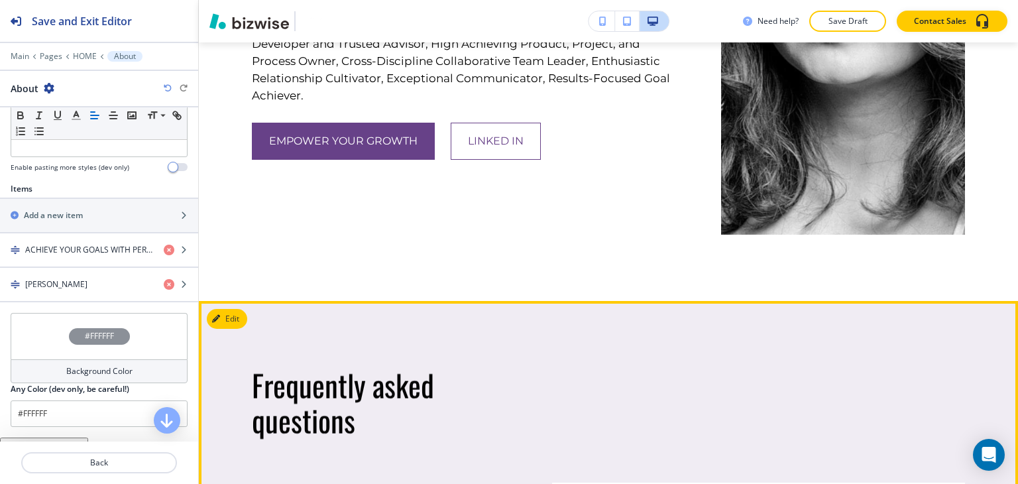
scroll to position [5165, 0]
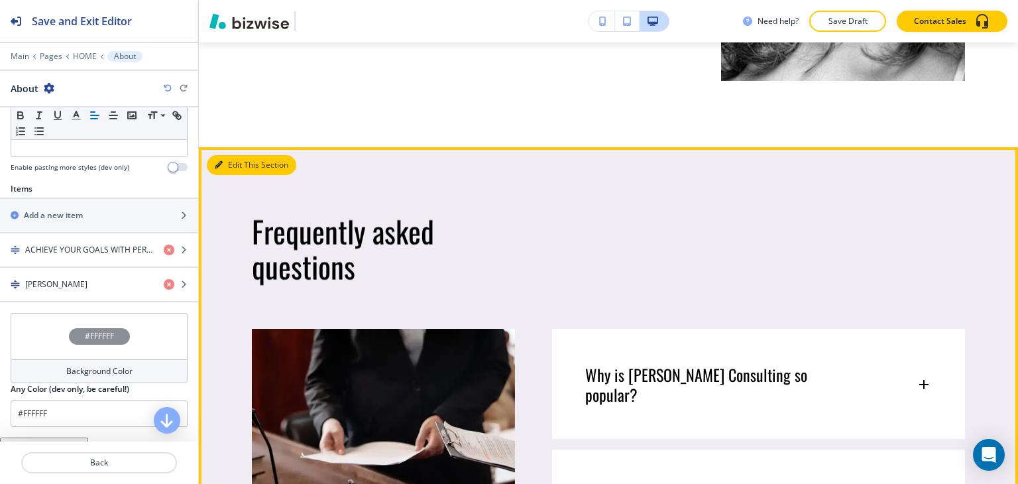
click at [226, 155] on button "Edit This Section" at bounding box center [252, 165] width 90 height 20
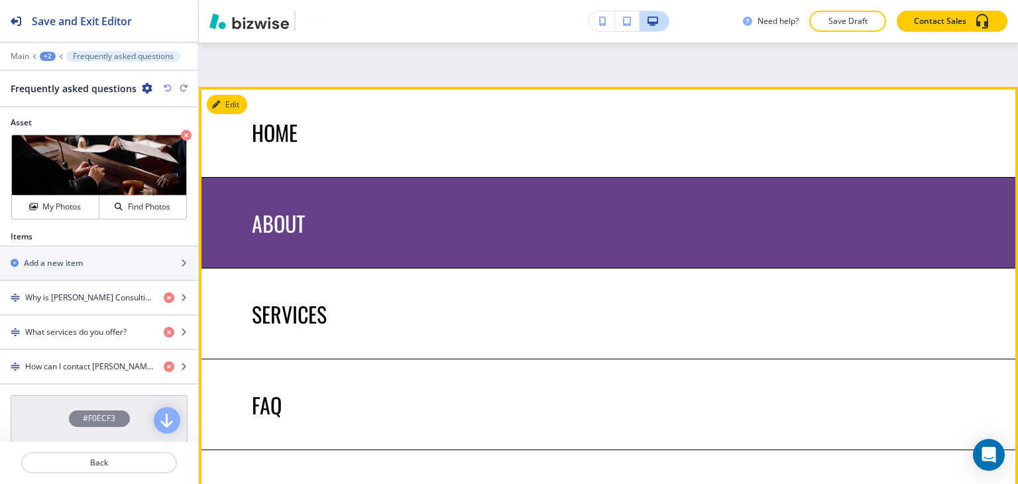
scroll to position [5834, 0]
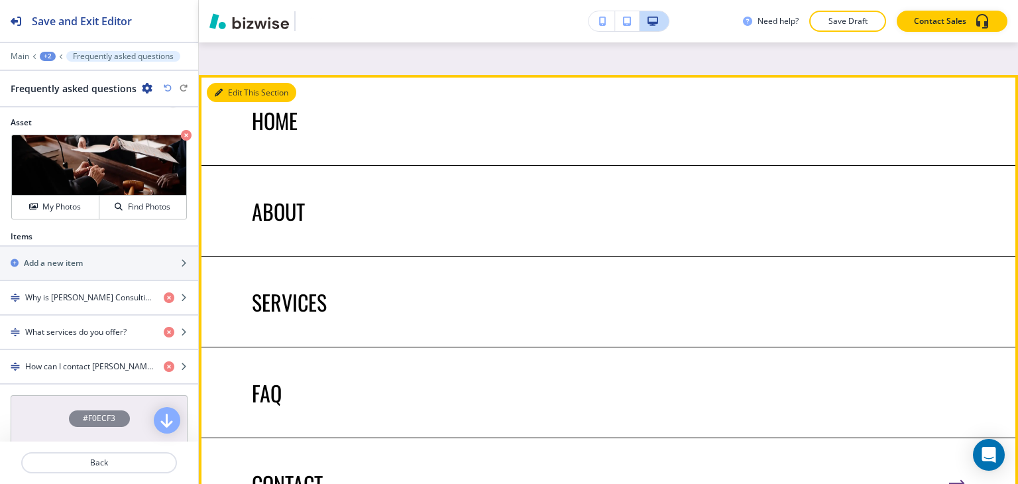
click at [238, 83] on button "Edit This Section" at bounding box center [252, 93] width 90 height 20
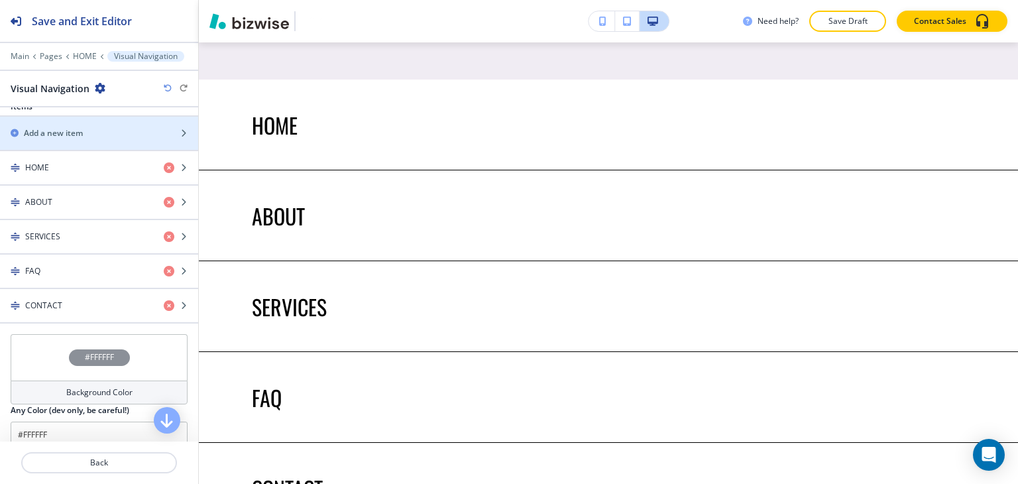
scroll to position [530, 0]
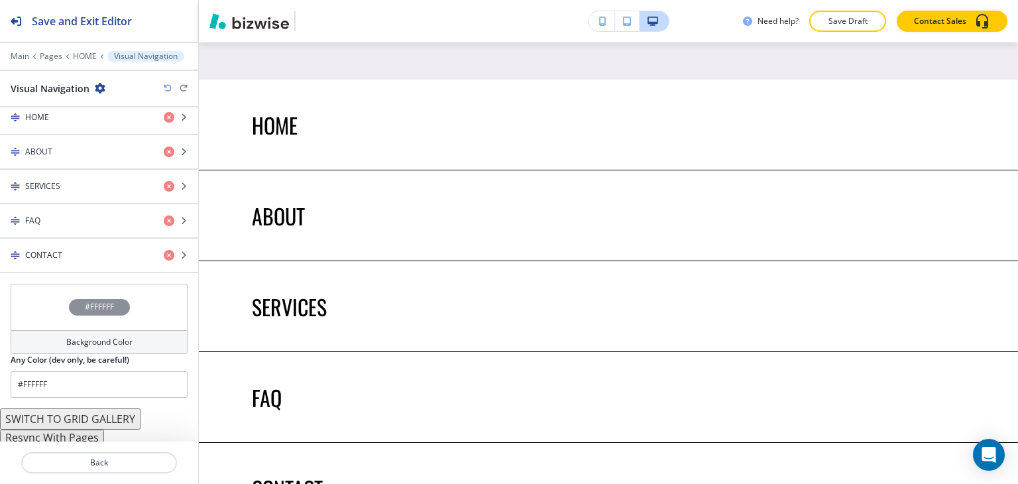
click at [90, 430] on button "Resync With Pages" at bounding box center [52, 438] width 104 height 16
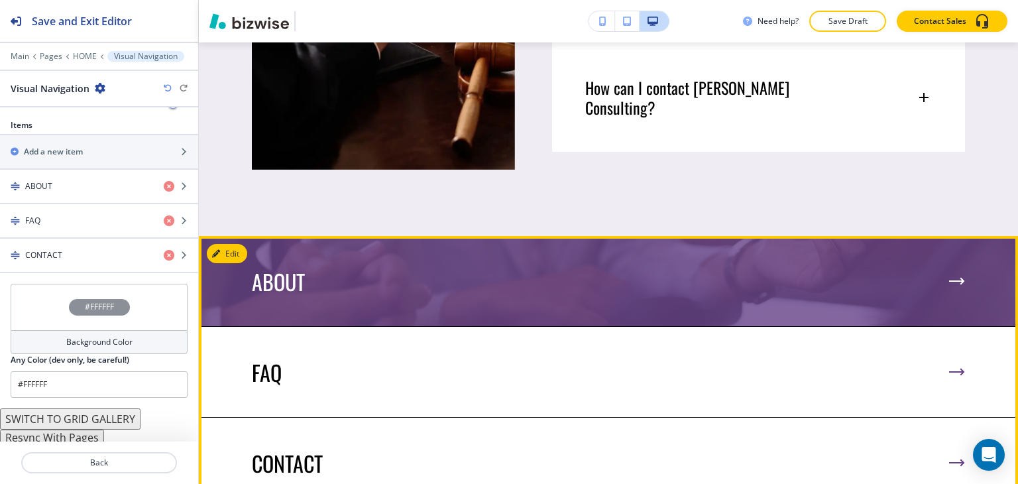
scroll to position [5697, 0]
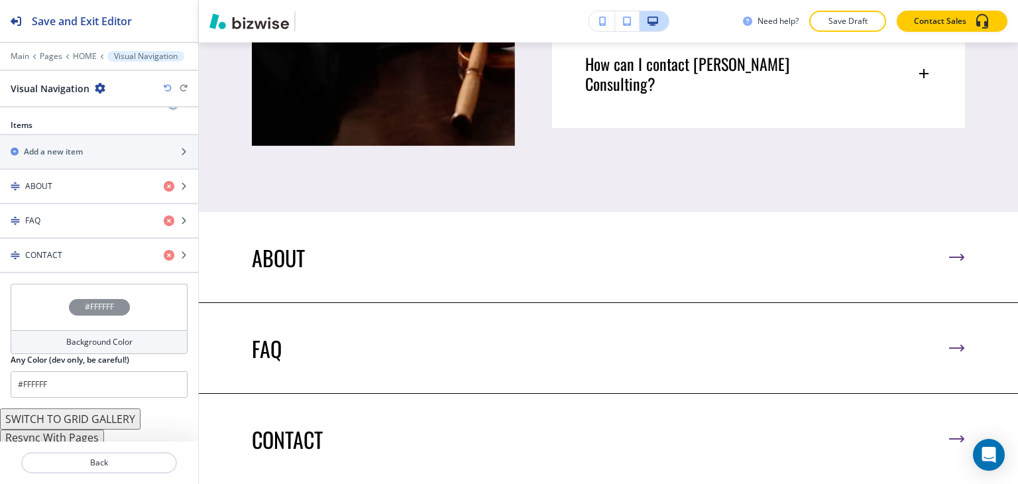
click at [68, 430] on button "Resync With Pages" at bounding box center [52, 438] width 104 height 16
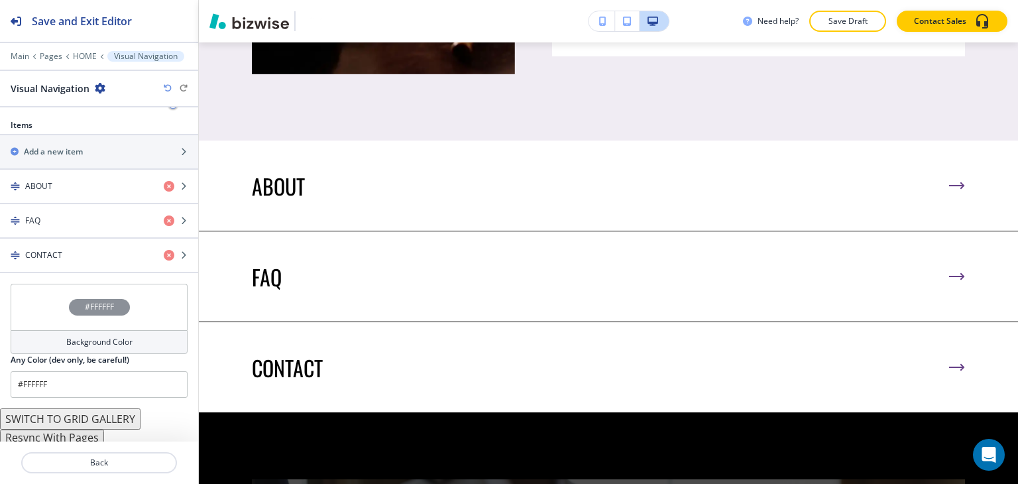
scroll to position [0, 0]
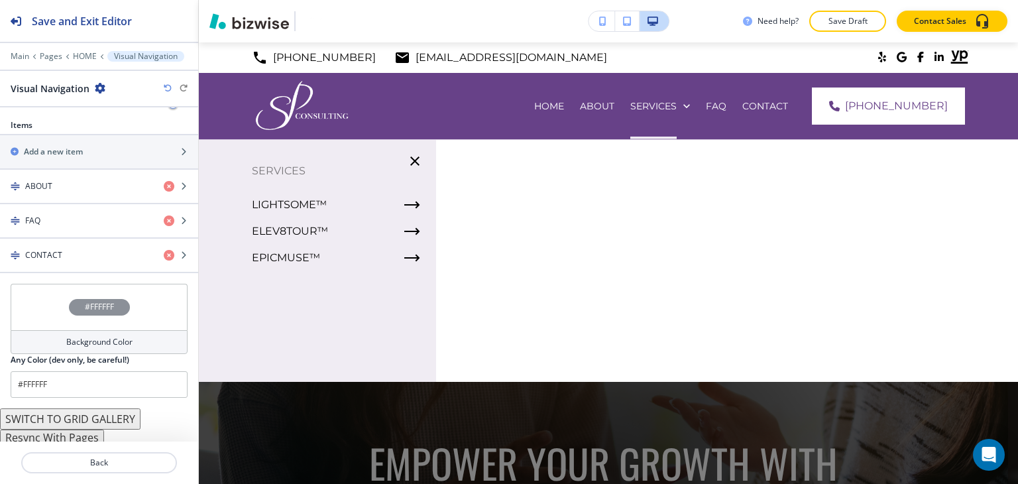
click at [168, 88] on icon "button" at bounding box center [168, 88] width 8 height 8
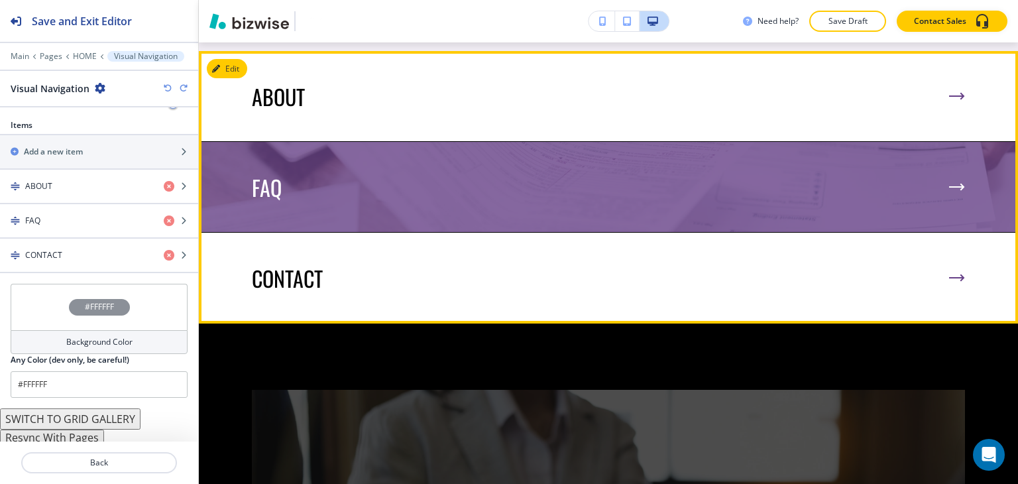
scroll to position [5835, 0]
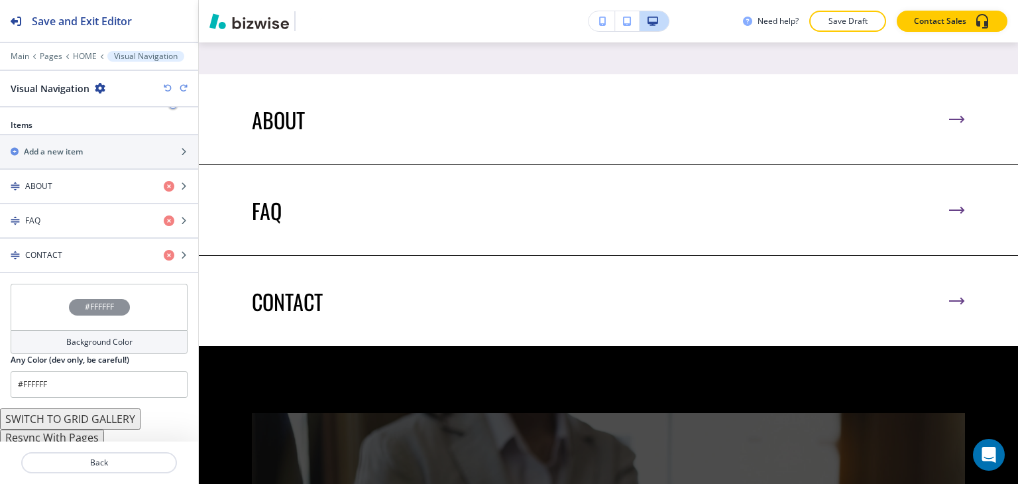
click at [166, 88] on icon "button" at bounding box center [168, 88] width 8 height 8
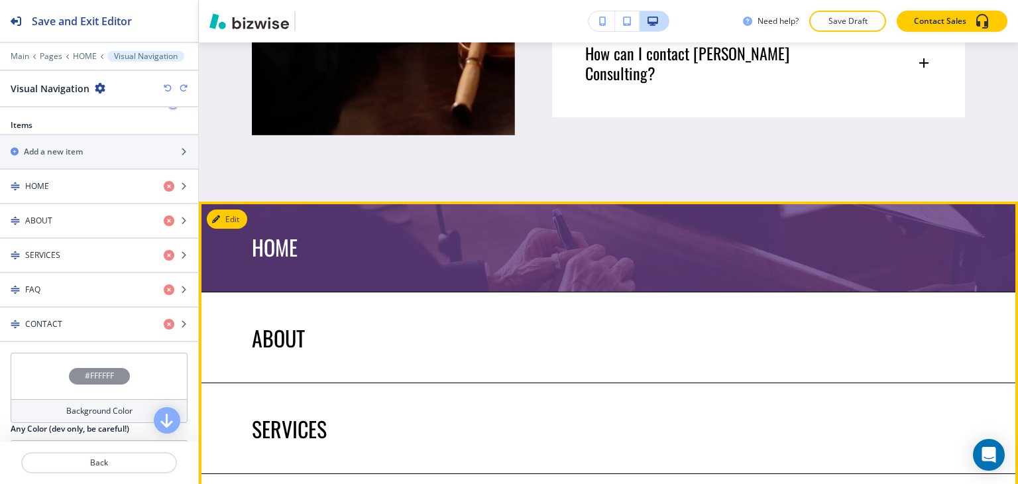
scroll to position [5702, 0]
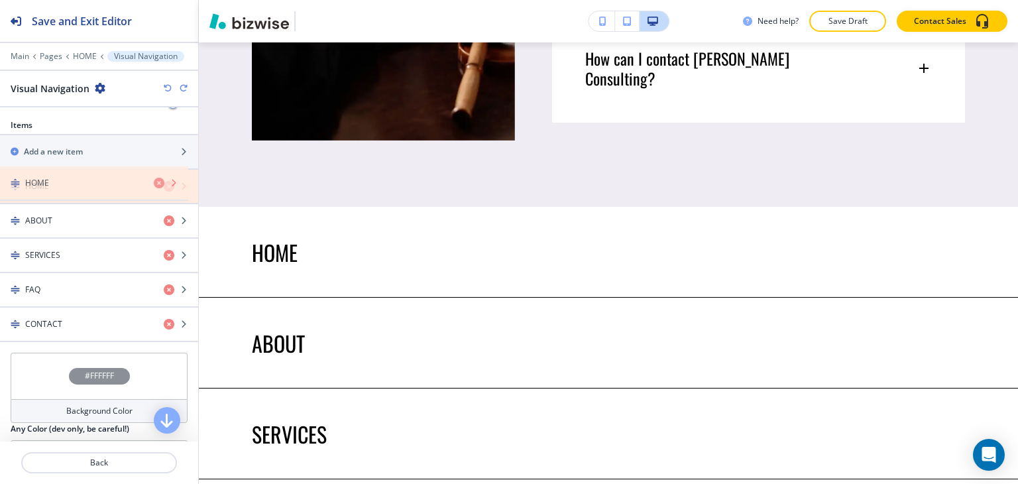
click at [164, 184] on icon "button" at bounding box center [169, 186] width 11 height 11
click at [164, 182] on icon "button" at bounding box center [169, 186] width 11 height 11
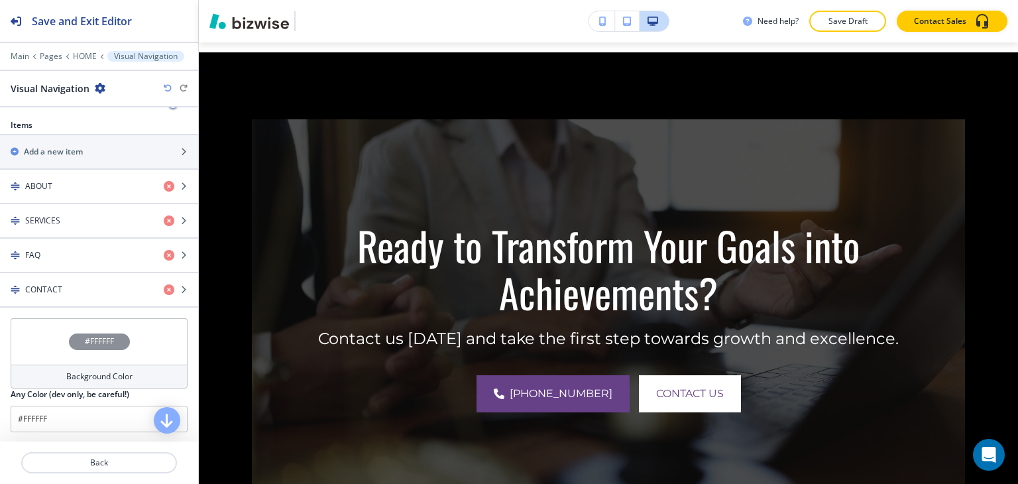
scroll to position [6199, 0]
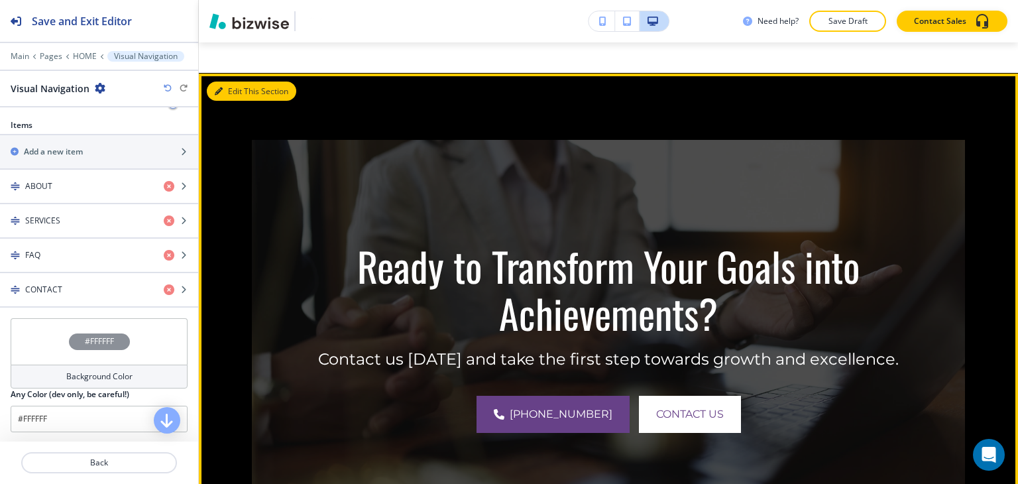
click at [229, 82] on button "Edit This Section" at bounding box center [252, 92] width 90 height 20
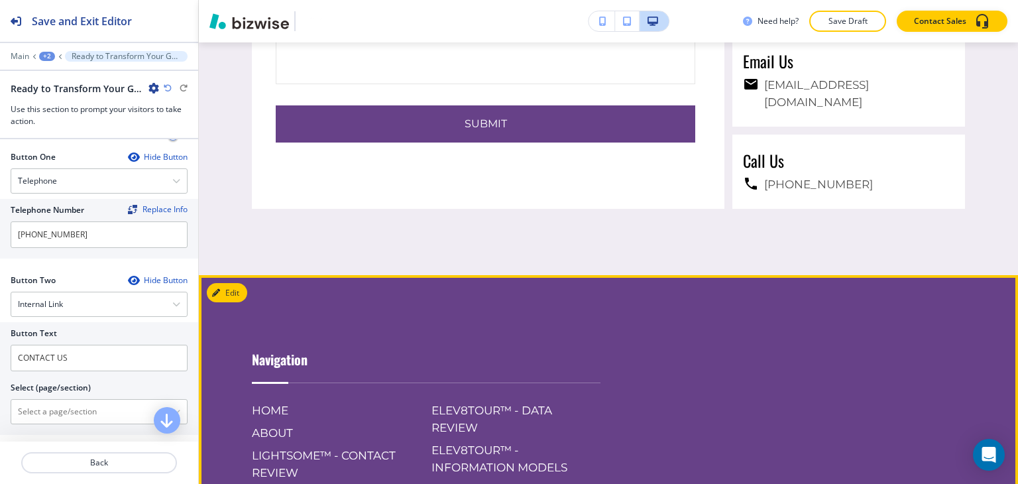
scroll to position [7258, 0]
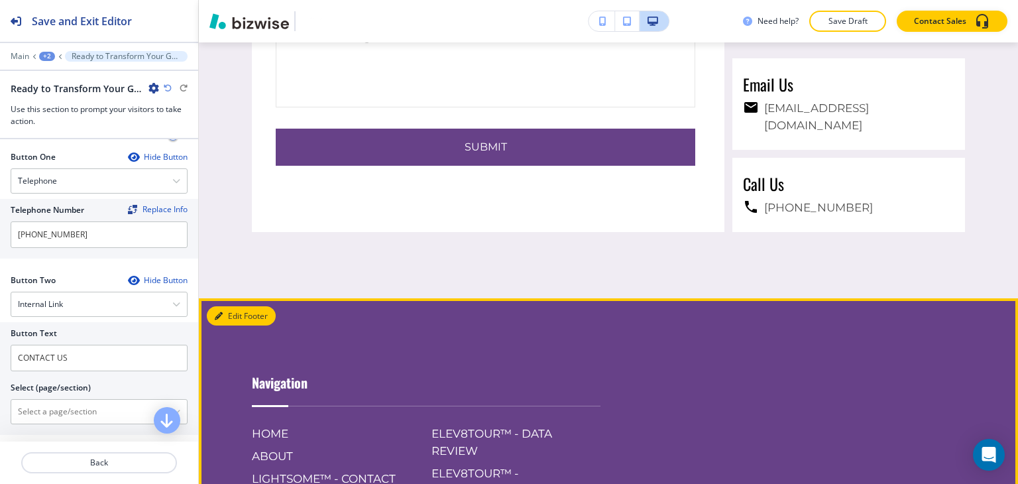
click at [233, 306] on button "Edit Footer" at bounding box center [241, 316] width 69 height 20
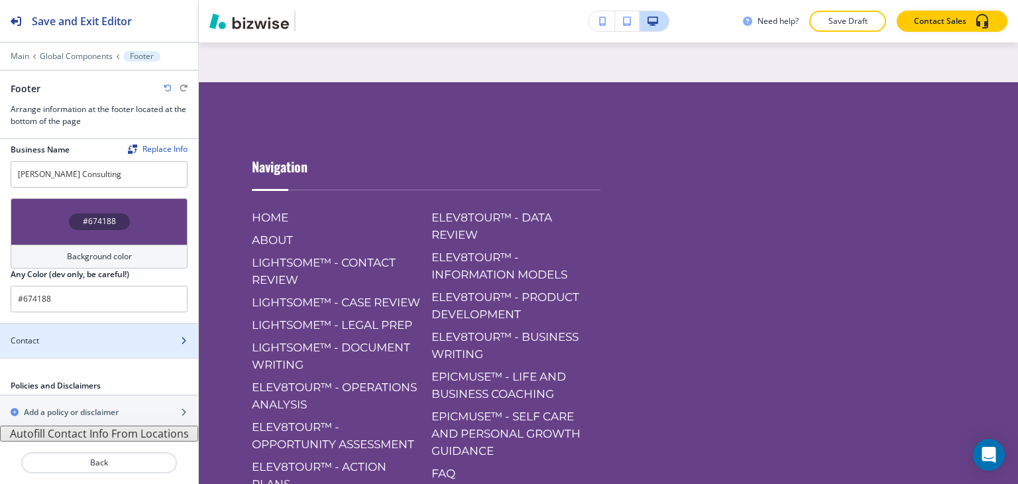
scroll to position [8, 0]
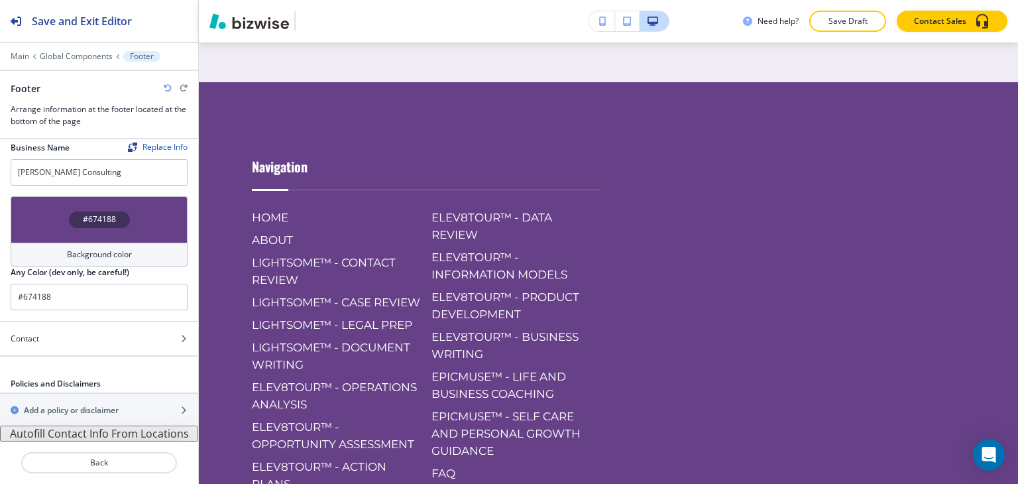
click at [93, 436] on button "Autofill Contact Info From Locations" at bounding box center [99, 434] width 198 height 16
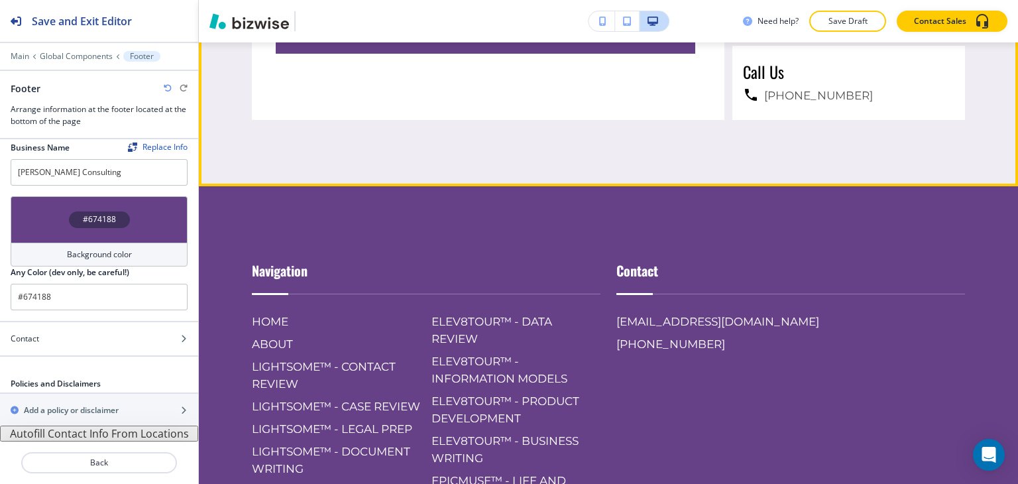
scroll to position [7607, 0]
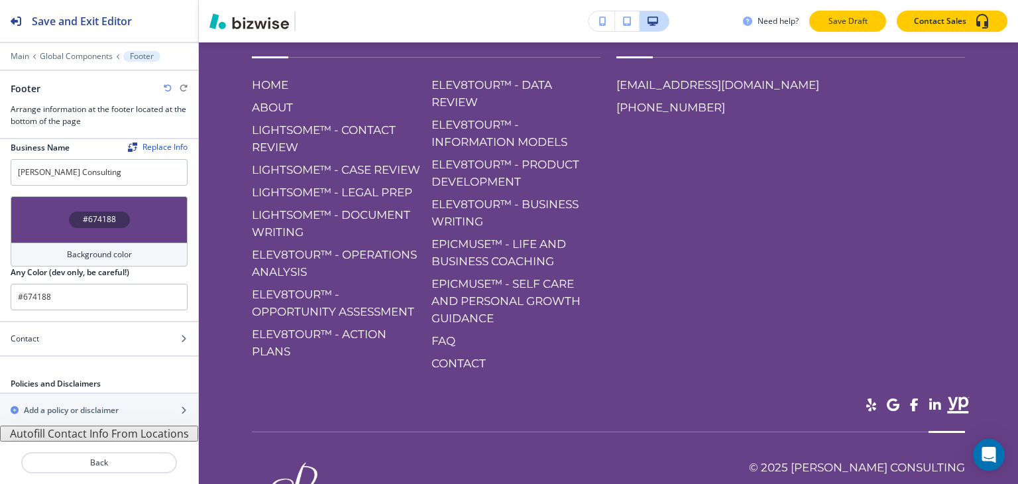
click at [820, 26] on button "Save Draft" at bounding box center [848, 21] width 77 height 21
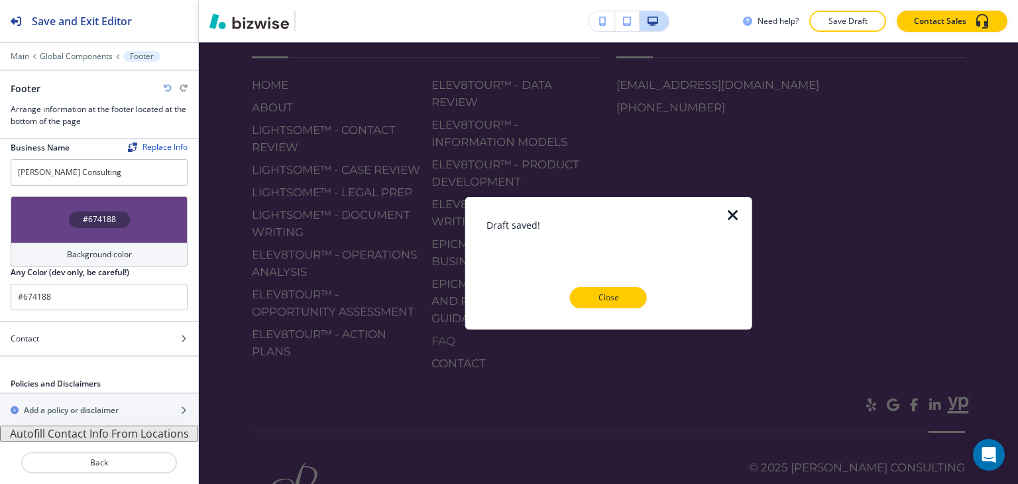
click at [595, 298] on p "Close" at bounding box center [608, 298] width 42 height 12
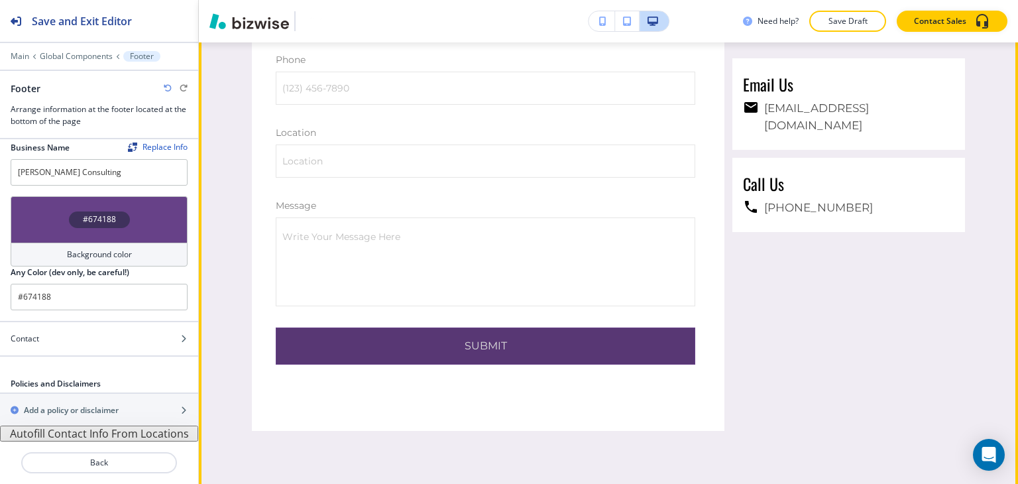
scroll to position [7258, 0]
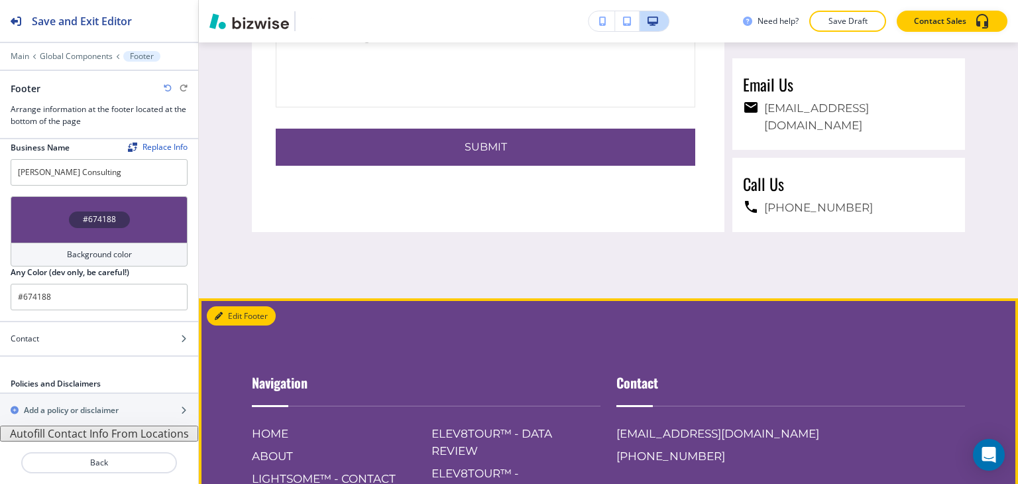
click at [228, 306] on button "Edit Footer" at bounding box center [241, 316] width 69 height 20
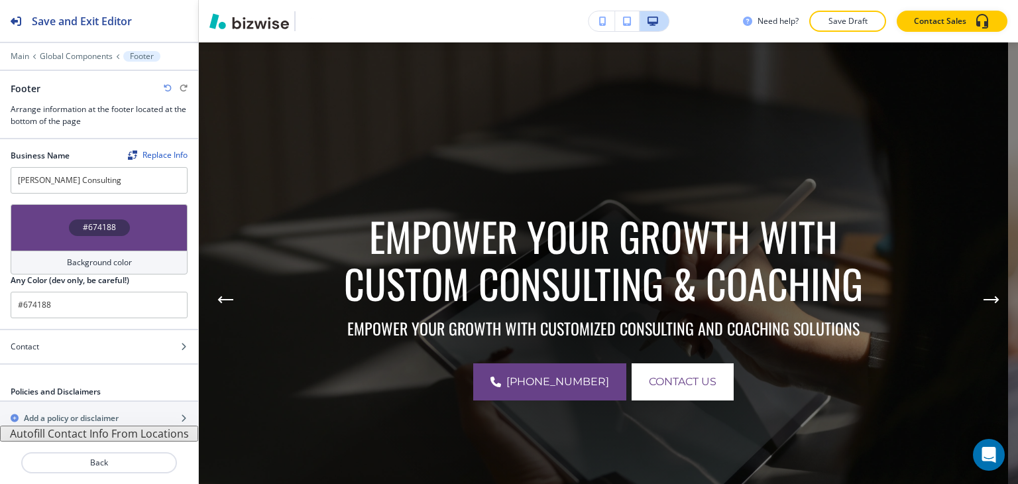
scroll to position [0, 0]
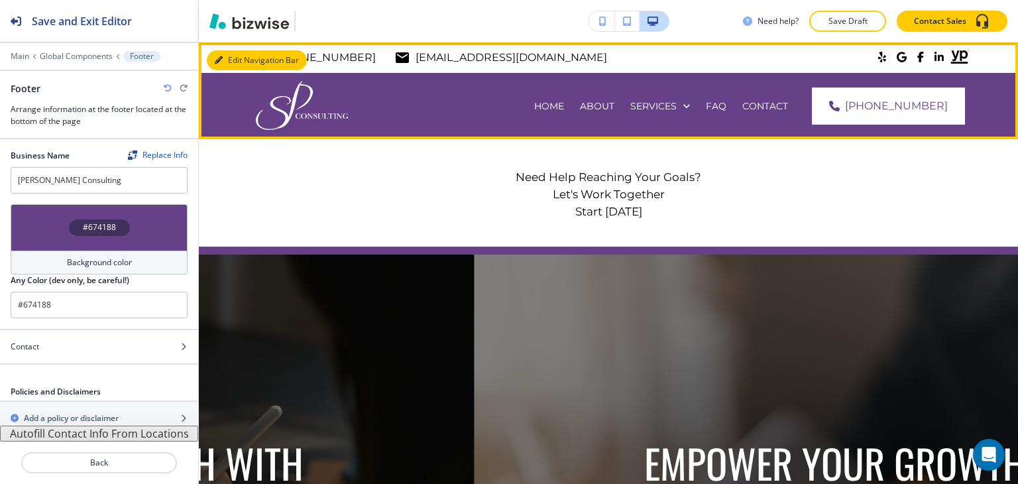
click at [239, 54] on button "Edit Navigation Bar" at bounding box center [257, 60] width 100 height 20
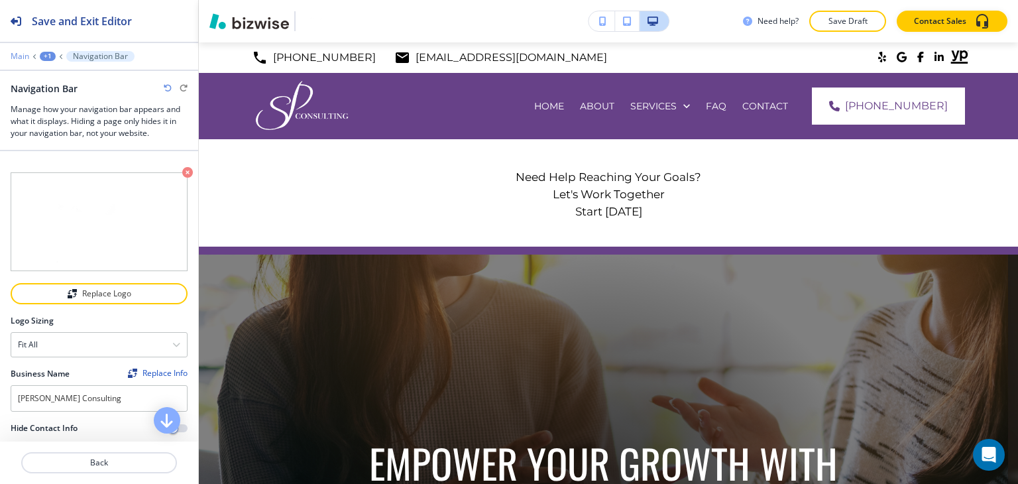
click at [23, 59] on p "Main" at bounding box center [20, 56] width 19 height 9
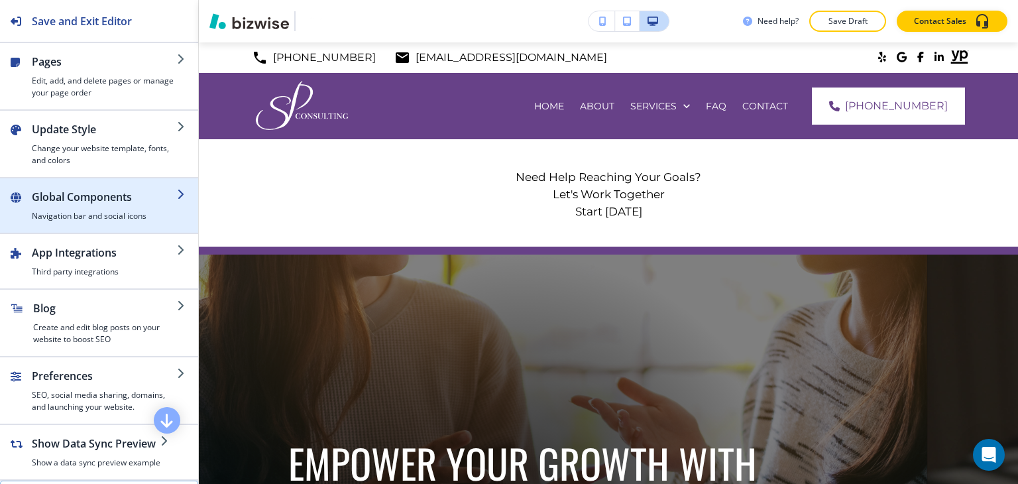
click at [95, 194] on h2 "Global Components" at bounding box center [104, 197] width 145 height 16
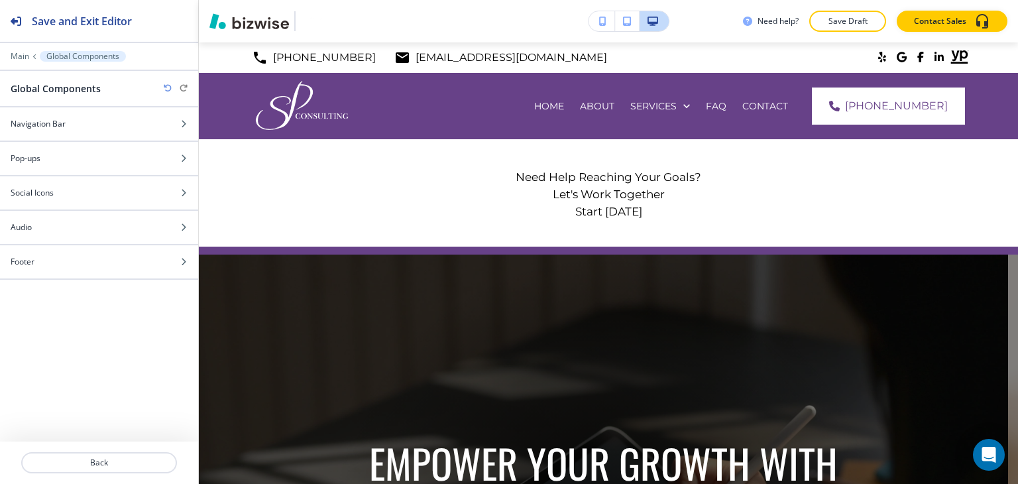
click at [95, 181] on div at bounding box center [99, 181] width 198 height 11
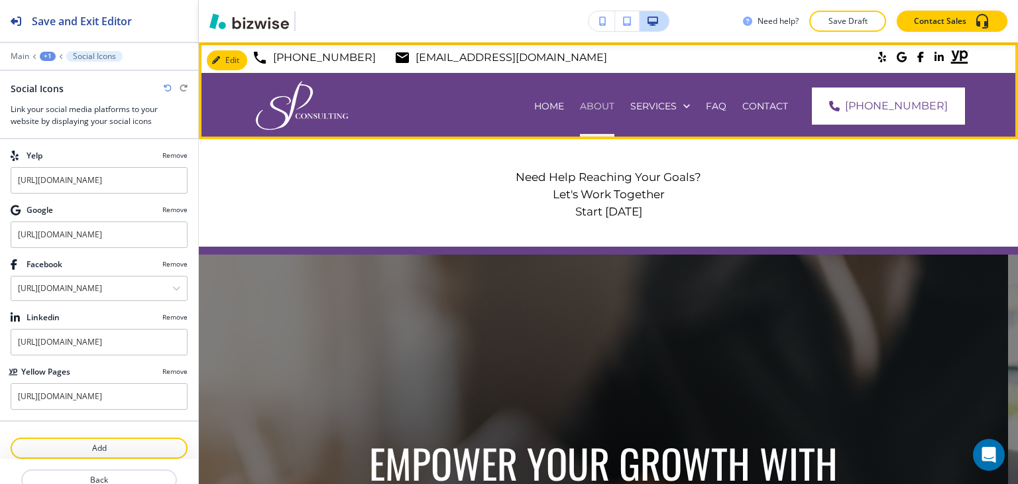
click at [615, 104] on p "ABOUT" at bounding box center [597, 105] width 34 height 13
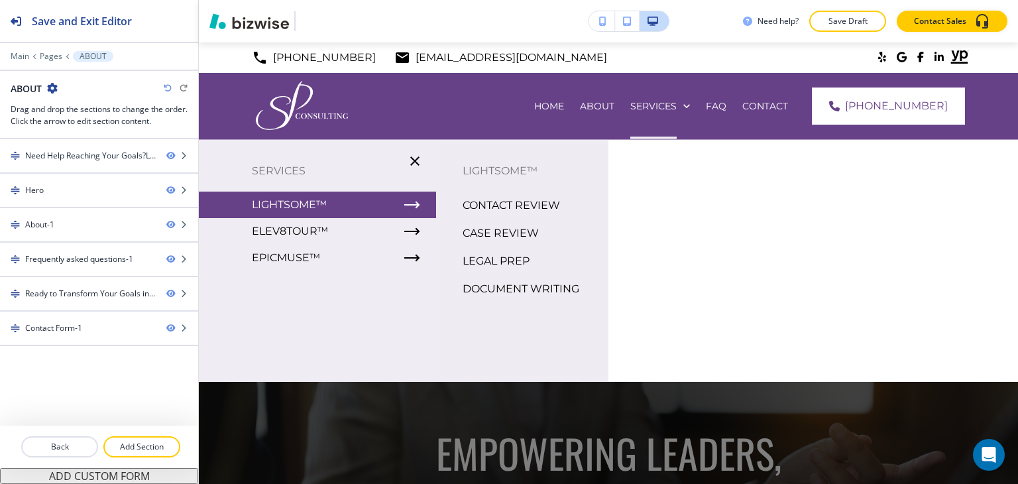
click at [499, 202] on p "CONTACT REVIEW" at bounding box center [511, 206] width 97 height 20
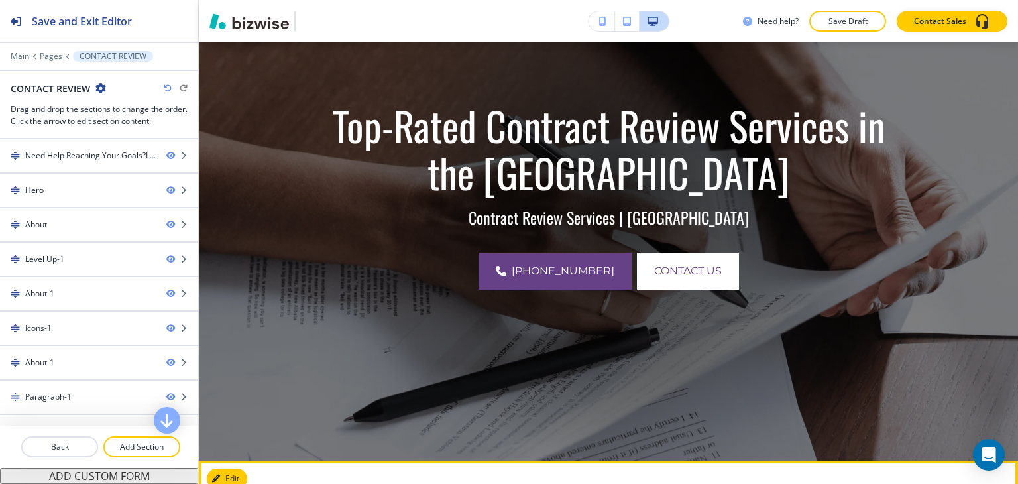
scroll to position [332, 0]
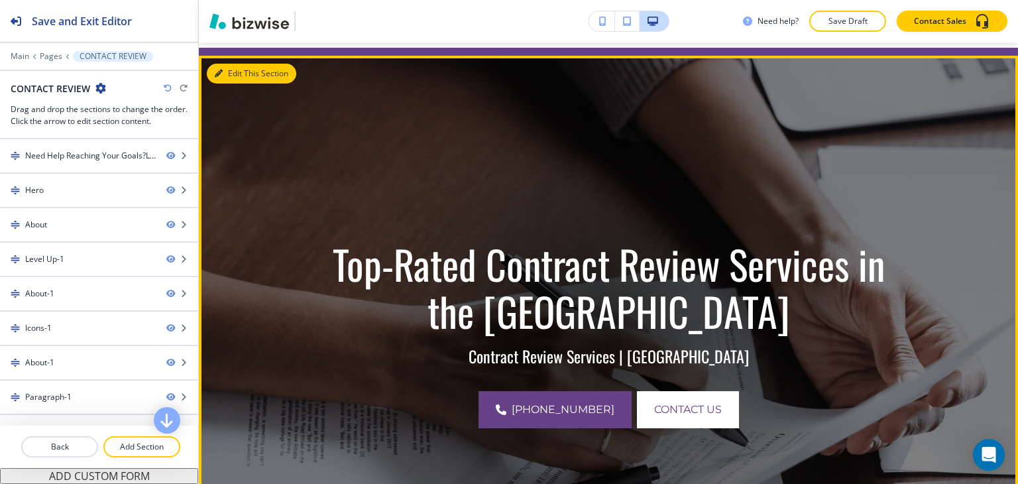
click at [237, 78] on button "Edit This Section" at bounding box center [252, 74] width 90 height 20
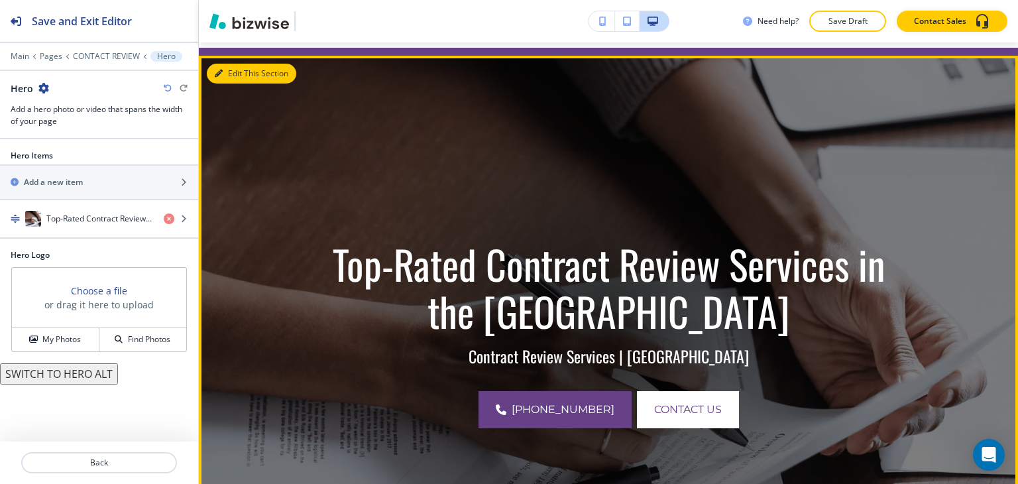
scroll to position [212, 0]
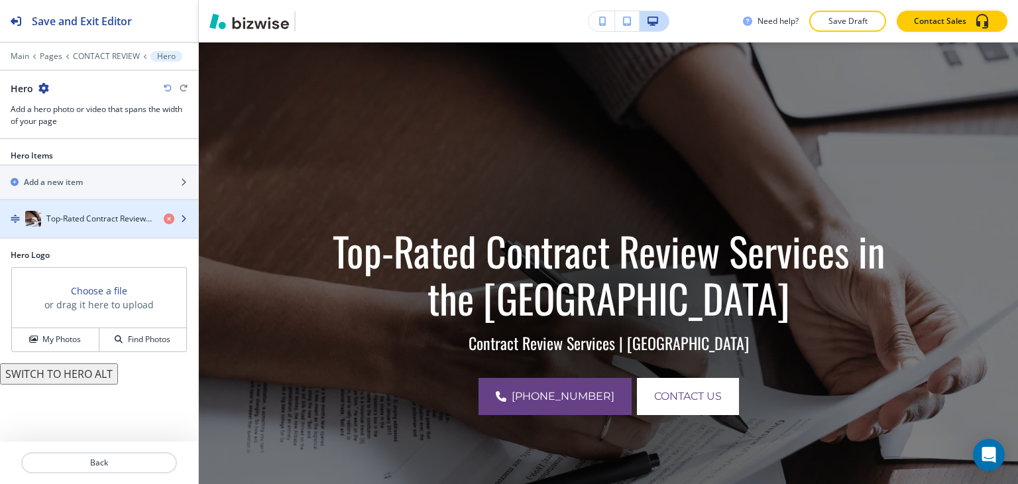
click at [114, 211] on div "Top-Rated Contract Review Services in the [GEOGRAPHIC_DATA]" at bounding box center [76, 219] width 153 height 16
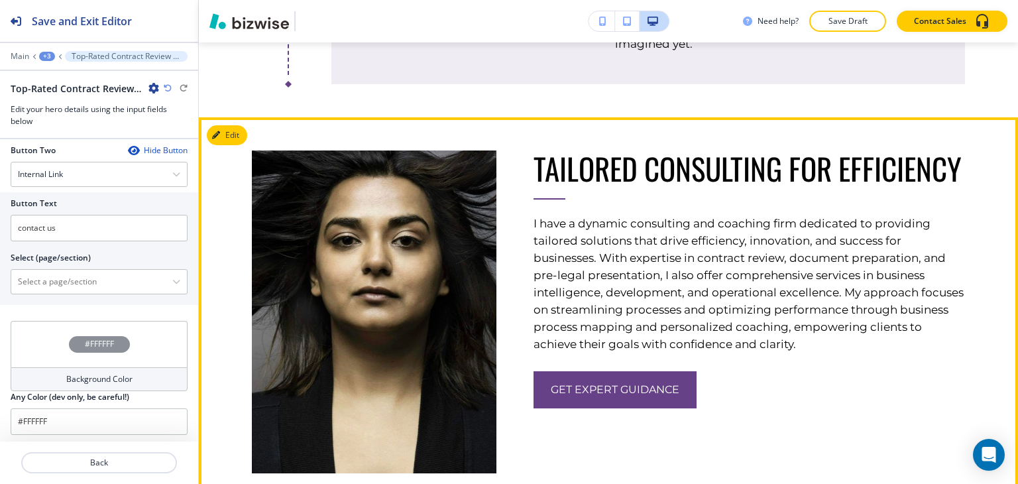
scroll to position [2135, 0]
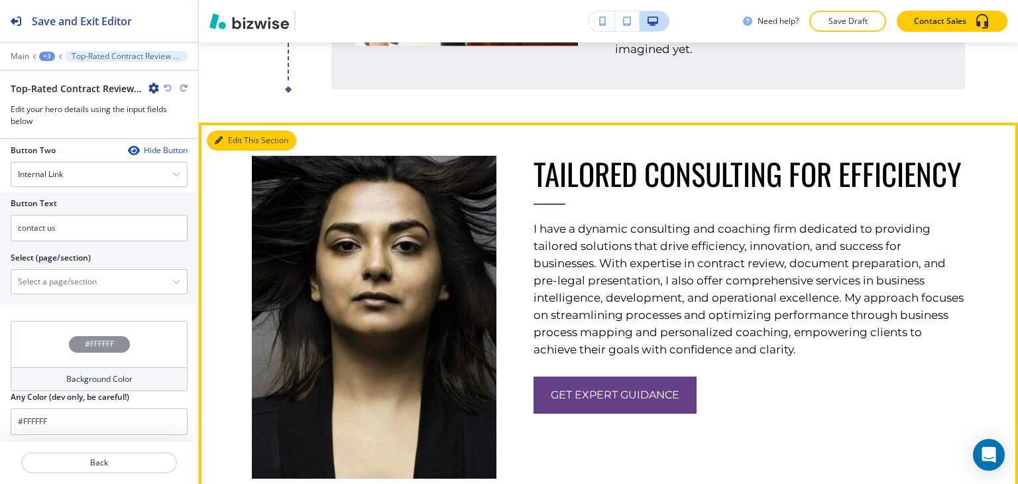
click at [238, 182] on div at bounding box center [356, 284] width 282 height 389
click at [237, 151] on button "Edit This Section" at bounding box center [252, 141] width 90 height 20
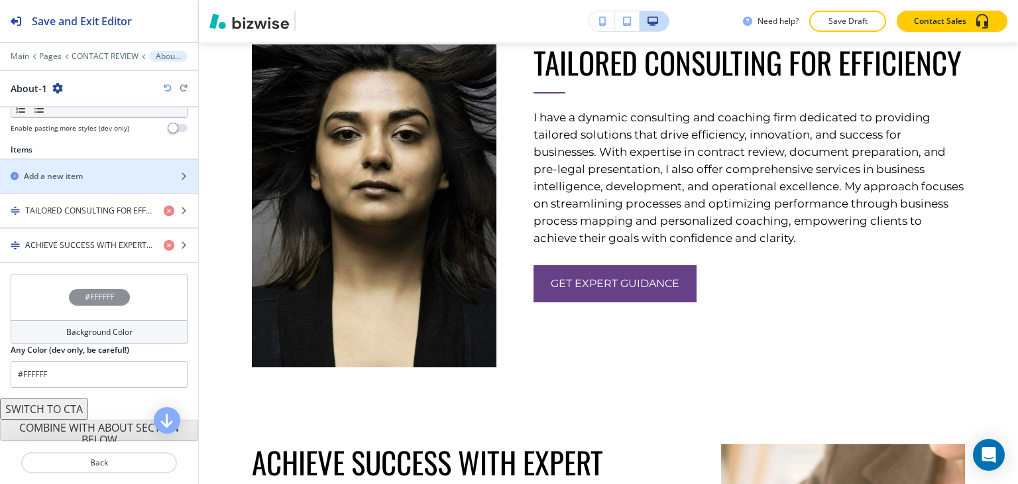
scroll to position [459, 0]
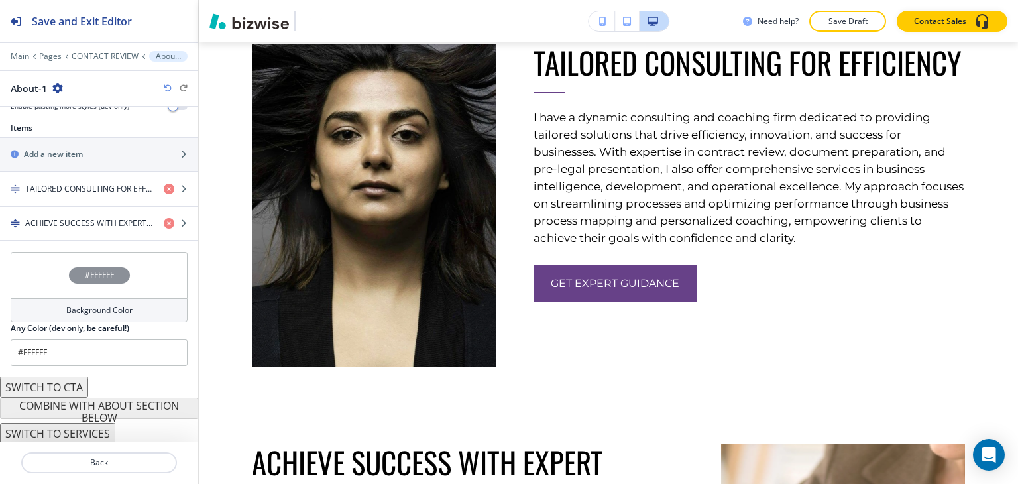
click at [104, 171] on div at bounding box center [99, 171] width 198 height 1
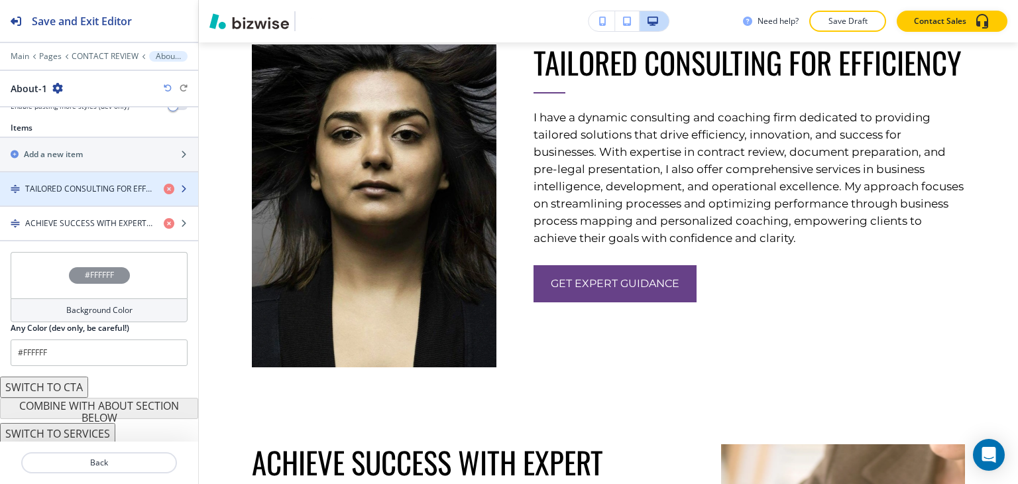
click at [101, 183] on h4 "TAILORED CONSULTING FOR EFFICIENCY" at bounding box center [89, 189] width 128 height 12
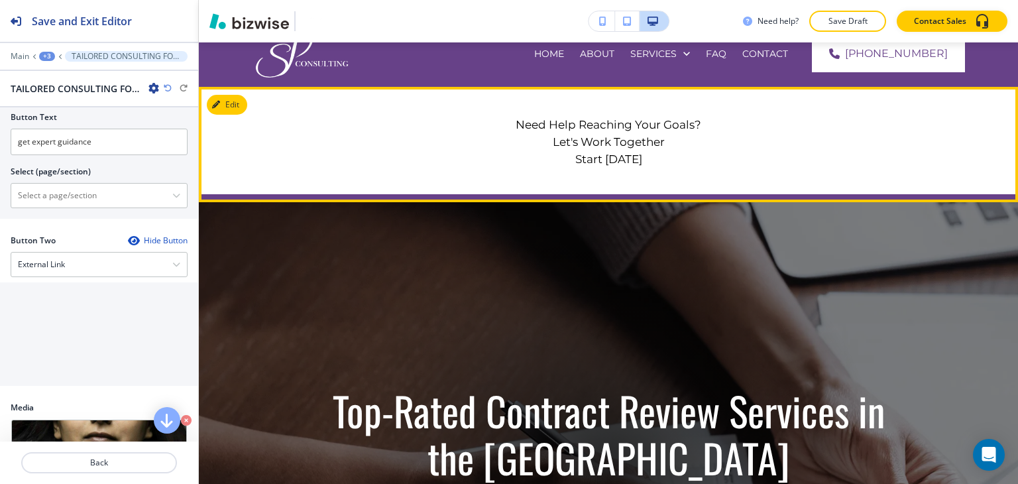
scroll to position [0, 0]
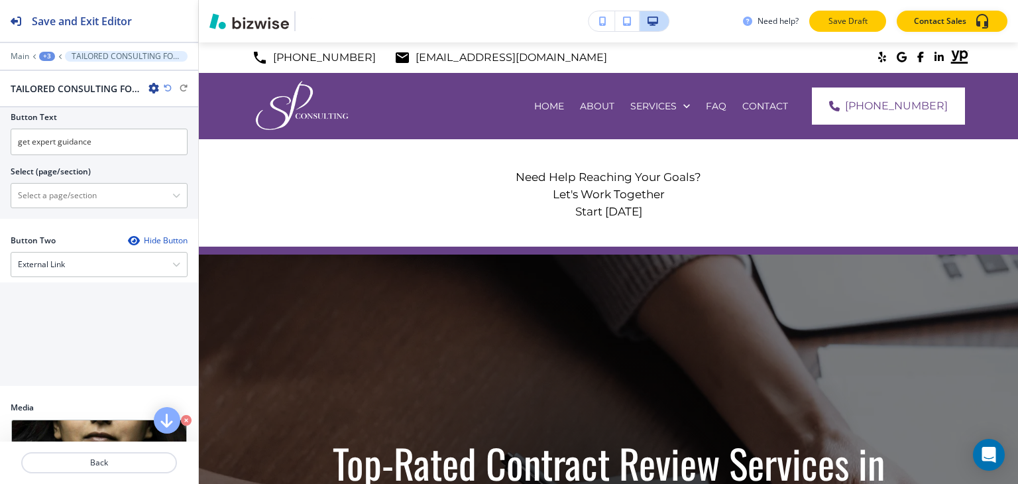
click at [835, 20] on p "Save Draft" at bounding box center [848, 21] width 42 height 12
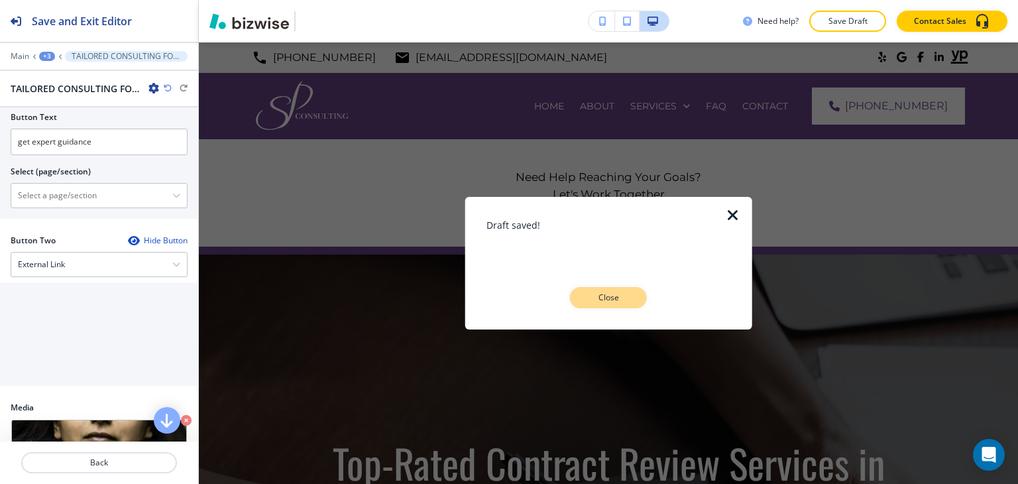
click at [633, 292] on button "Close" at bounding box center [608, 297] width 77 height 21
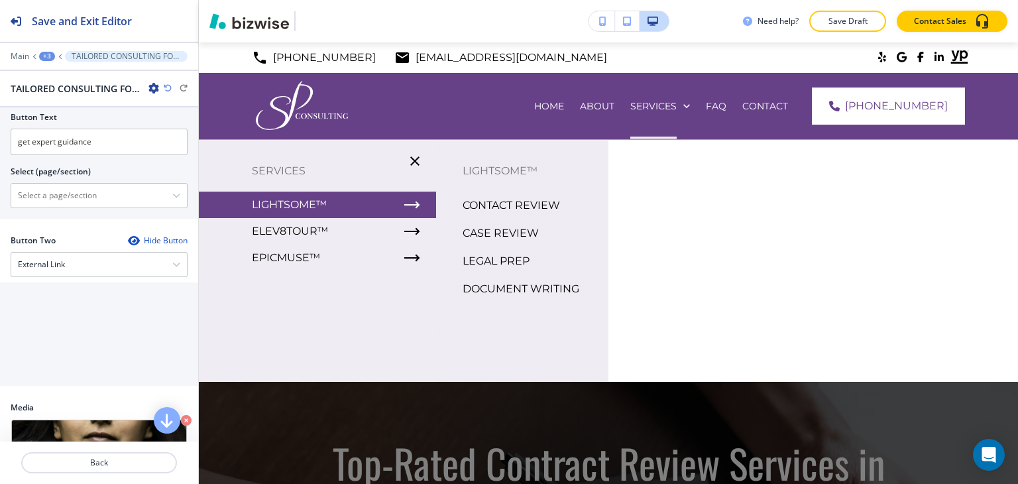
click at [515, 231] on p "CASE REVIEW" at bounding box center [501, 233] width 76 height 20
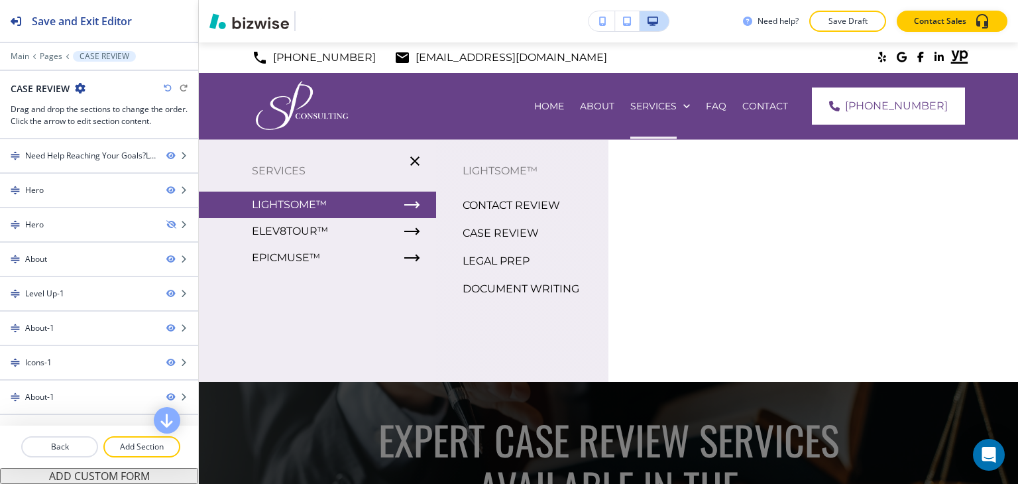
click at [515, 257] on p "LEGAL PREP" at bounding box center [496, 261] width 67 height 20
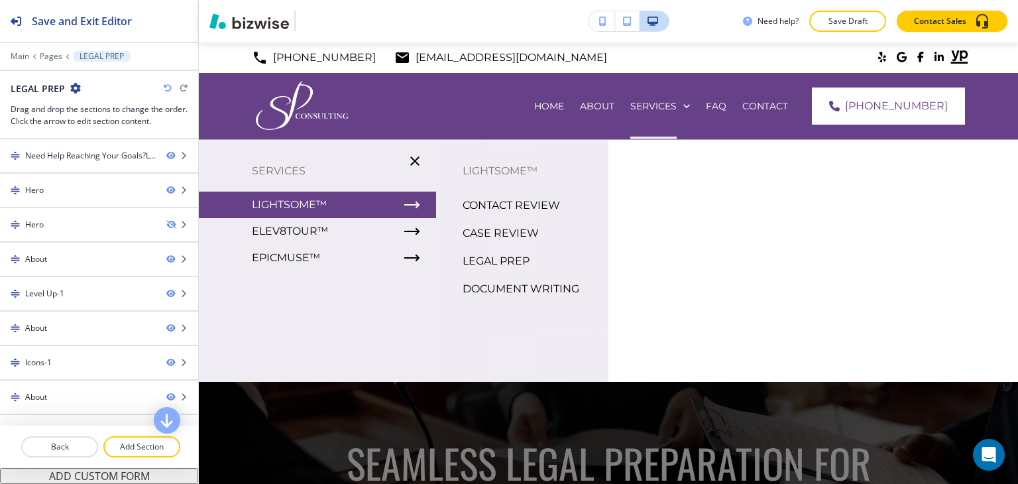
click at [474, 282] on p "DOCUMENT WRITING" at bounding box center [521, 289] width 117 height 20
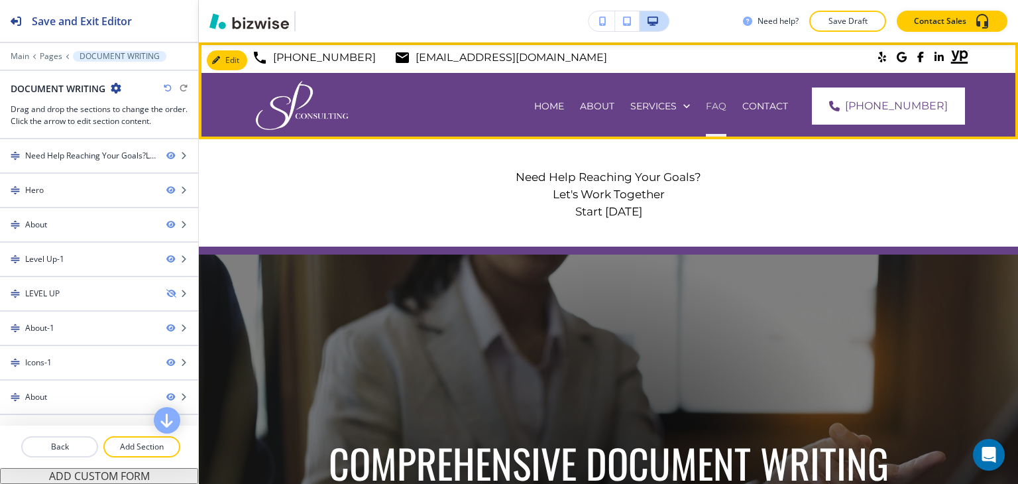
click at [727, 109] on p "FAQ" at bounding box center [716, 105] width 21 height 13
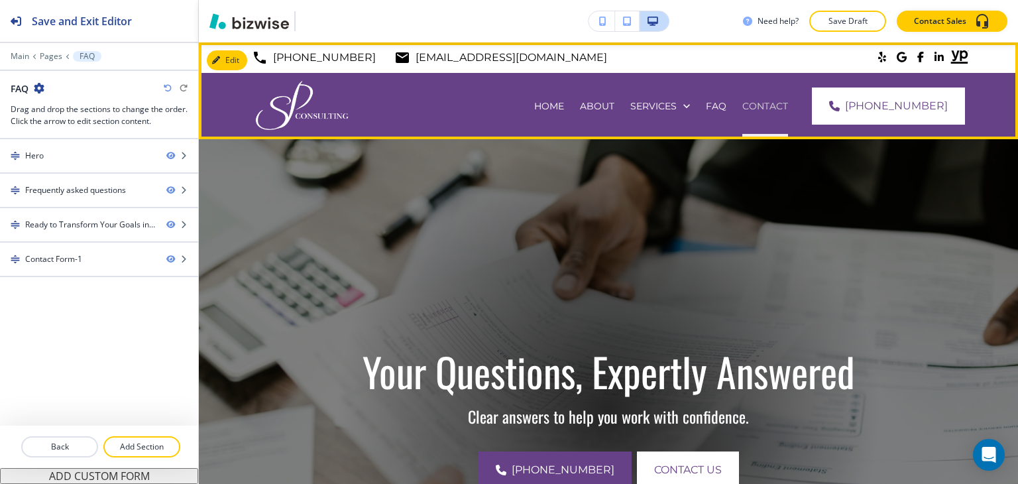
click at [782, 108] on p "CONTACT" at bounding box center [766, 105] width 46 height 13
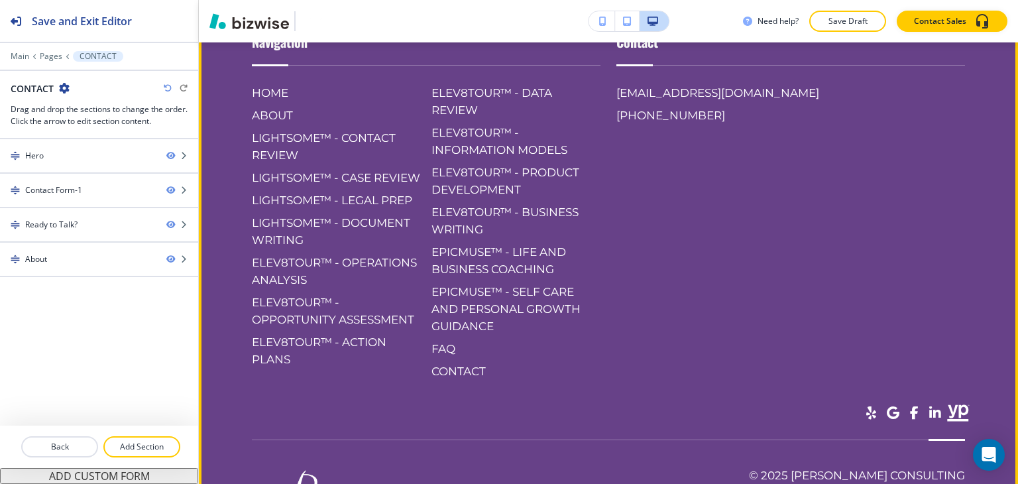
scroll to position [2448, 0]
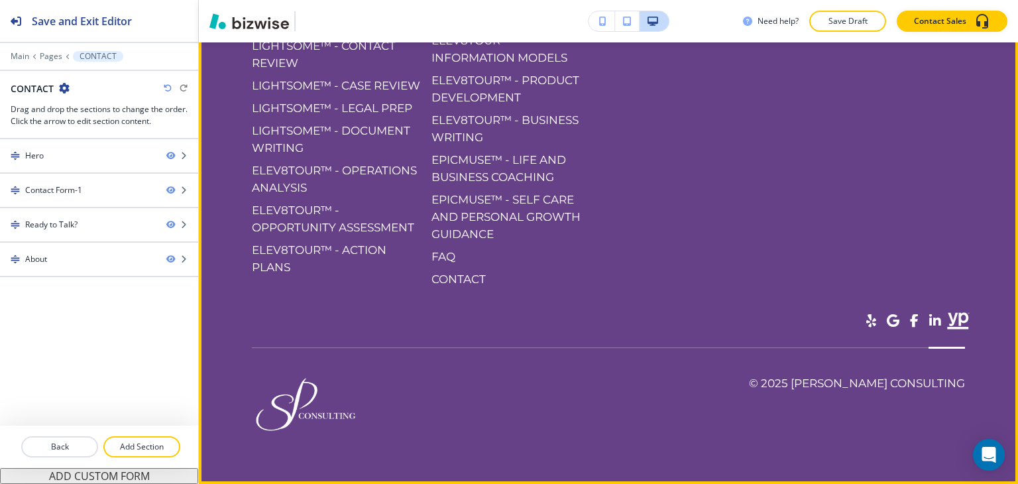
click at [887, 321] on span at bounding box center [893, 320] width 13 height 13
click at [910, 318] on span at bounding box center [914, 320] width 9 height 13
click at [867, 322] on span at bounding box center [872, 320] width 10 height 13
click at [946, 316] on icon at bounding box center [959, 321] width 27 height 27
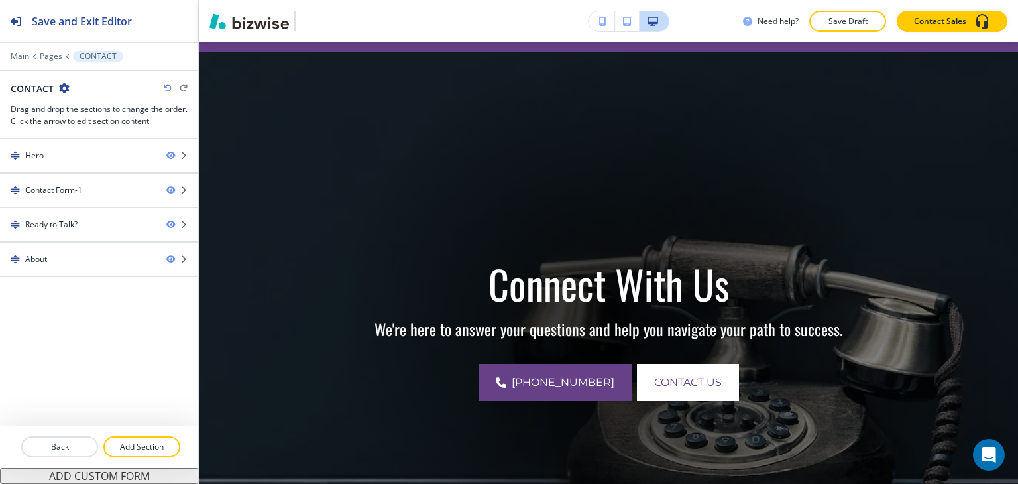
scroll to position [0, 0]
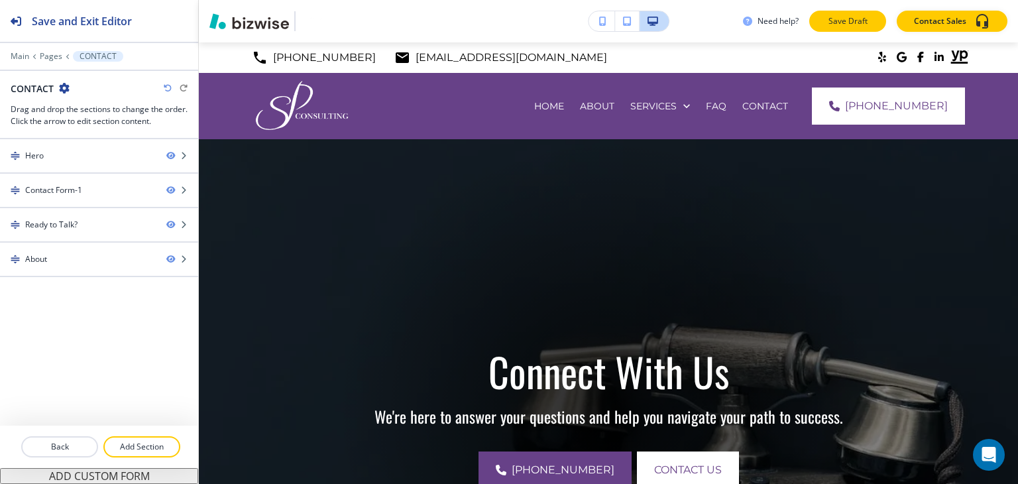
click at [852, 19] on p "Save Draft" at bounding box center [848, 21] width 42 height 12
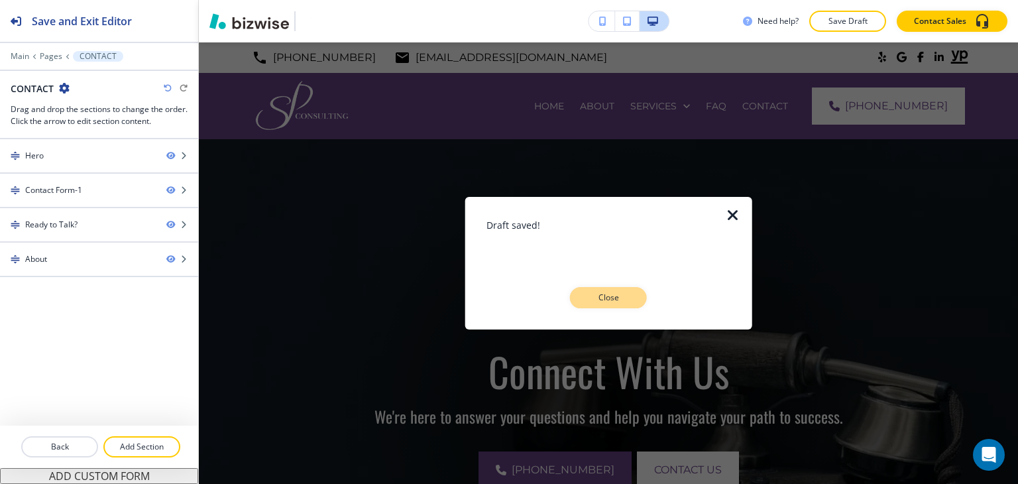
click at [623, 299] on p "Close" at bounding box center [608, 298] width 42 height 12
